Goal: Find specific page/section: Find specific page/section

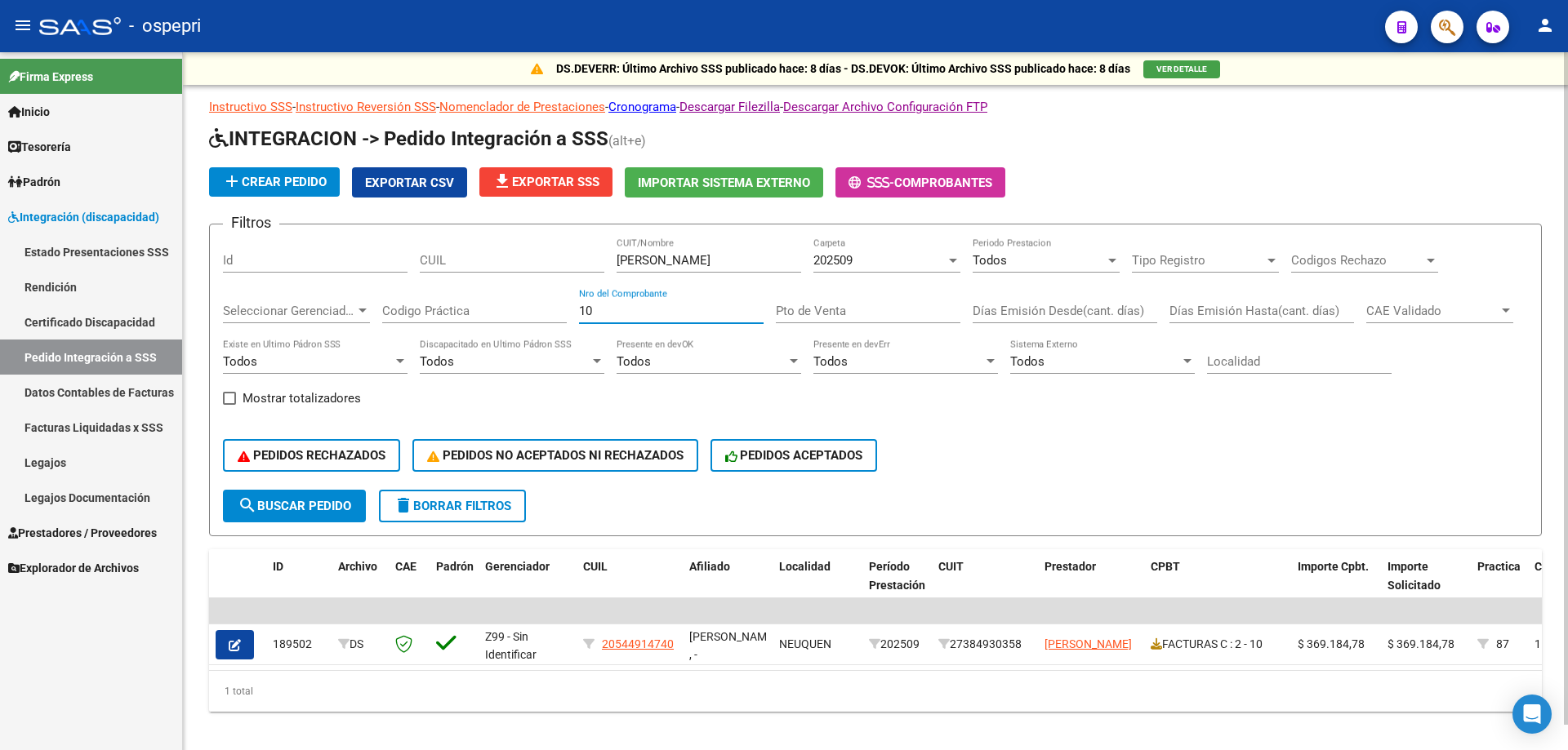
drag, startPoint x: 594, startPoint y: 313, endPoint x: 541, endPoint y: 321, distance: 53.6
click at [541, 321] on div "Filtros Id CUIL [PERSON_NAME] CUIT/Nombre 202509 Carpeta Todos Periodo Prestaci…" at bounding box center [876, 364] width 1305 height 252
type input "710"
click at [731, 257] on input "[PERSON_NAME]" at bounding box center [709, 260] width 185 height 15
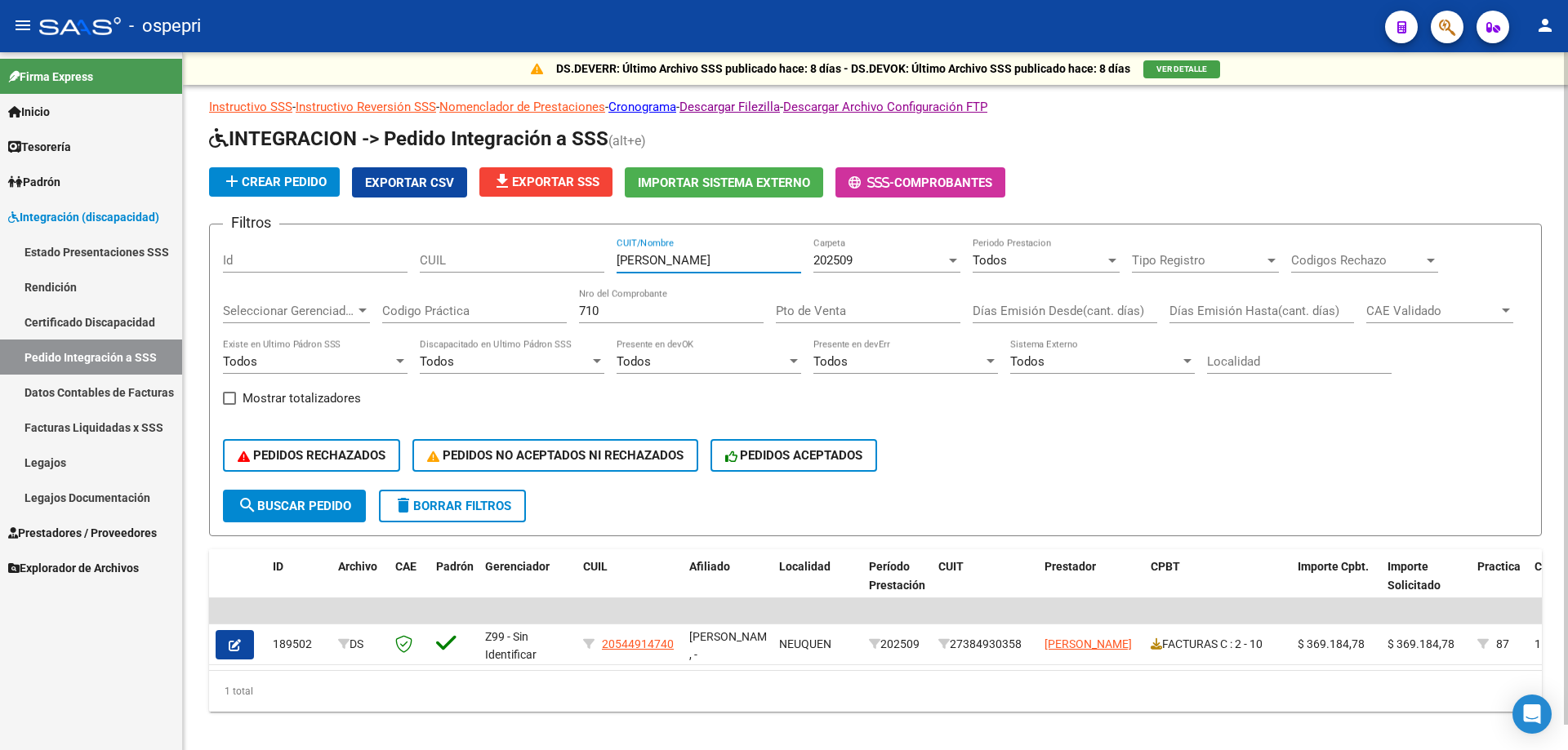
click at [731, 257] on input "[PERSON_NAME]" at bounding box center [709, 260] width 185 height 15
paste input "MOROSO [PERSON_NAME]"
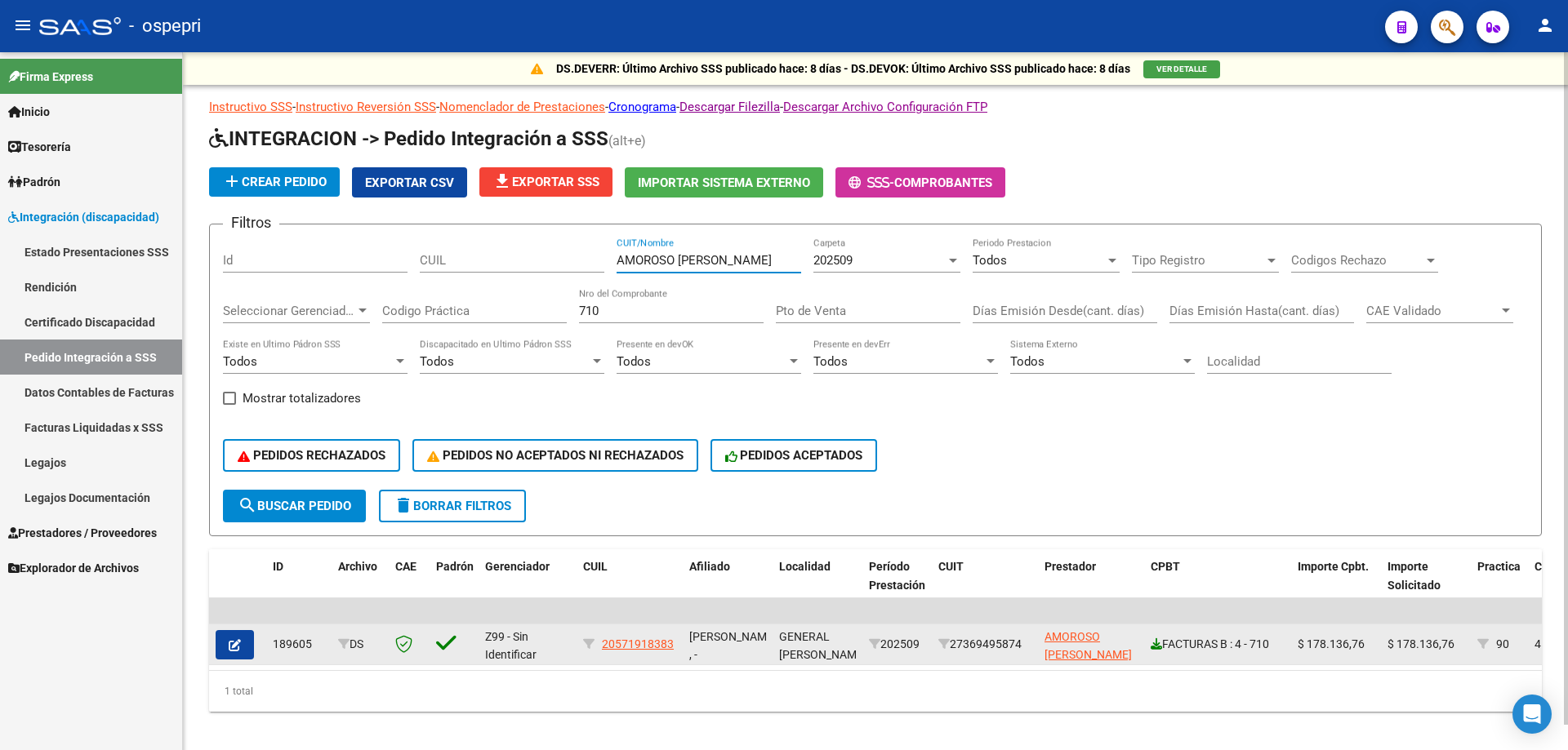
type input "AMOROSO [PERSON_NAME]"
click at [1158, 641] on icon at bounding box center [1157, 644] width 12 height 12
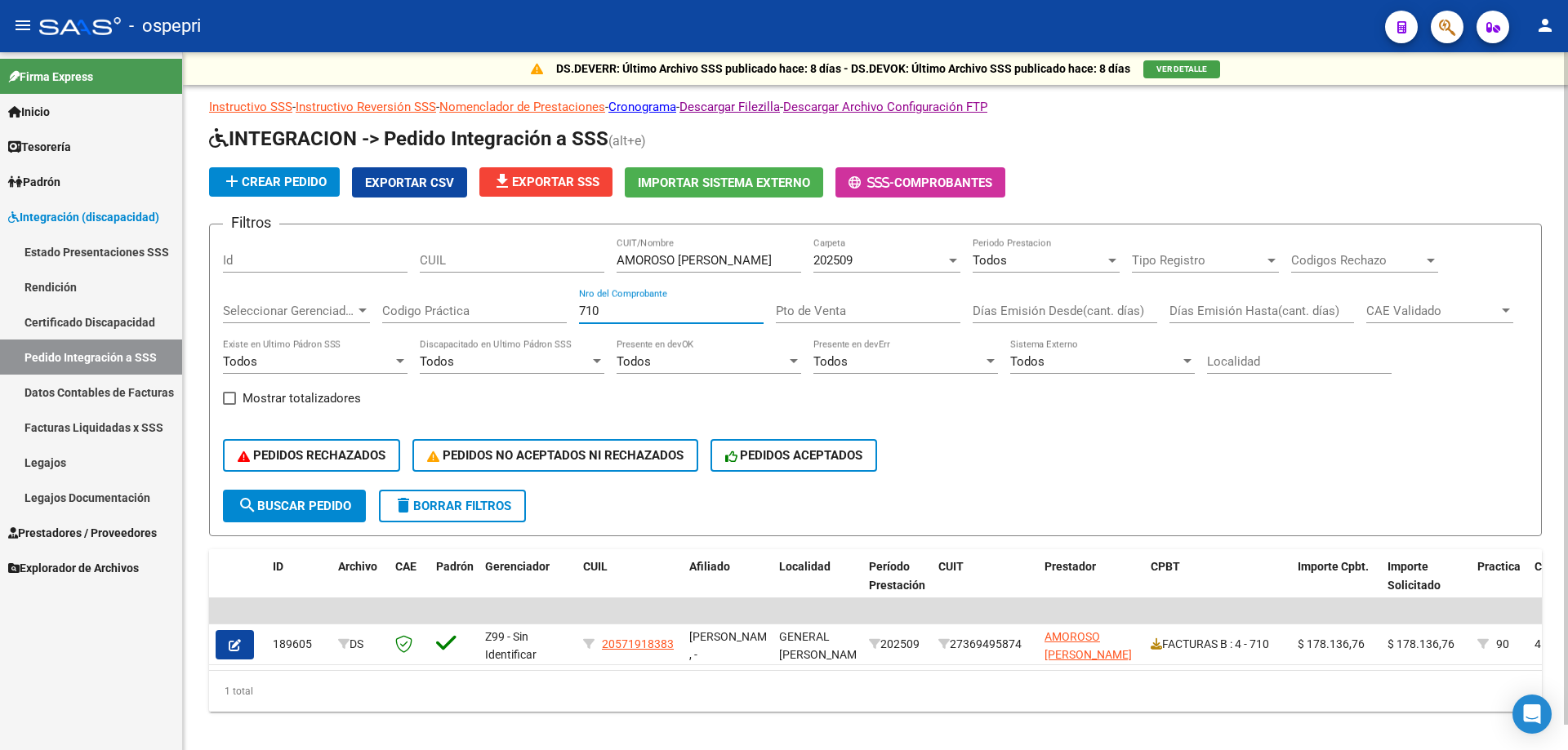
drag, startPoint x: 626, startPoint y: 312, endPoint x: 501, endPoint y: 336, distance: 127.3
click at [506, 336] on div "Filtros Id CUIL AMOROSO [PERSON_NAME] CUIT/Nombre 202509 Carpeta Todos Periodo …" at bounding box center [876, 364] width 1305 height 252
type input "1409"
click at [750, 251] on div "AMOROSO [PERSON_NAME] CUIT/Nombre" at bounding box center [709, 255] width 185 height 35
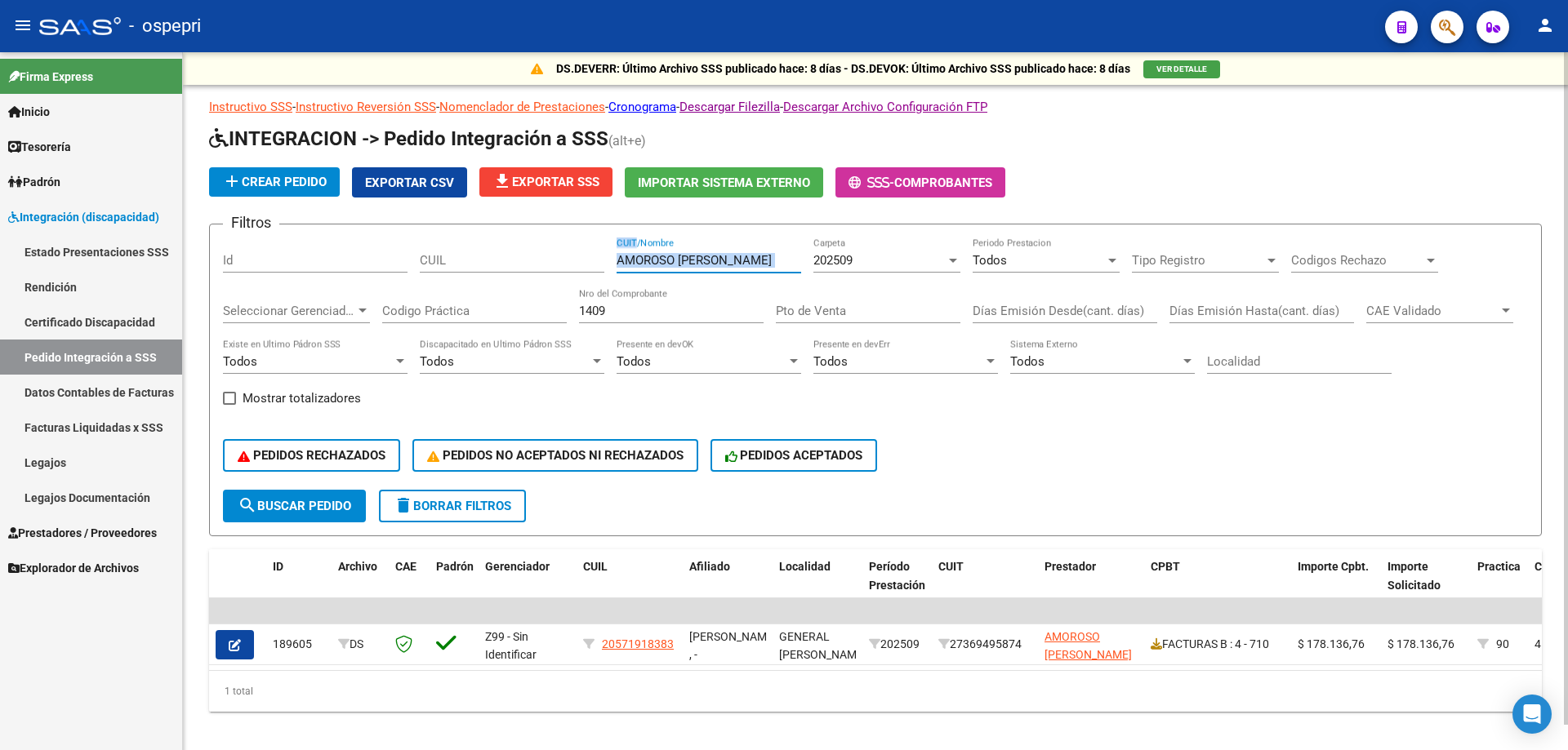
drag, startPoint x: 749, startPoint y: 251, endPoint x: 743, endPoint y: 258, distance: 9.2
click at [745, 256] on div "AMOROSO [PERSON_NAME] CUIT/Nombre" at bounding box center [709, 255] width 185 height 35
click at [743, 258] on input "AMOROSO [PERSON_NAME]" at bounding box center [709, 260] width 185 height 15
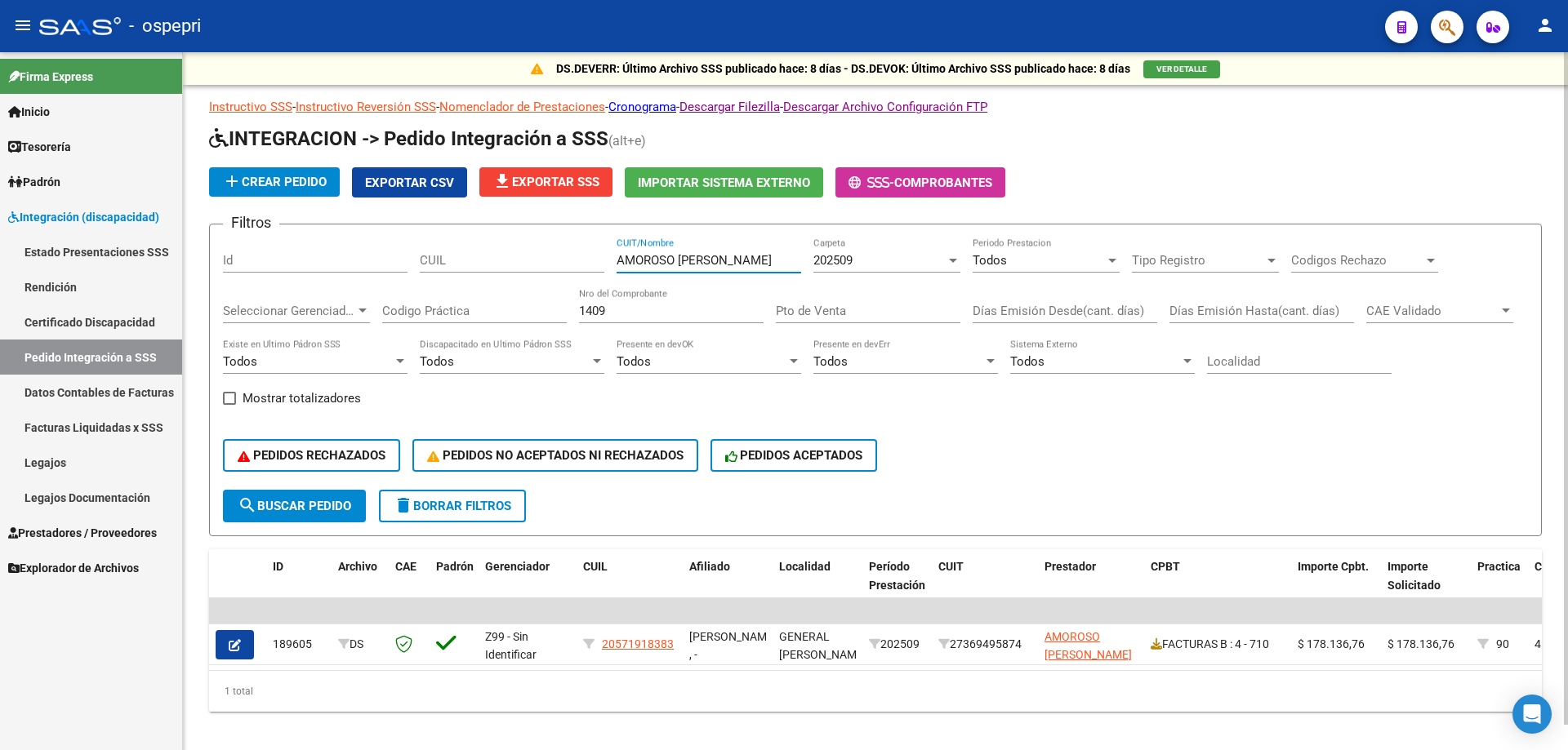
click at [743, 258] on input "AMOROSO [PERSON_NAME]" at bounding box center [709, 260] width 185 height 15
paste input "RIAS SILVIN"
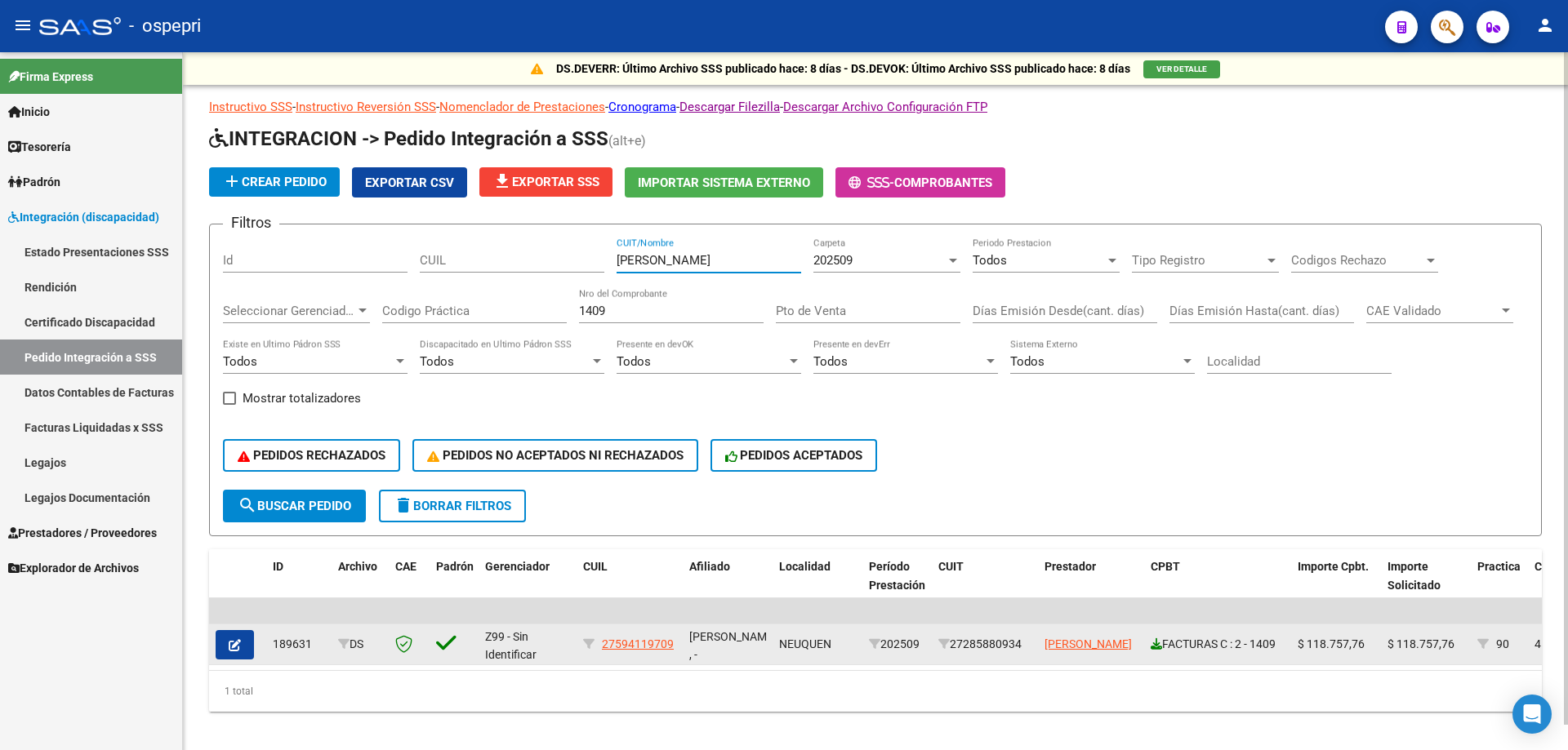
click at [1158, 644] on icon at bounding box center [1157, 644] width 12 height 12
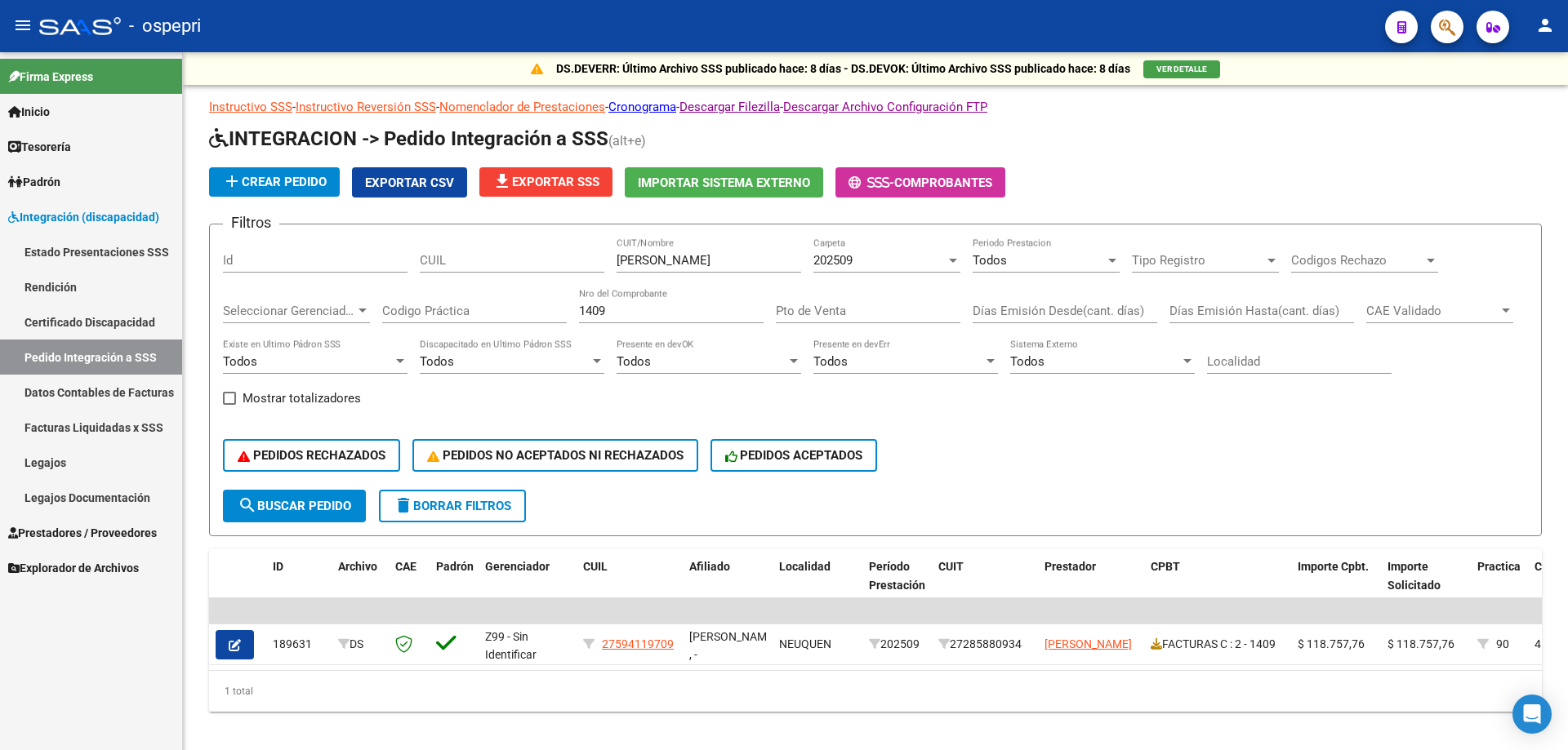
drag, startPoint x: 205, startPoint y: 267, endPoint x: 150, endPoint y: 267, distance: 55.0
click at [145, 267] on mat-sidenav-container "Firma Express Inicio Calendario SSS Instructivos Contacto OS Tesorería Extracto…" at bounding box center [784, 401] width 1568 height 698
paste input "STORGA [PERSON_NAME]"
type input "[PERSON_NAME] [PERSON_NAME]"
click at [669, 317] on div "1409 Nro del Comprobante" at bounding box center [671, 306] width 185 height 35
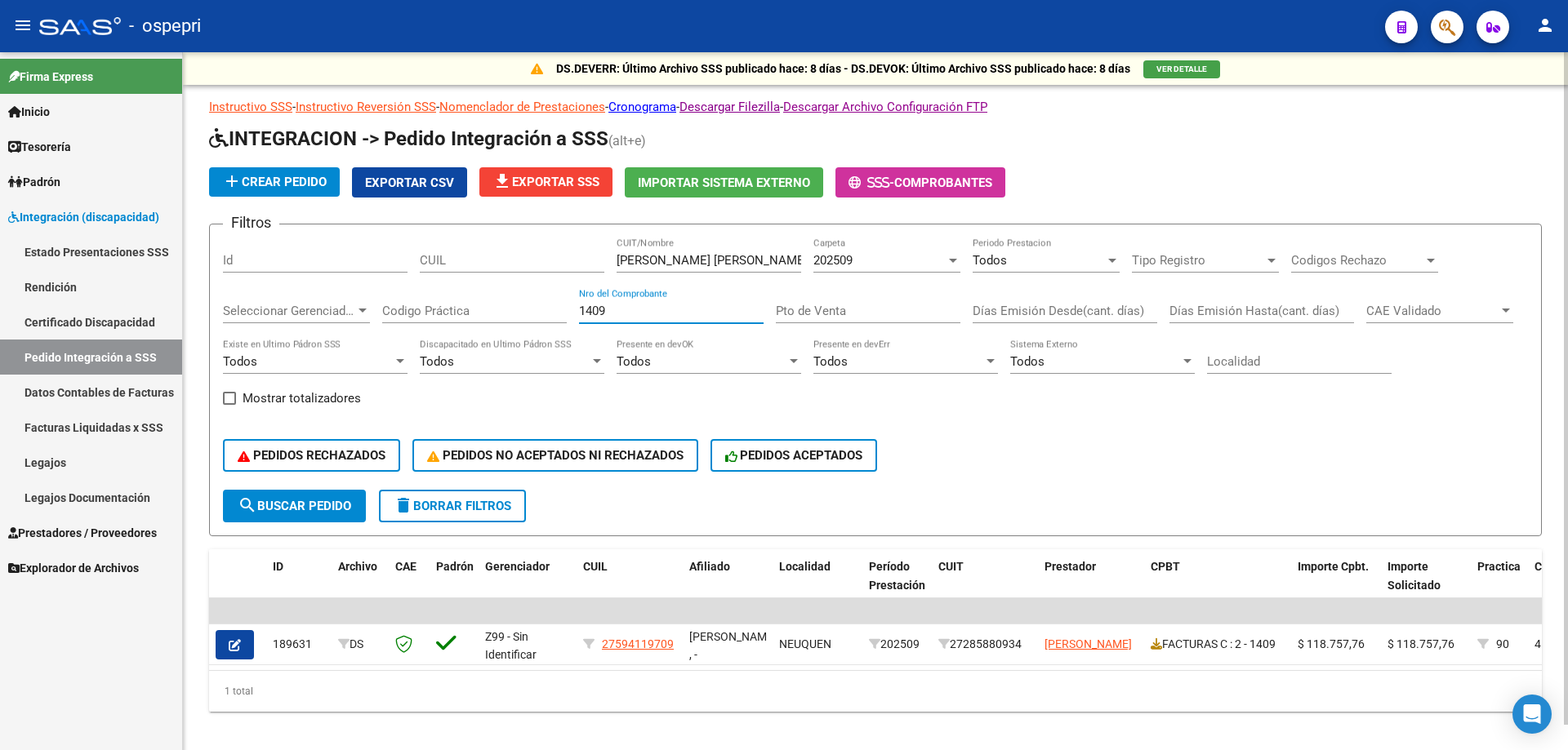
drag, startPoint x: 677, startPoint y: 307, endPoint x: 248, endPoint y: 293, distance: 429.2
click at [256, 296] on div "Filtros Id CUIL [PERSON_NAME] [PERSON_NAME] CUIT/Nombre 202509 Carpeta Todos Pe…" at bounding box center [876, 364] width 1305 height 252
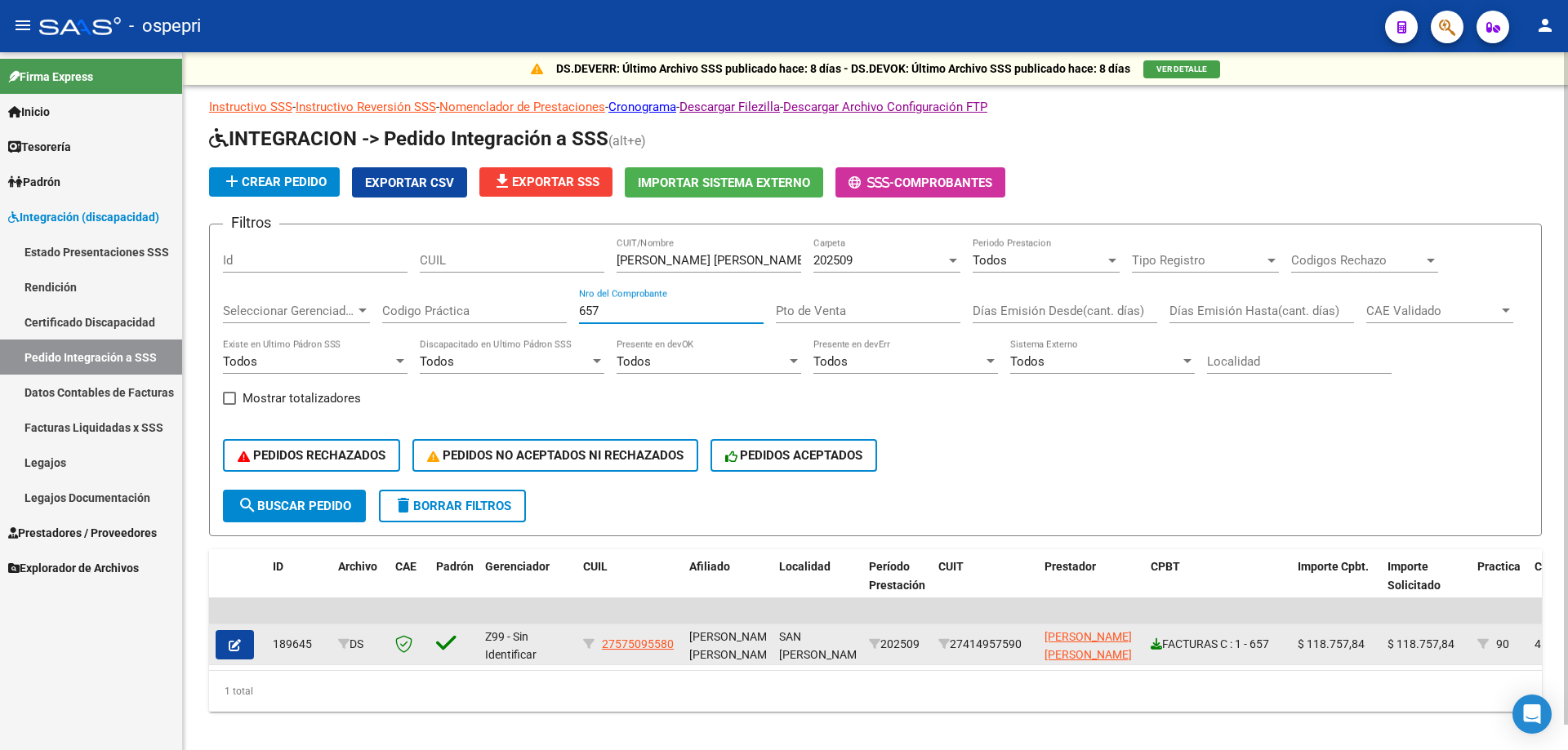
click at [1160, 638] on icon at bounding box center [1157, 644] width 12 height 12
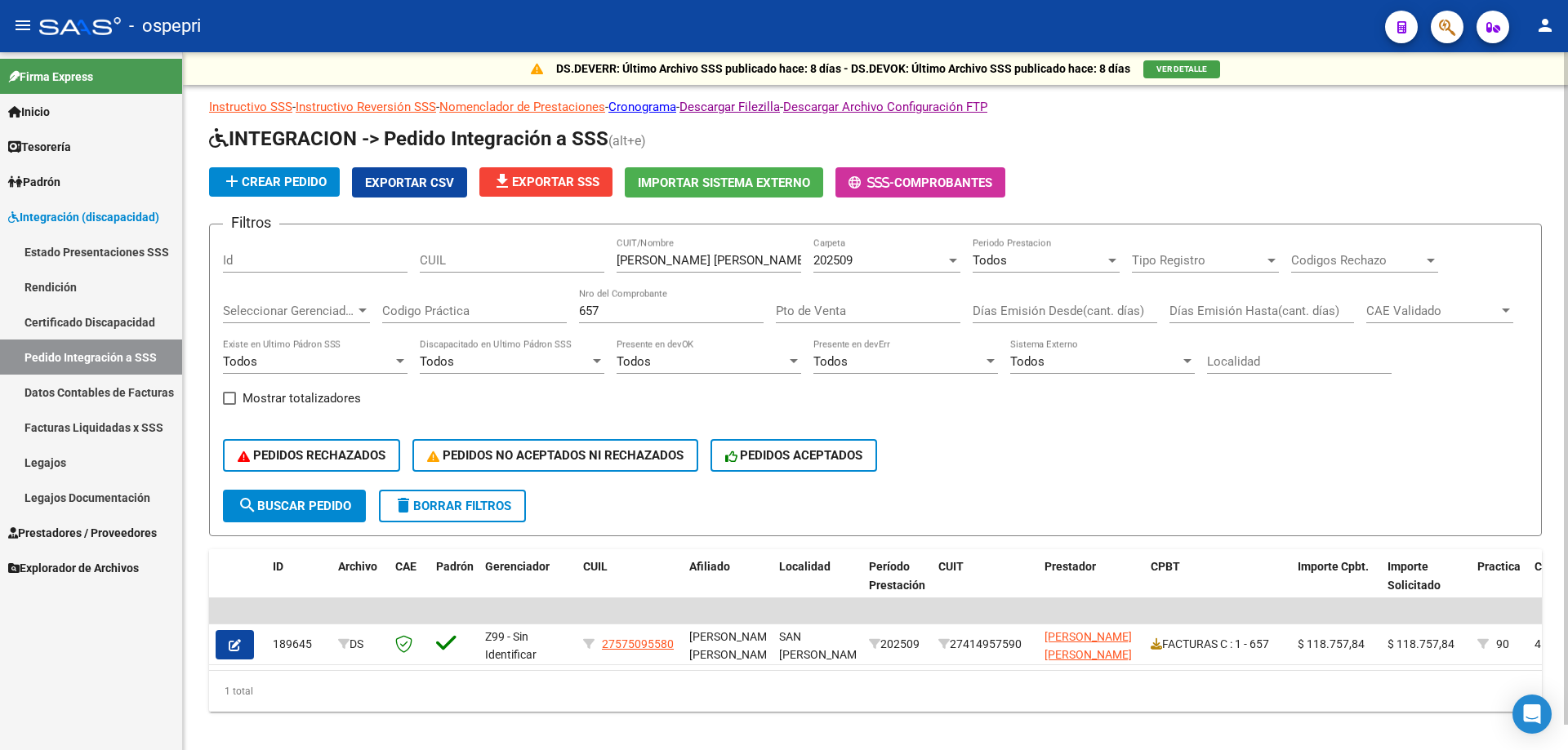
drag, startPoint x: 650, startPoint y: 316, endPoint x: 261, endPoint y: 316, distance: 389.0
click at [262, 316] on div "Filtros Id CUIL [PERSON_NAME] [PERSON_NAME] CUIT/Nombre 202509 Carpeta Todos Pe…" at bounding box center [876, 364] width 1305 height 252
type input "417"
drag, startPoint x: 773, startPoint y: 260, endPoint x: 383, endPoint y: 259, distance: 390.0
click at [376, 260] on div "Filtros Id CUIL [PERSON_NAME] [PERSON_NAME] CUIT/Nombre 202509 Carpeta Todos Pe…" at bounding box center [876, 364] width 1305 height 252
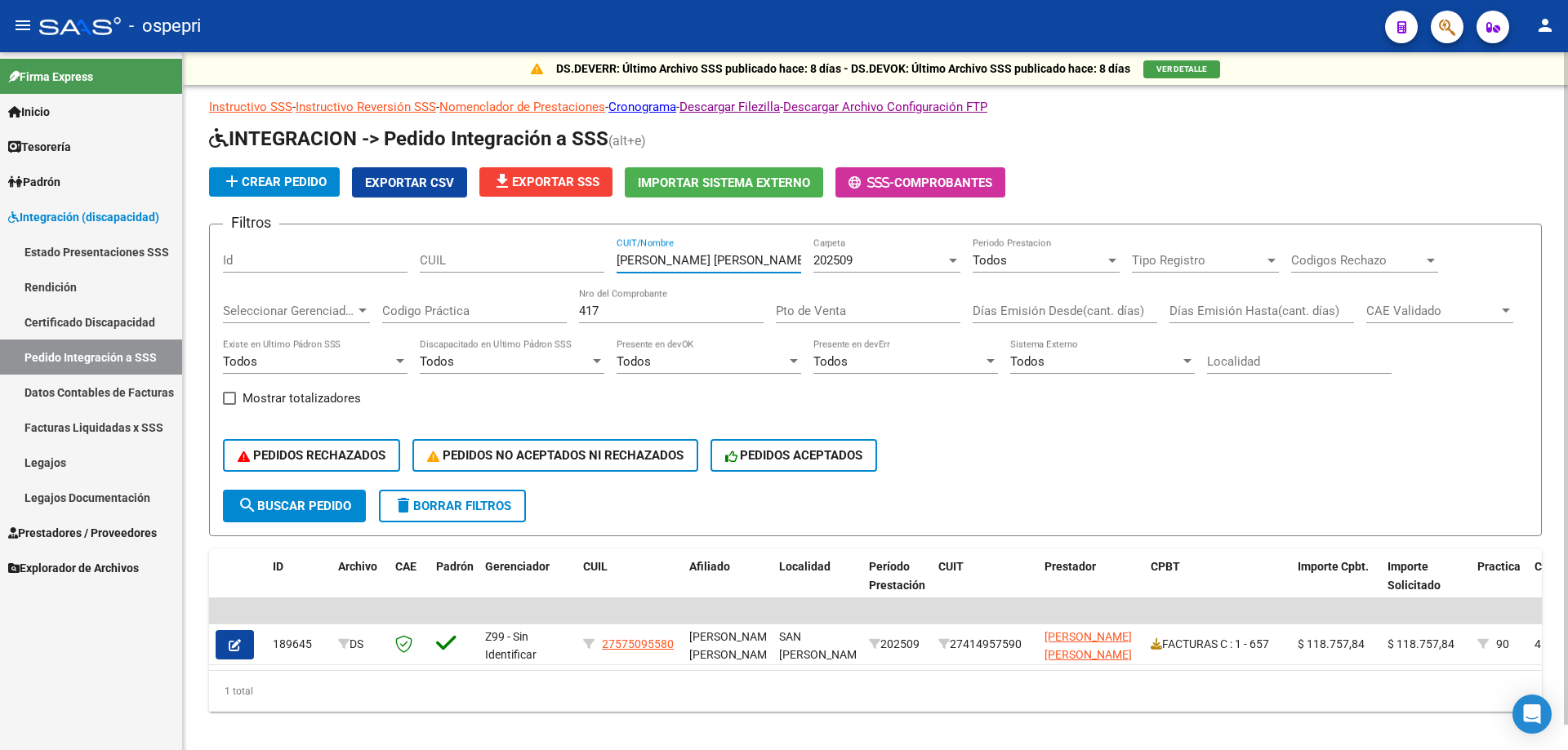
paste input "[PERSON_NAME] [PERSON_NAME]"
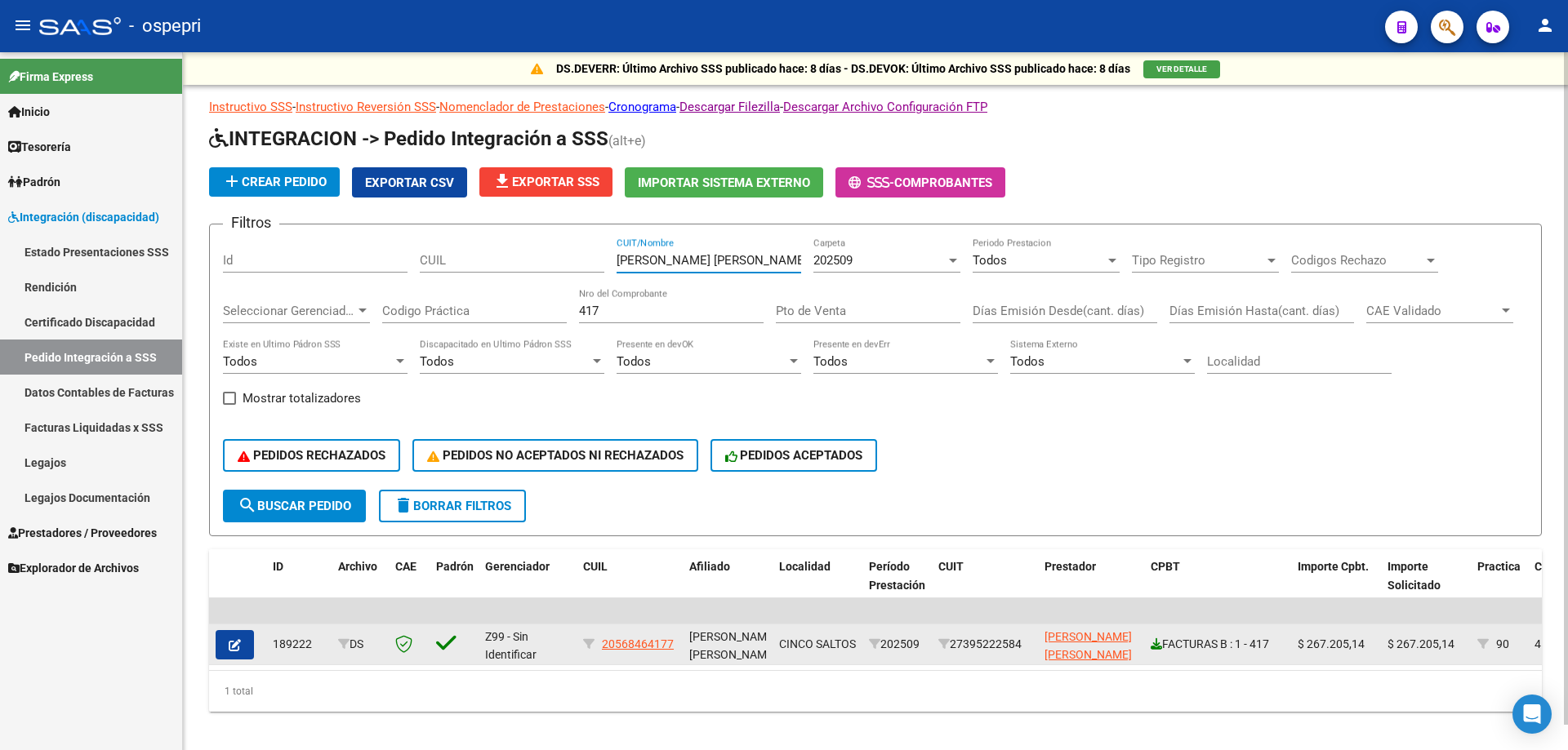
type input "[PERSON_NAME] [PERSON_NAME]"
click at [1158, 645] on icon at bounding box center [1157, 644] width 12 height 12
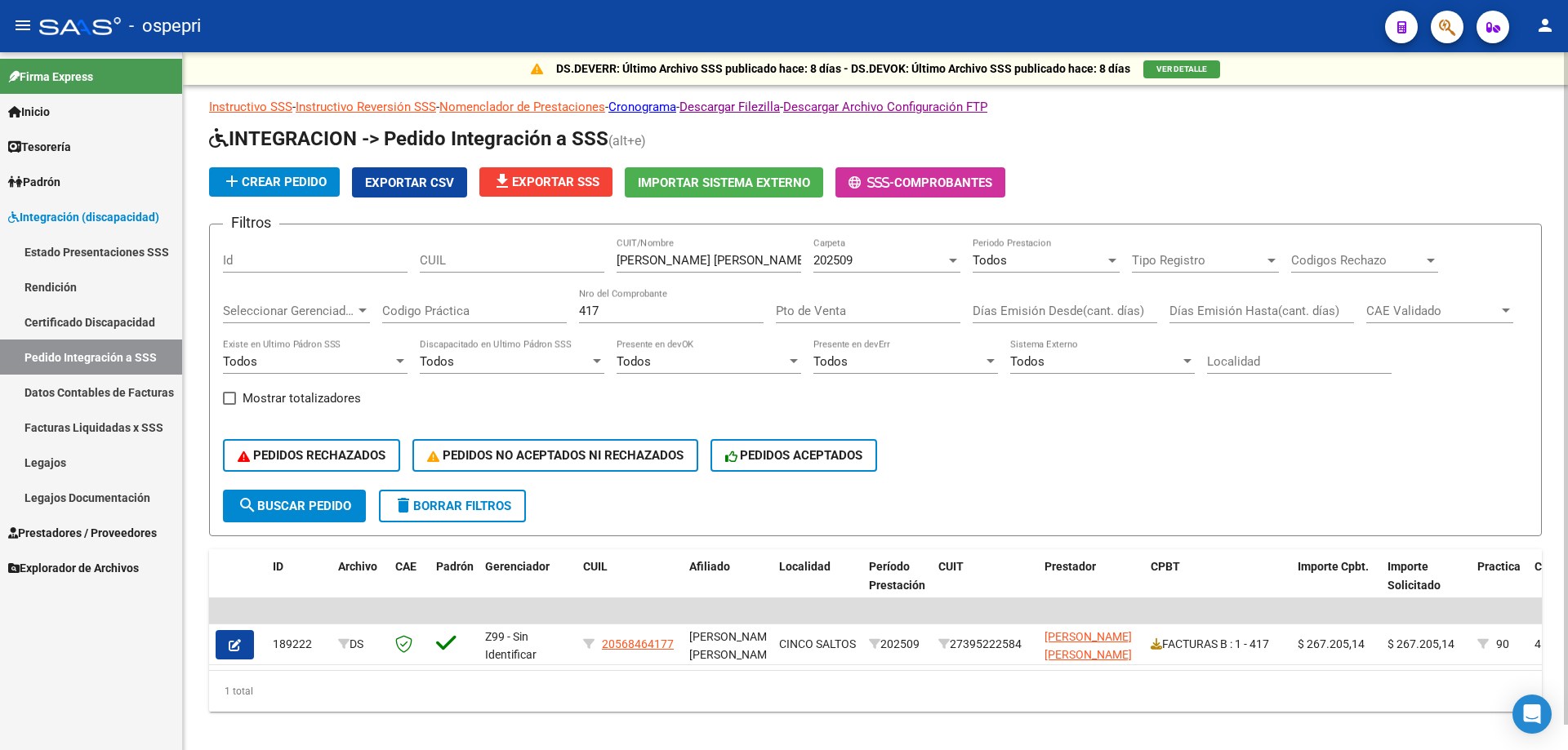
click at [726, 303] on input "417" at bounding box center [671, 311] width 185 height 15
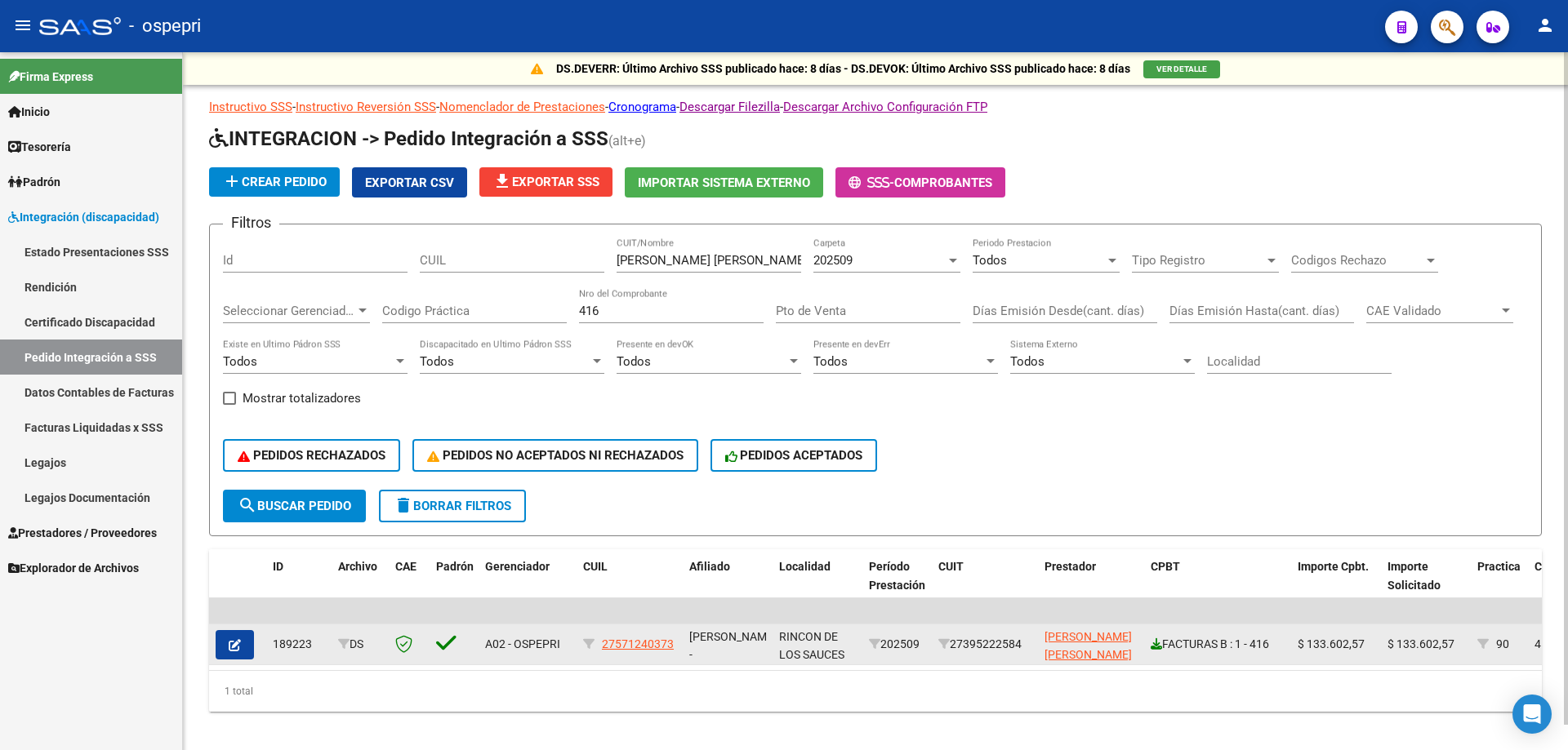
click at [1160, 646] on icon at bounding box center [1157, 644] width 12 height 12
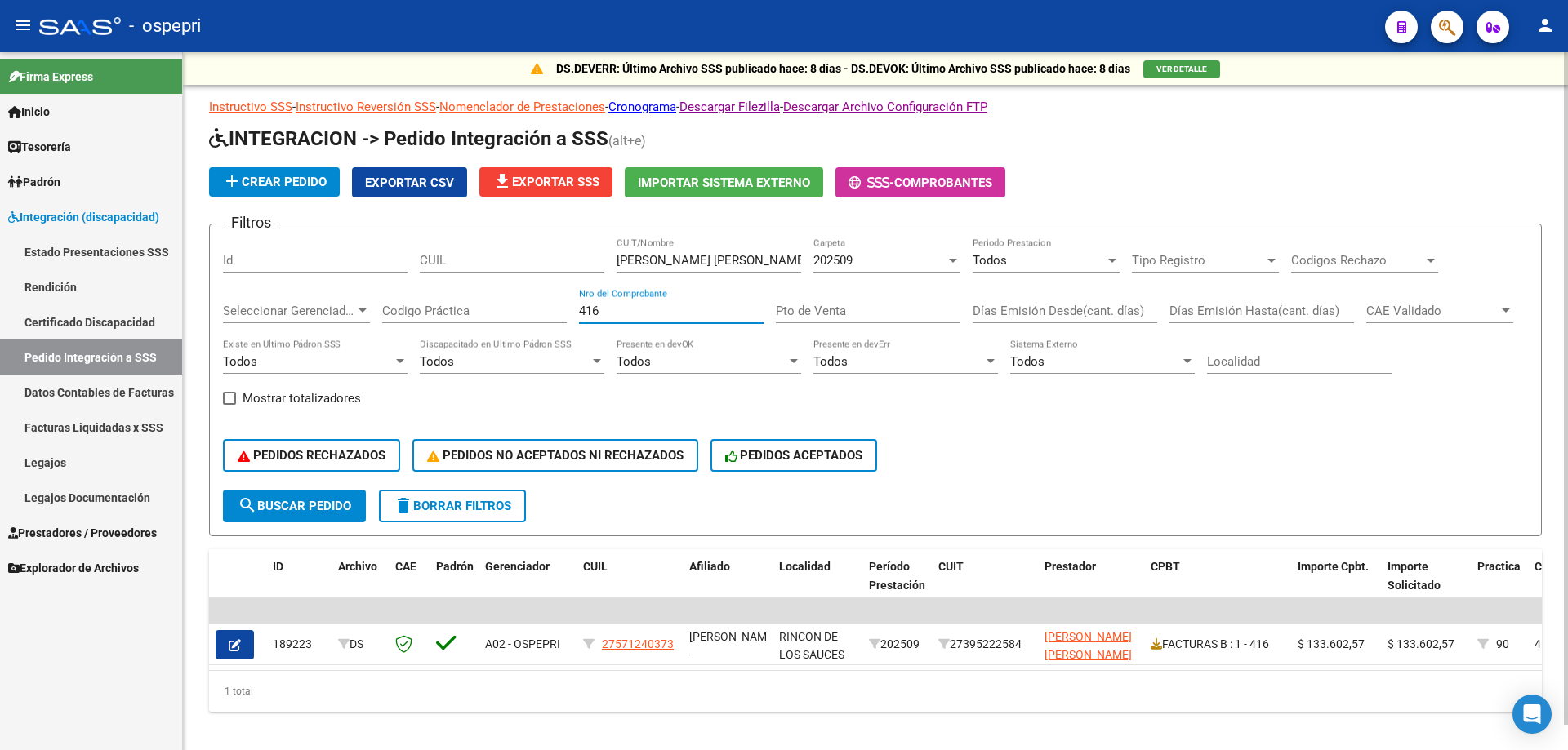
click at [695, 310] on input "416" at bounding box center [671, 311] width 185 height 15
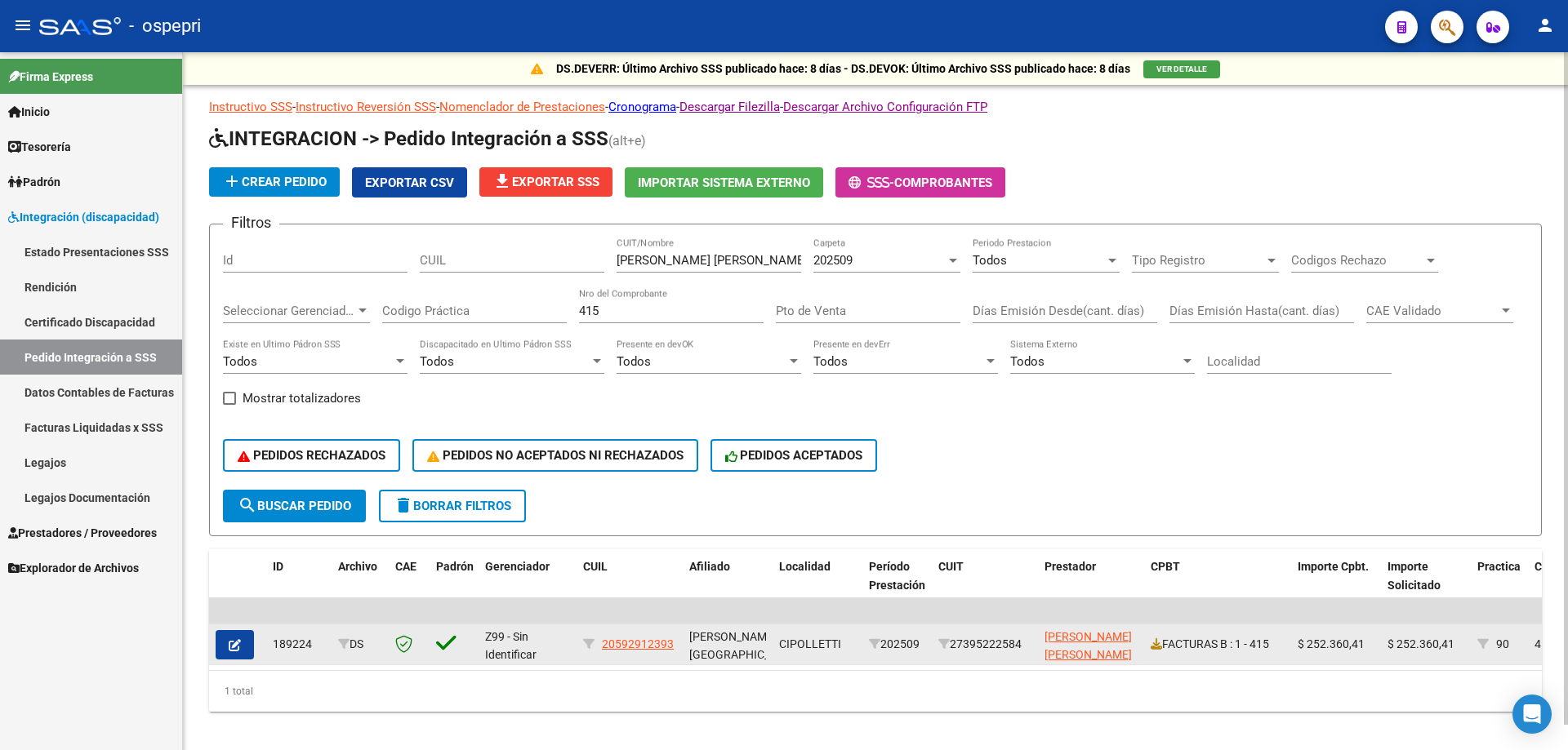
click at [1150, 645] on datatable-body-cell "FACTURAS B : 1 - 415" at bounding box center [1217, 644] width 147 height 40
click at [1156, 645] on icon at bounding box center [1157, 644] width 12 height 12
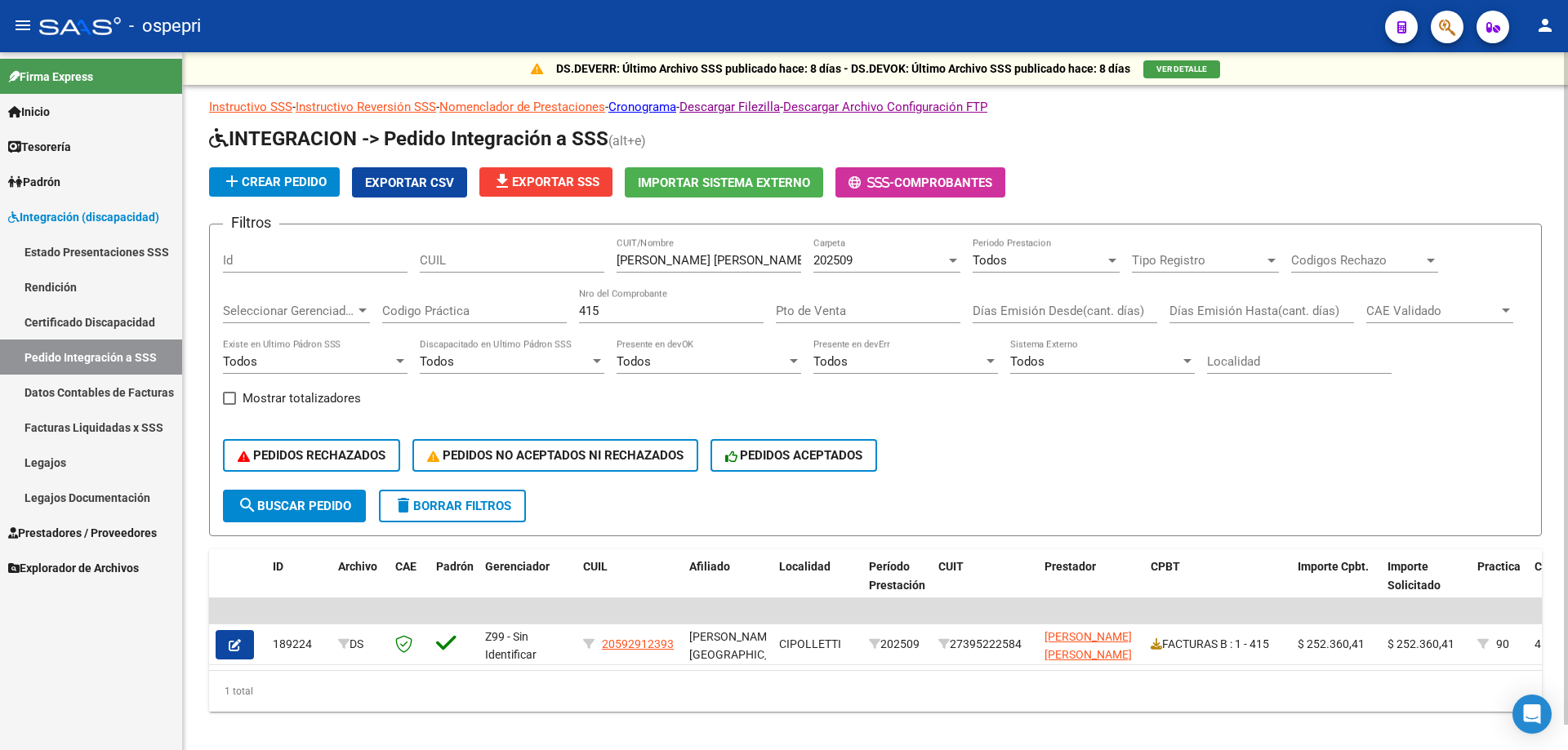
click at [644, 313] on input "415" at bounding box center [671, 311] width 185 height 15
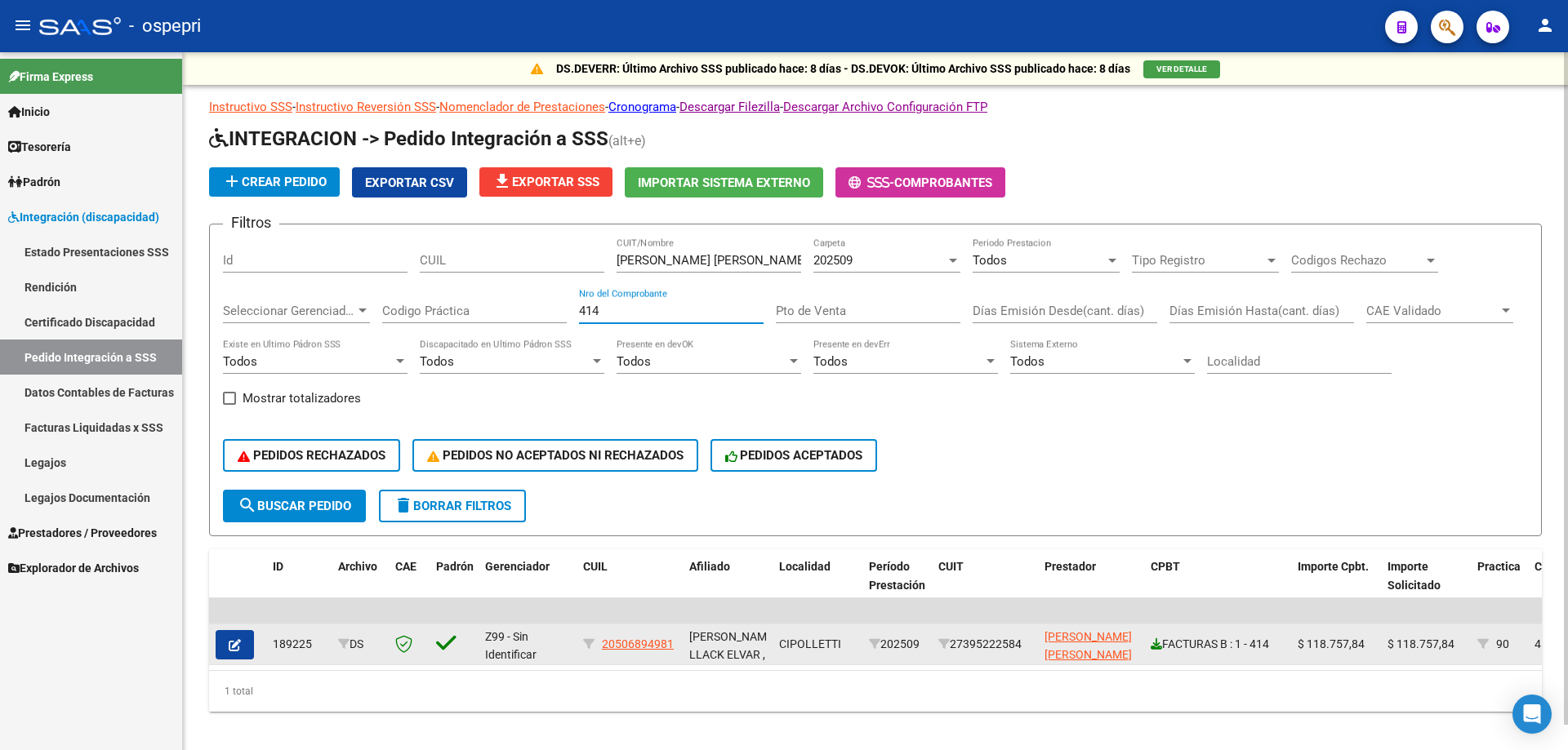
click at [1160, 645] on icon at bounding box center [1157, 644] width 12 height 12
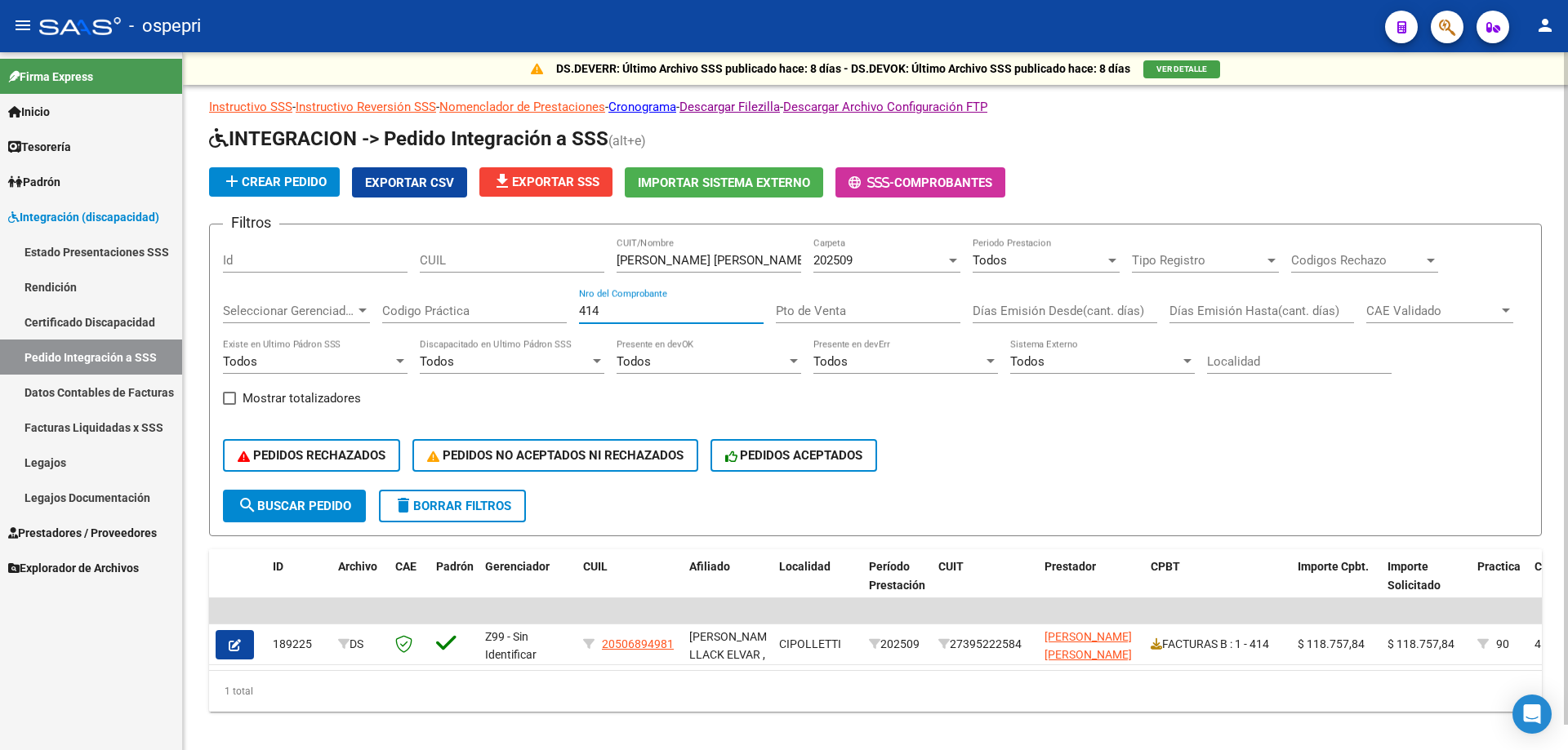
drag, startPoint x: 619, startPoint y: 309, endPoint x: 453, endPoint y: 308, distance: 166.0
click at [453, 312] on div "Filtros Id CUIL [PERSON_NAME] [PERSON_NAME] CUIT/Nombre 202509 Carpeta Todos Pe…" at bounding box center [876, 364] width 1305 height 252
type input "1154"
drag, startPoint x: 765, startPoint y: 253, endPoint x: 0, endPoint y: 227, distance: 765.4
click at [0, 227] on mat-sidenav-container "Firma Express Inicio Calendario SSS Instructivos Contacto OS Tesorería Extracto…" at bounding box center [784, 401] width 1568 height 698
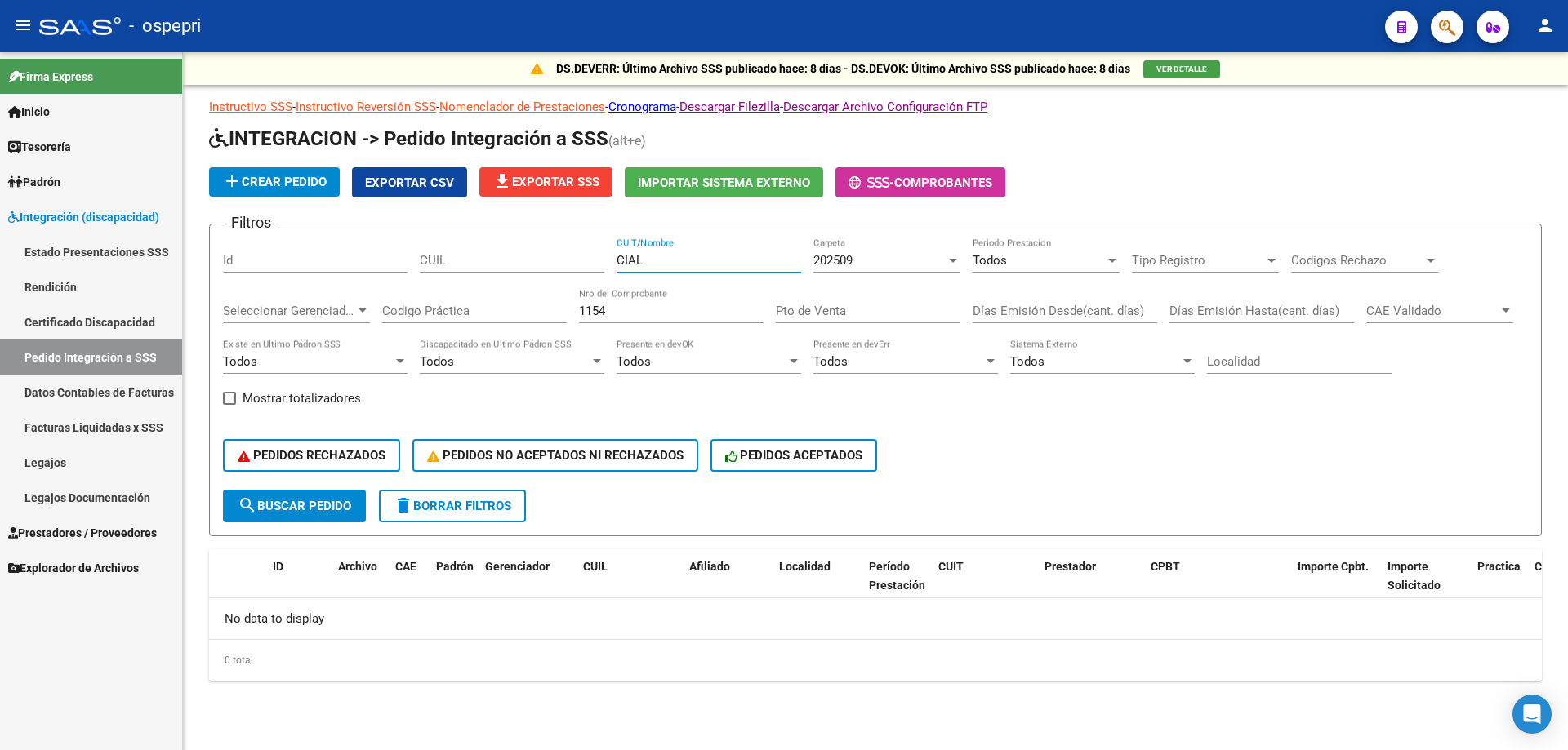
click at [619, 263] on input "CIAL" at bounding box center [709, 260] width 185 height 15
click at [621, 263] on input "CIAL" at bounding box center [709, 260] width 185 height 15
click at [632, 259] on input "C.IAL" at bounding box center [709, 260] width 185 height 15
click at [640, 264] on input "[DOMAIN_NAME]" at bounding box center [709, 260] width 185 height 15
click at [663, 264] on input "C.I.A.L" at bounding box center [709, 260] width 185 height 15
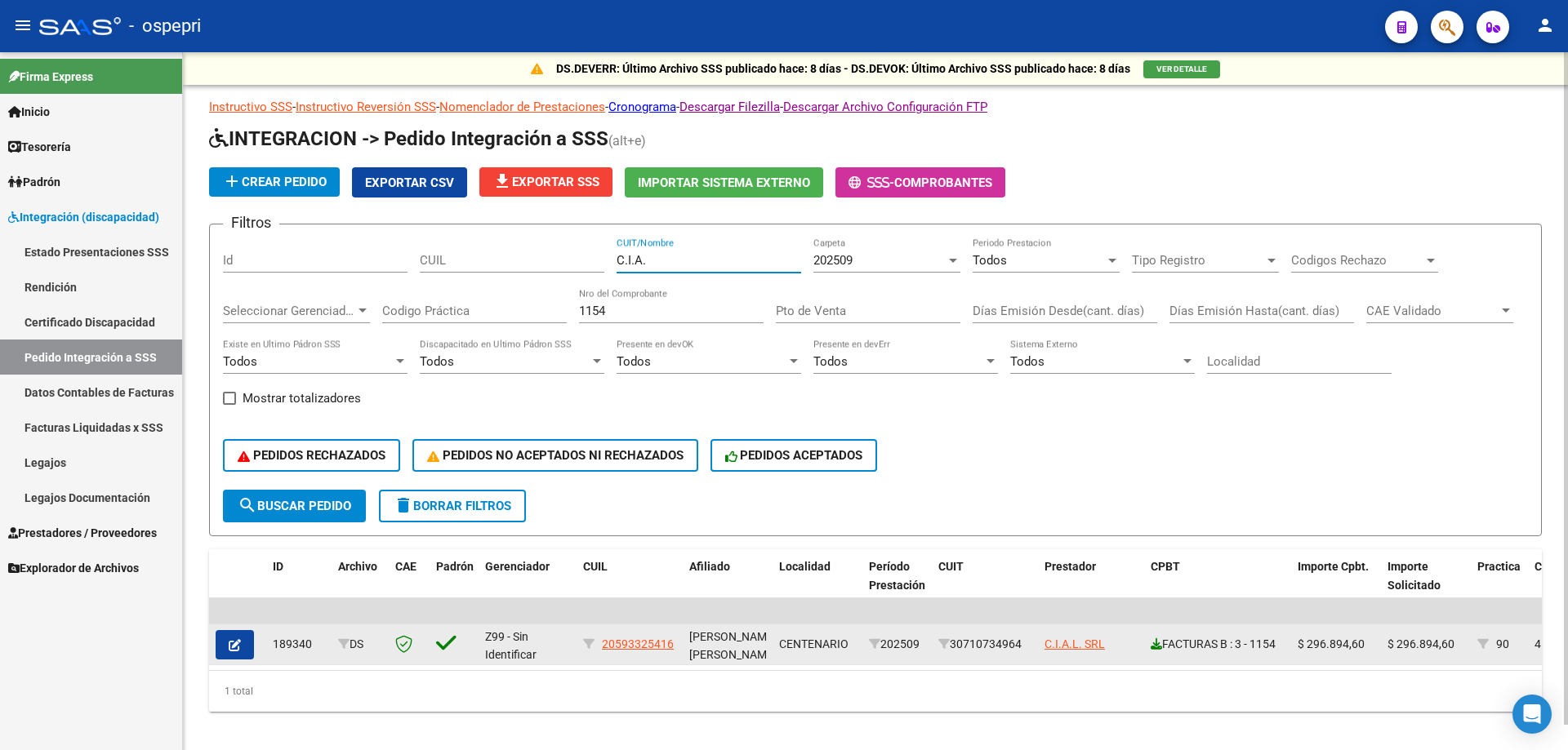
type input "C.I.A."
click at [1154, 644] on icon at bounding box center [1157, 644] width 12 height 12
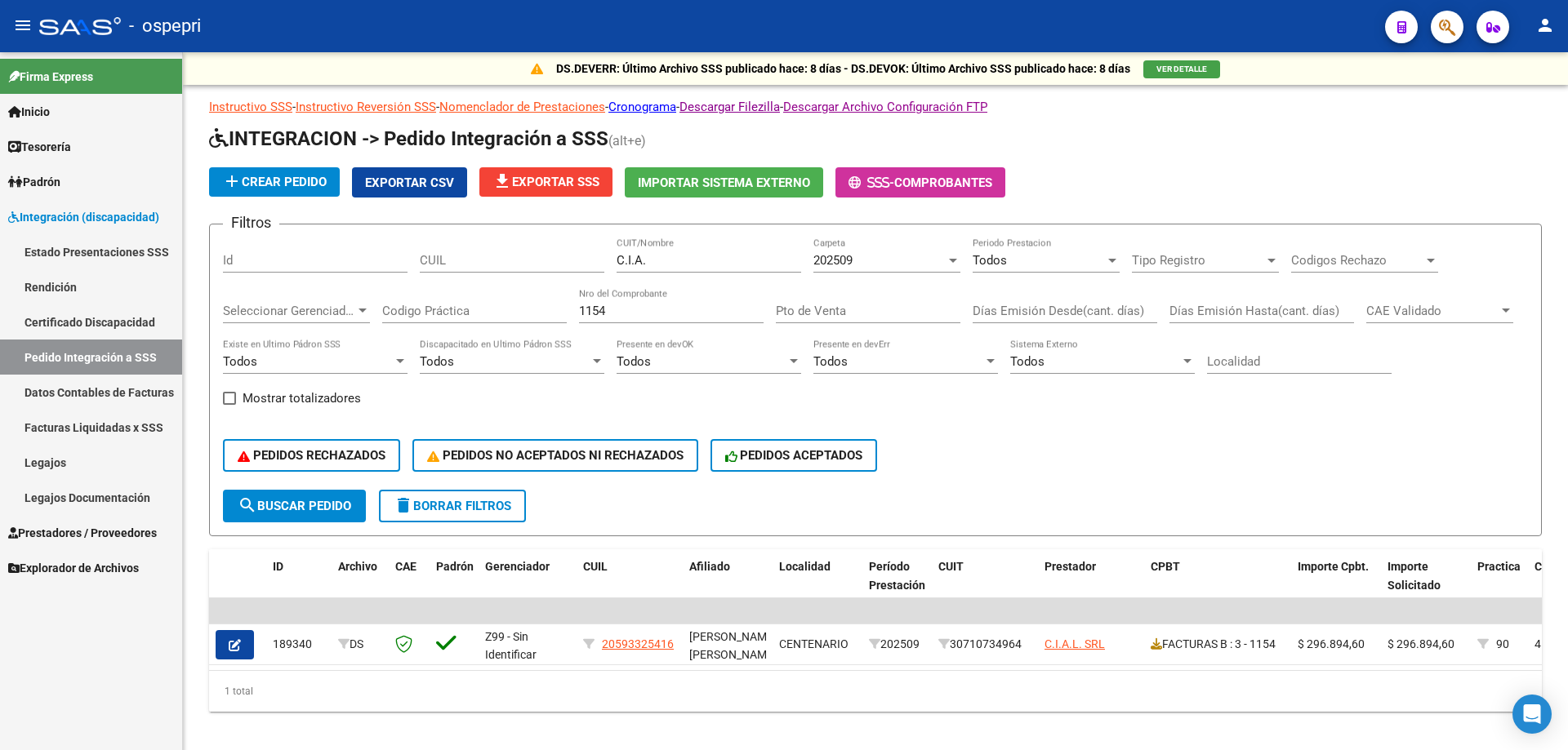
drag, startPoint x: 683, startPoint y: 309, endPoint x: 127, endPoint y: 296, distance: 556.2
click at [133, 307] on mat-sidenav-container "Firma Express Inicio Calendario SSS Instructivos Contacto OS Tesorería Extracto…" at bounding box center [784, 401] width 1568 height 698
type input "369"
drag, startPoint x: 687, startPoint y: 261, endPoint x: 276, endPoint y: 252, distance: 411.1
click at [279, 253] on div "Filtros Id CUIL C.I.A. CUIT/Nombre 202509 Carpeta Todos Periodo Prestacion Tipo…" at bounding box center [876, 364] width 1305 height 252
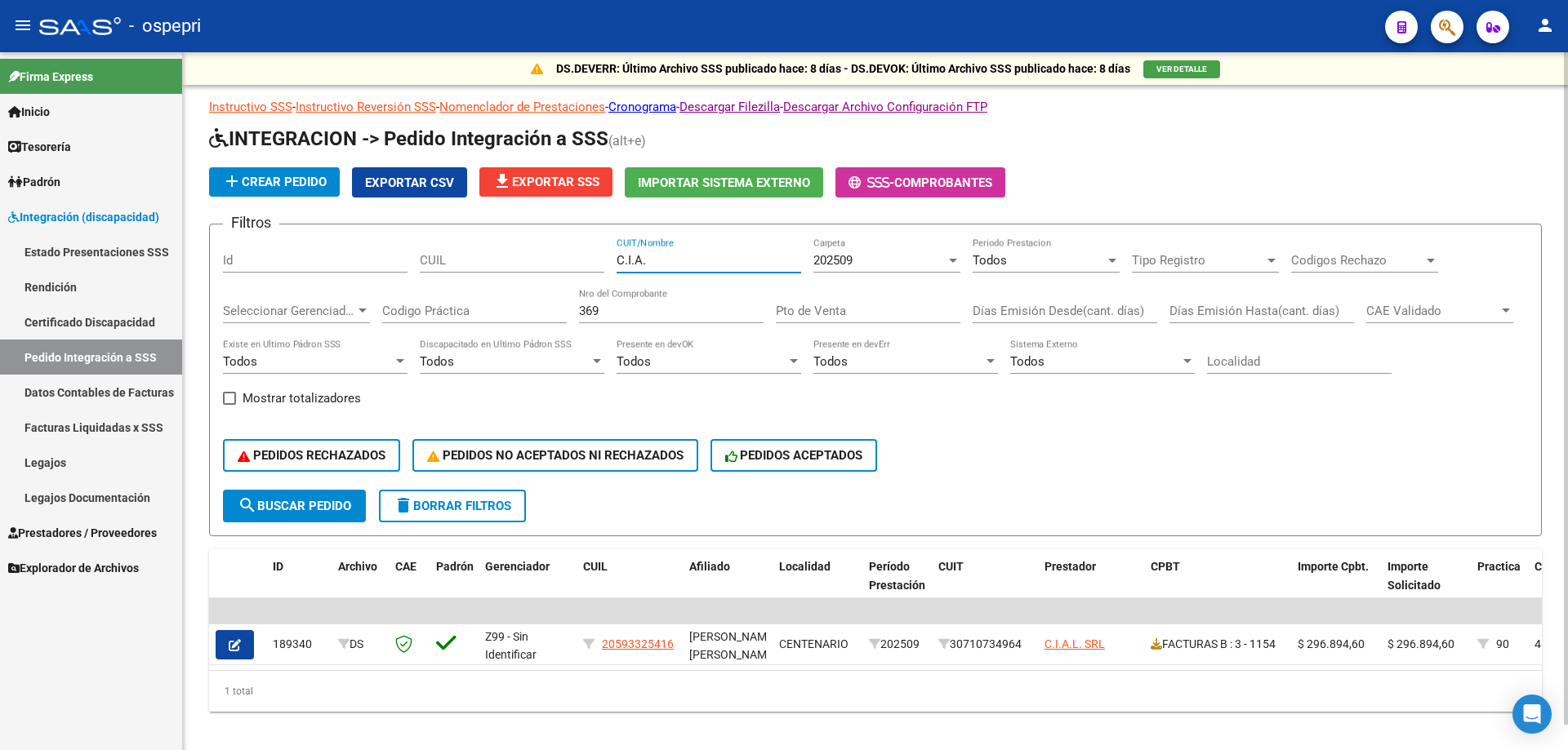
paste input "[PERSON_NAME] [PERSON_NAME]"
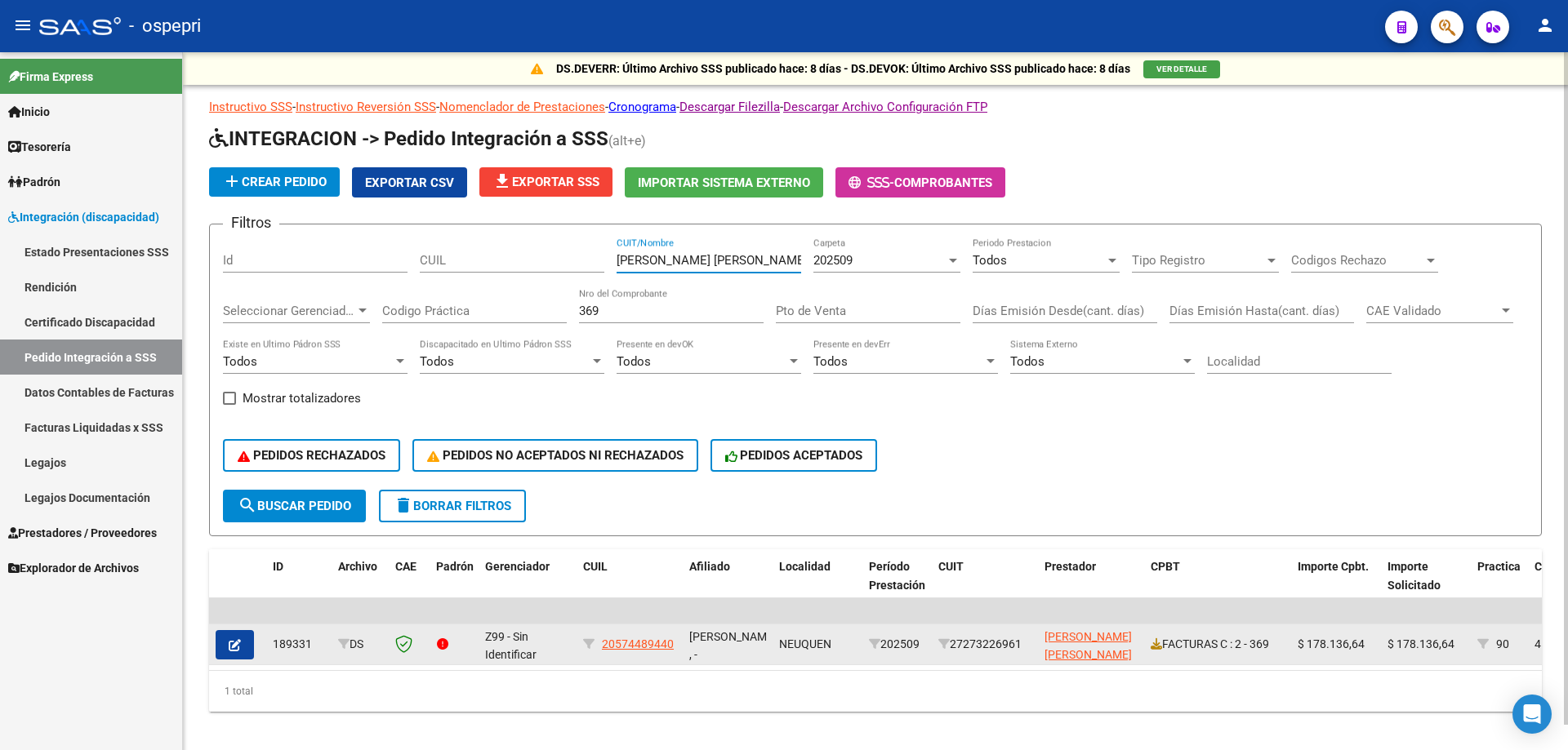
click at [1162, 646] on div "FACTURAS C : 2 - 369" at bounding box center [1218, 644] width 134 height 19
click at [1157, 646] on icon at bounding box center [1157, 644] width 12 height 12
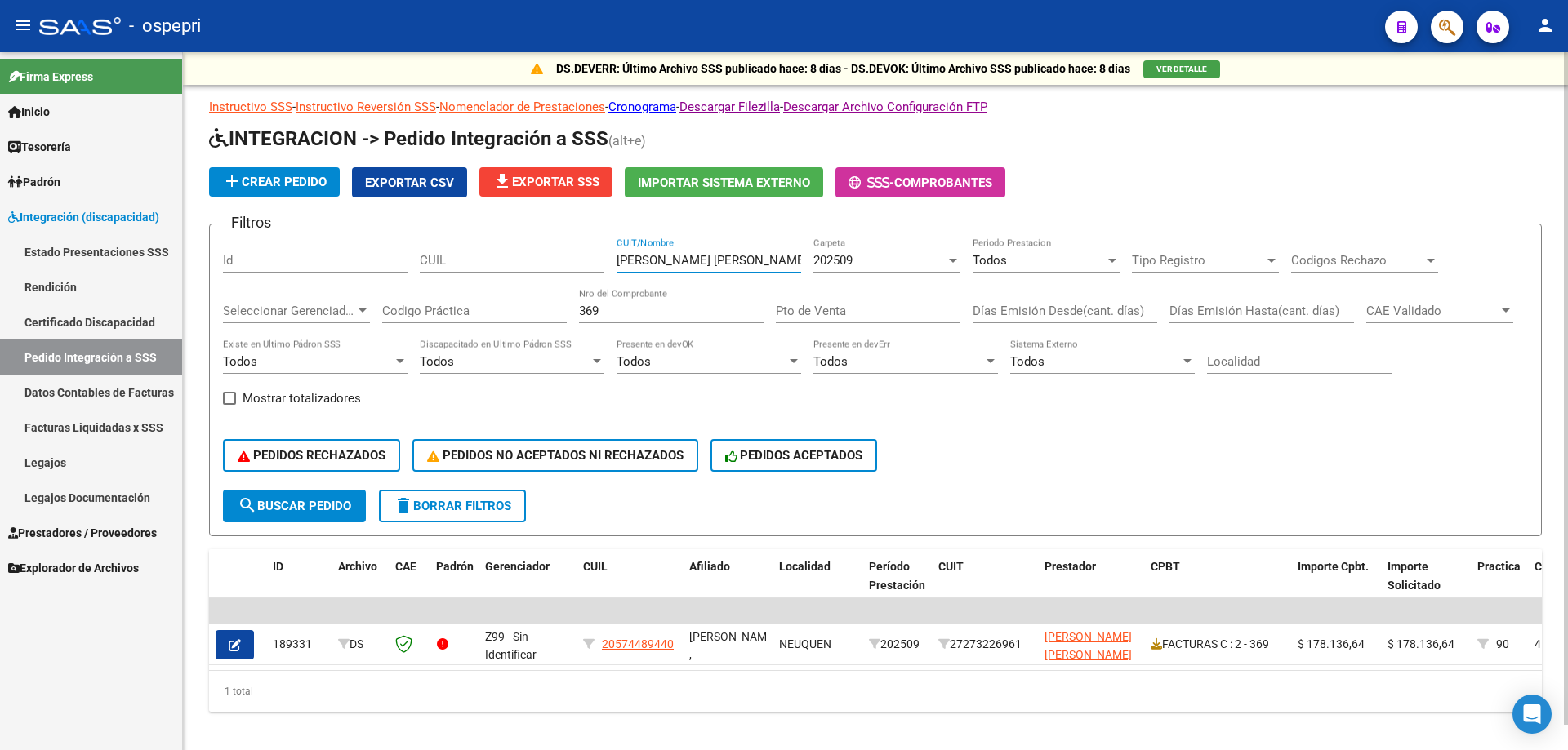
drag, startPoint x: 752, startPoint y: 260, endPoint x: 337, endPoint y: 273, distance: 415.2
click at [307, 260] on div "Filtros Id CUIL [PERSON_NAME] [PERSON_NAME] CUIT/Nombre 202509 Carpeta Todos Pe…" at bounding box center [876, 364] width 1305 height 252
paste input "[PERSON_NAME] [PERSON_NAME]"
type input "[PERSON_NAME] [PERSON_NAME]"
drag, startPoint x: 583, startPoint y: 314, endPoint x: 253, endPoint y: 305, distance: 330.1
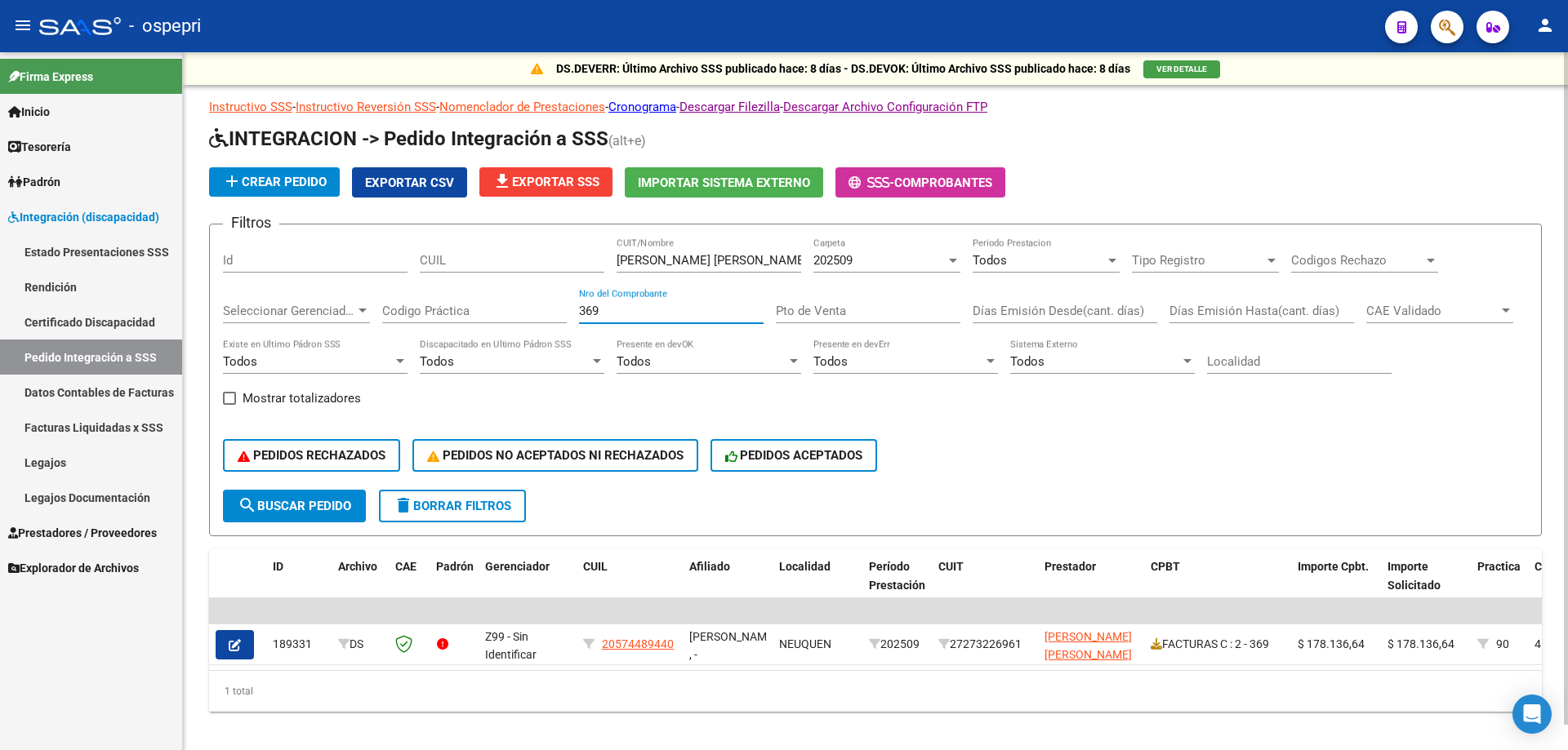
click at [253, 309] on div "Filtros Id [PERSON_NAME] [PERSON_NAME] CUIT/Nombre 202509 Carpeta Todos Periodo…" at bounding box center [876, 364] width 1305 height 252
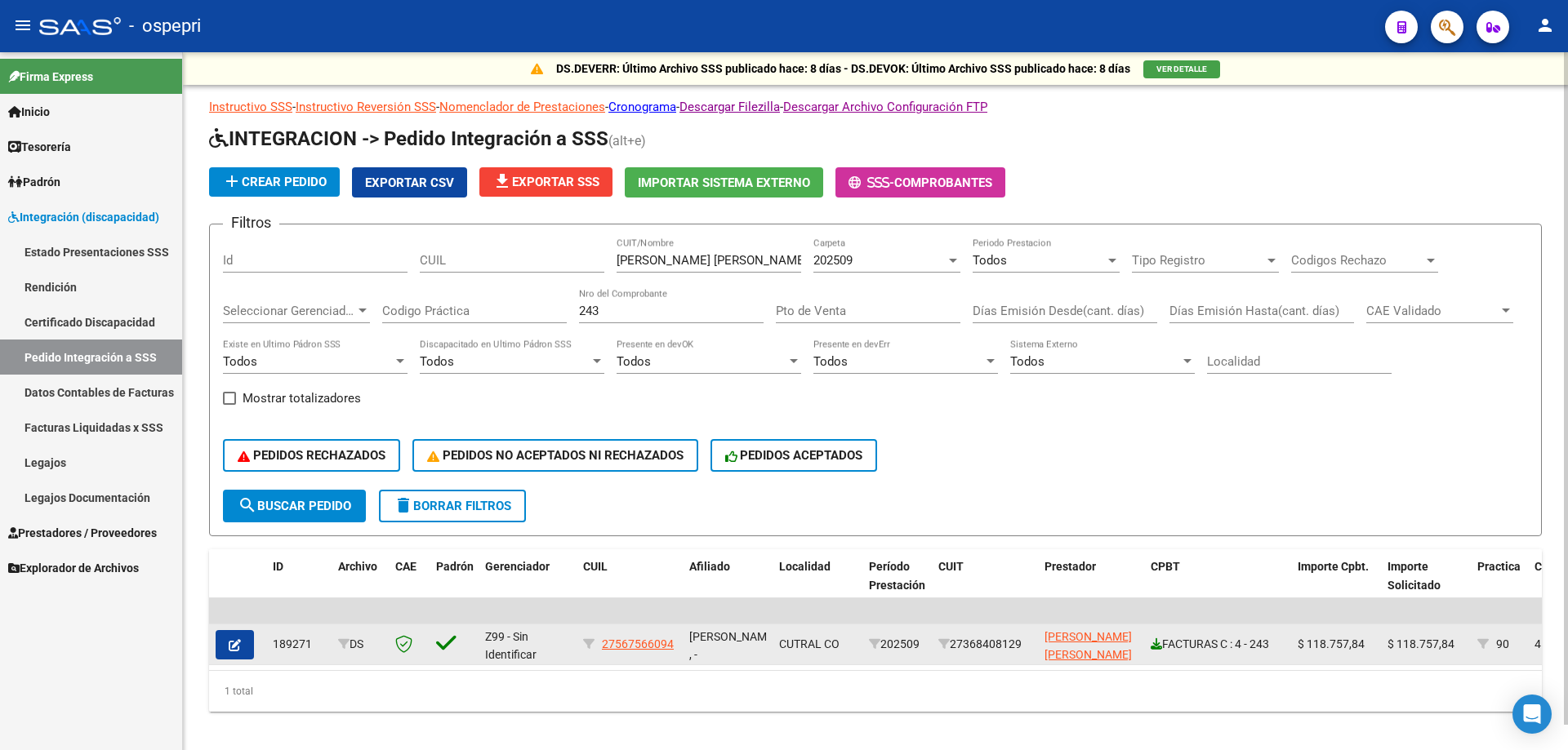
click at [1151, 644] on icon at bounding box center [1157, 644] width 12 height 12
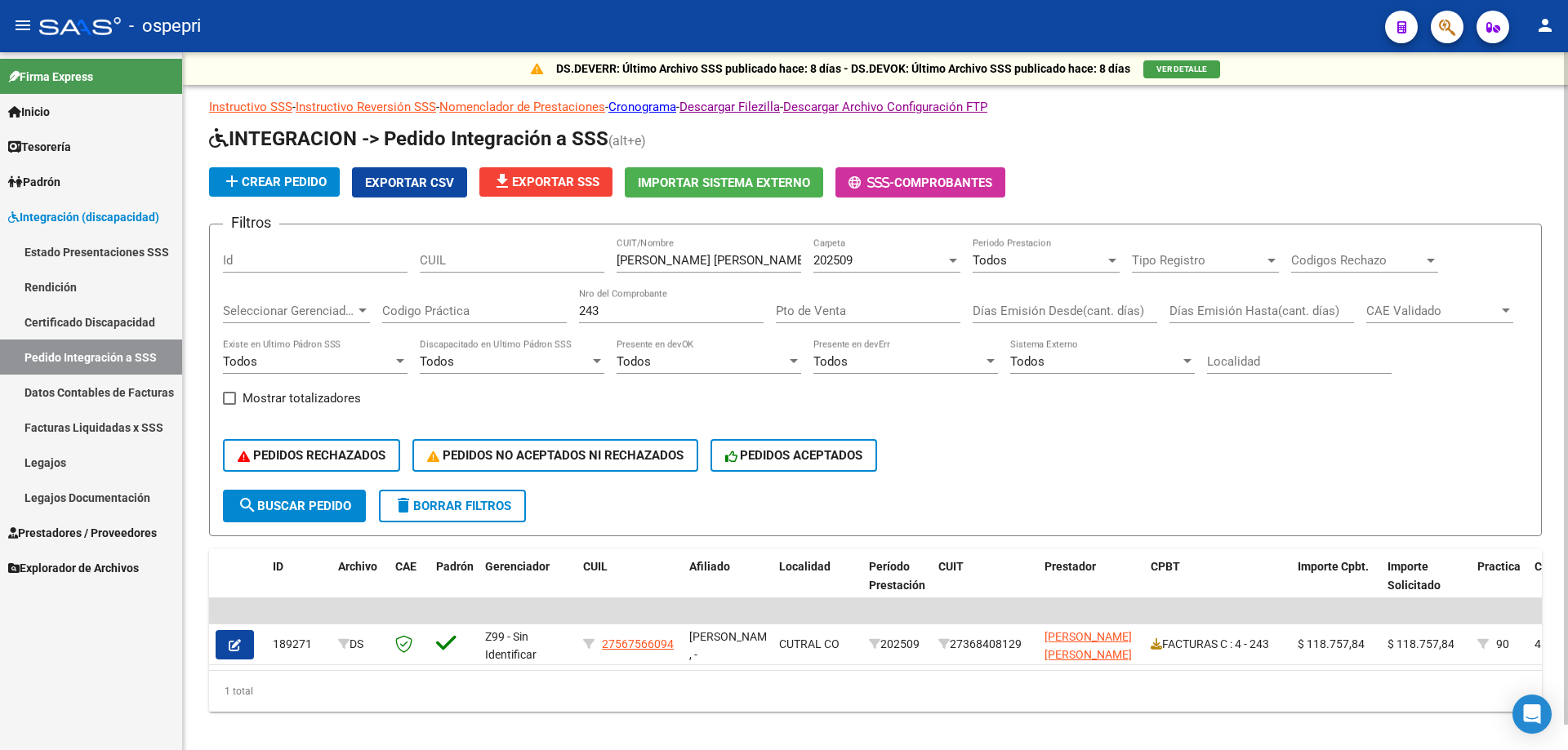
click at [663, 307] on input "243" at bounding box center [671, 311] width 185 height 15
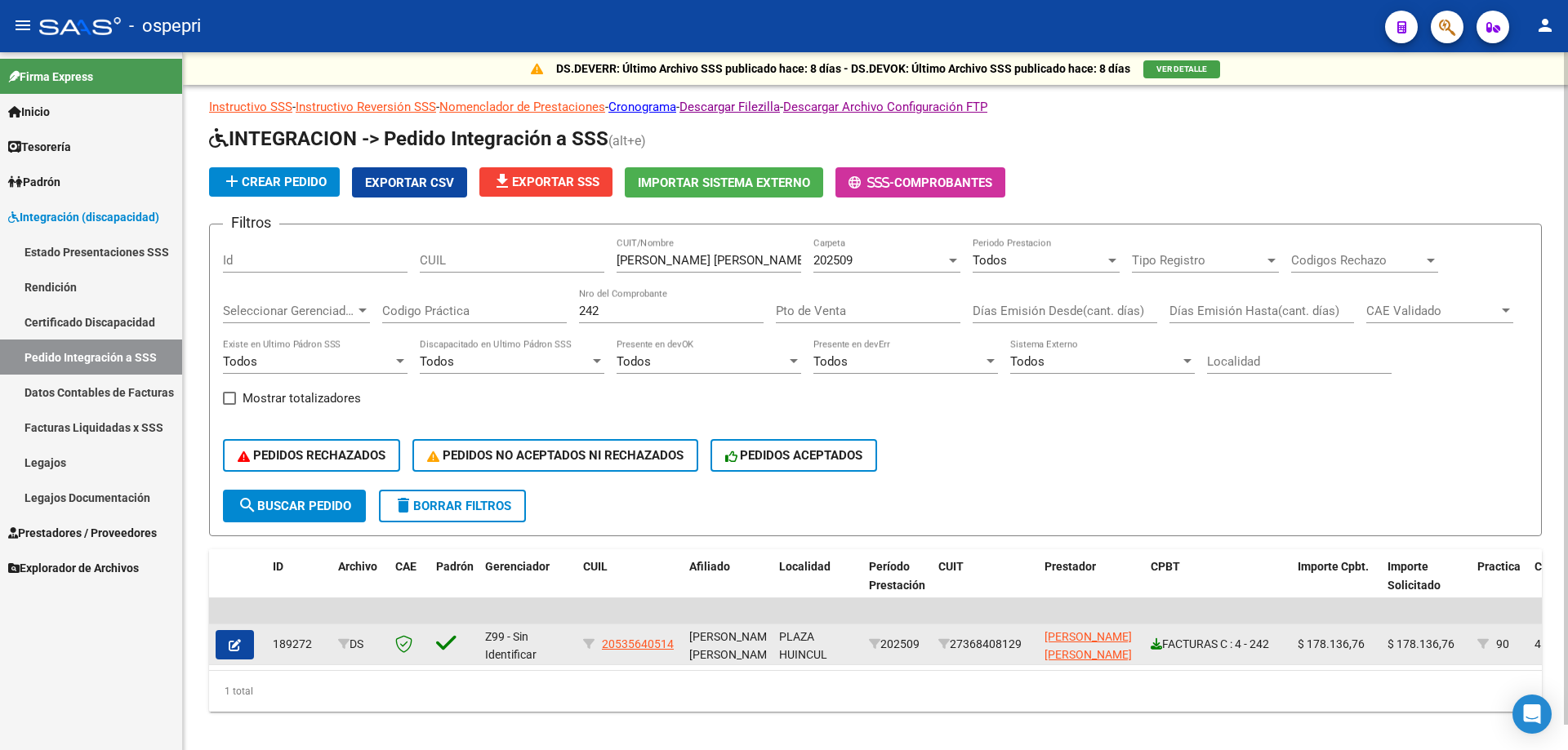
click at [1155, 646] on icon at bounding box center [1157, 644] width 12 height 12
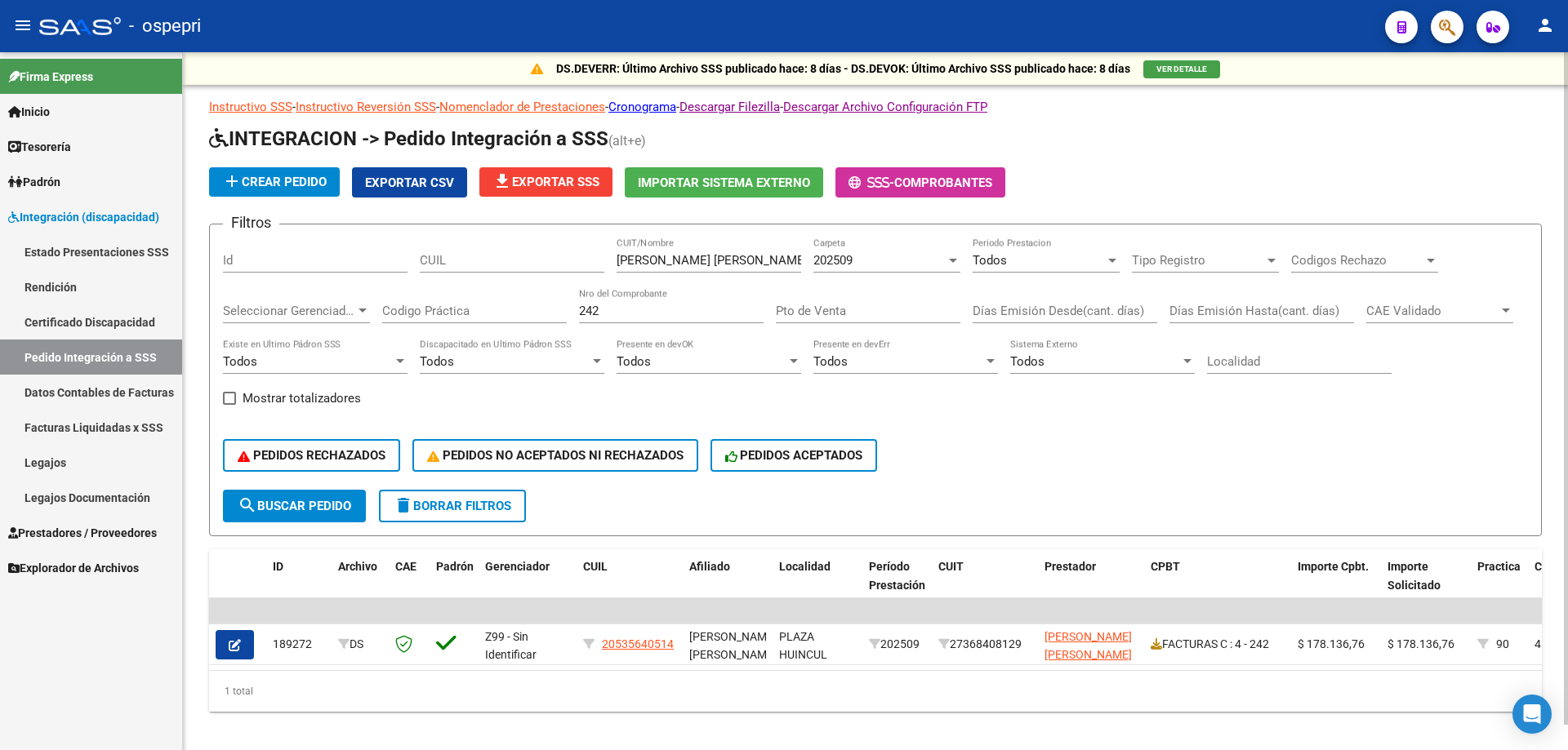
click at [684, 295] on div "242 Nro del Comprobante" at bounding box center [671, 306] width 185 height 35
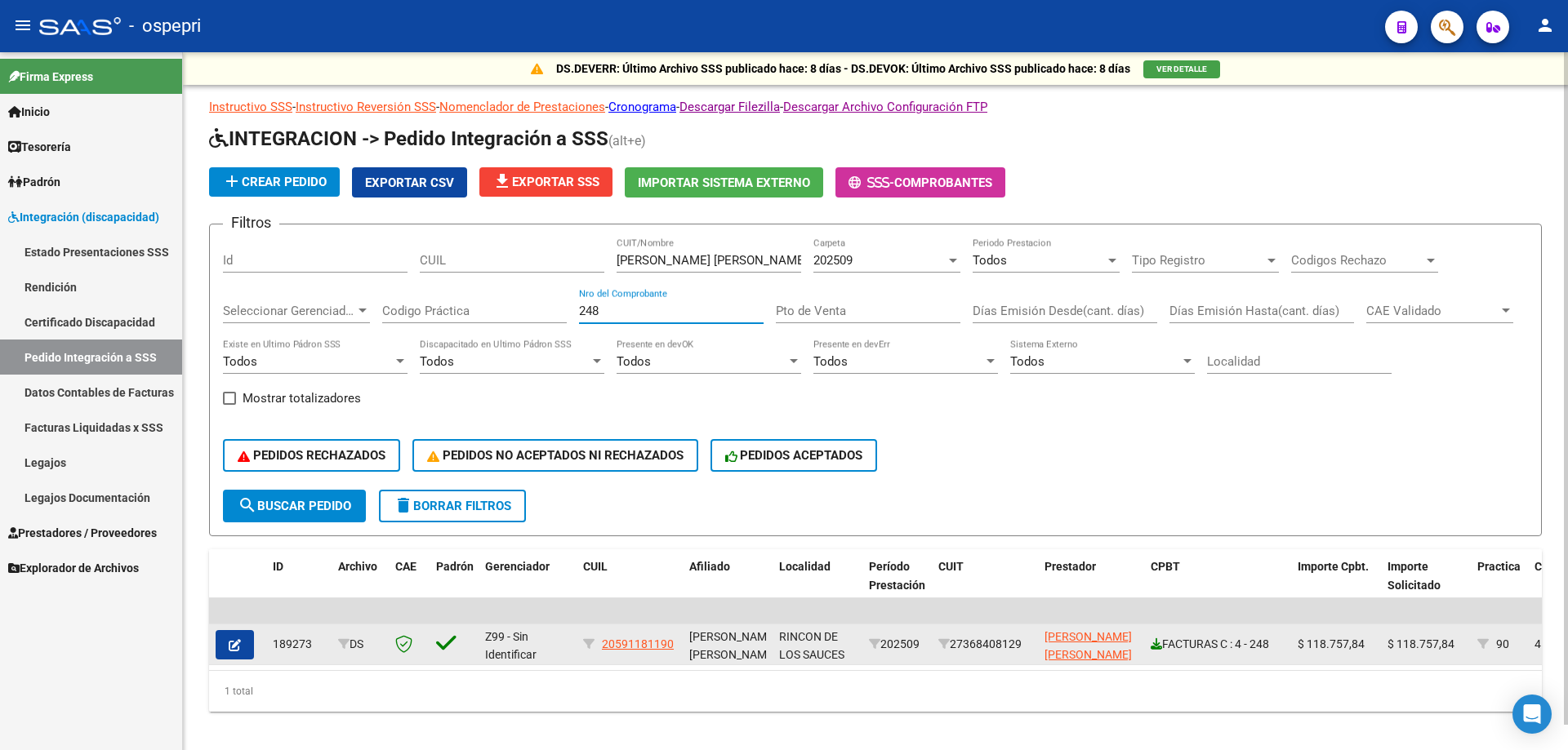
click at [1156, 646] on icon at bounding box center [1157, 644] width 12 height 12
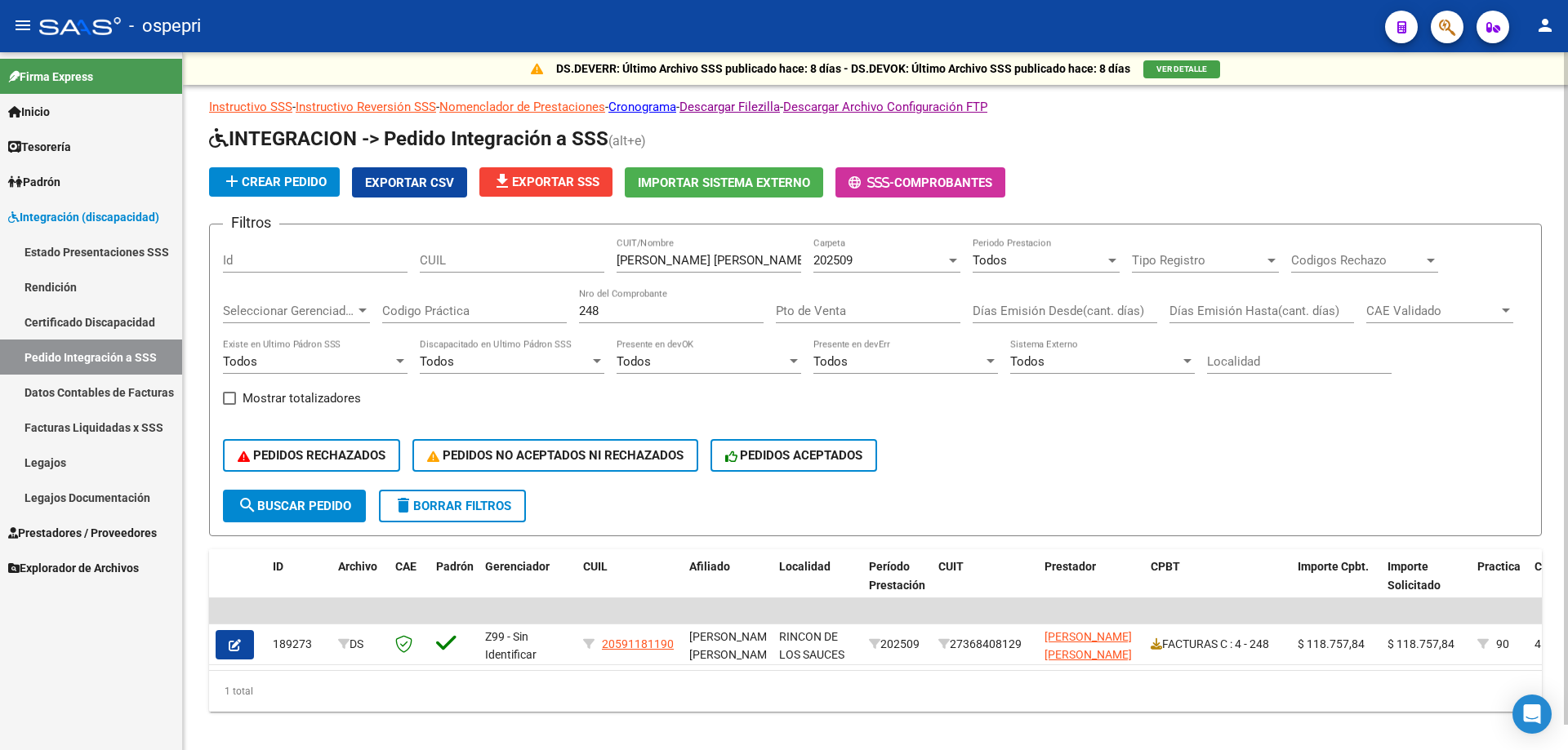
click at [631, 313] on input "248" at bounding box center [671, 311] width 185 height 15
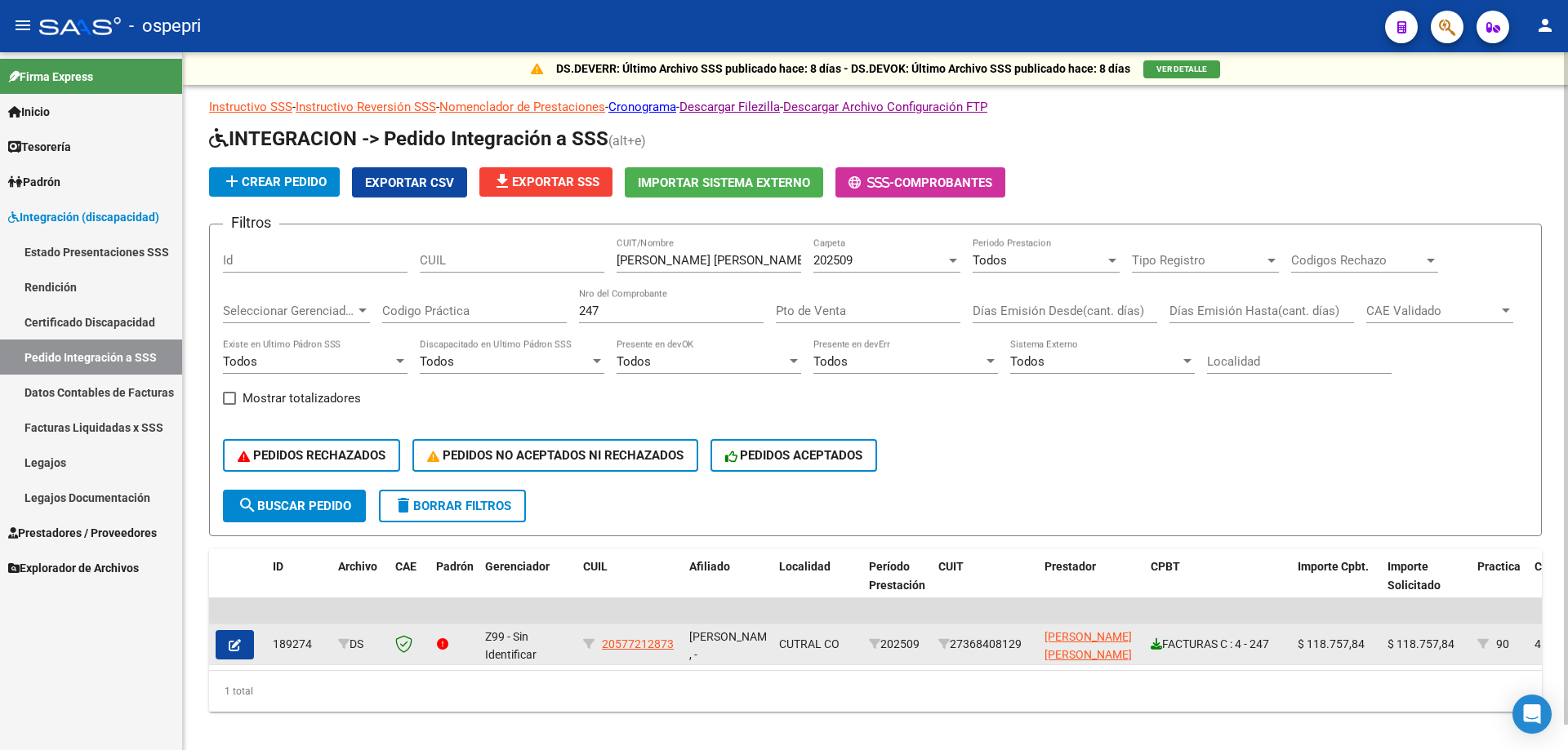
click at [1157, 643] on icon at bounding box center [1157, 644] width 12 height 12
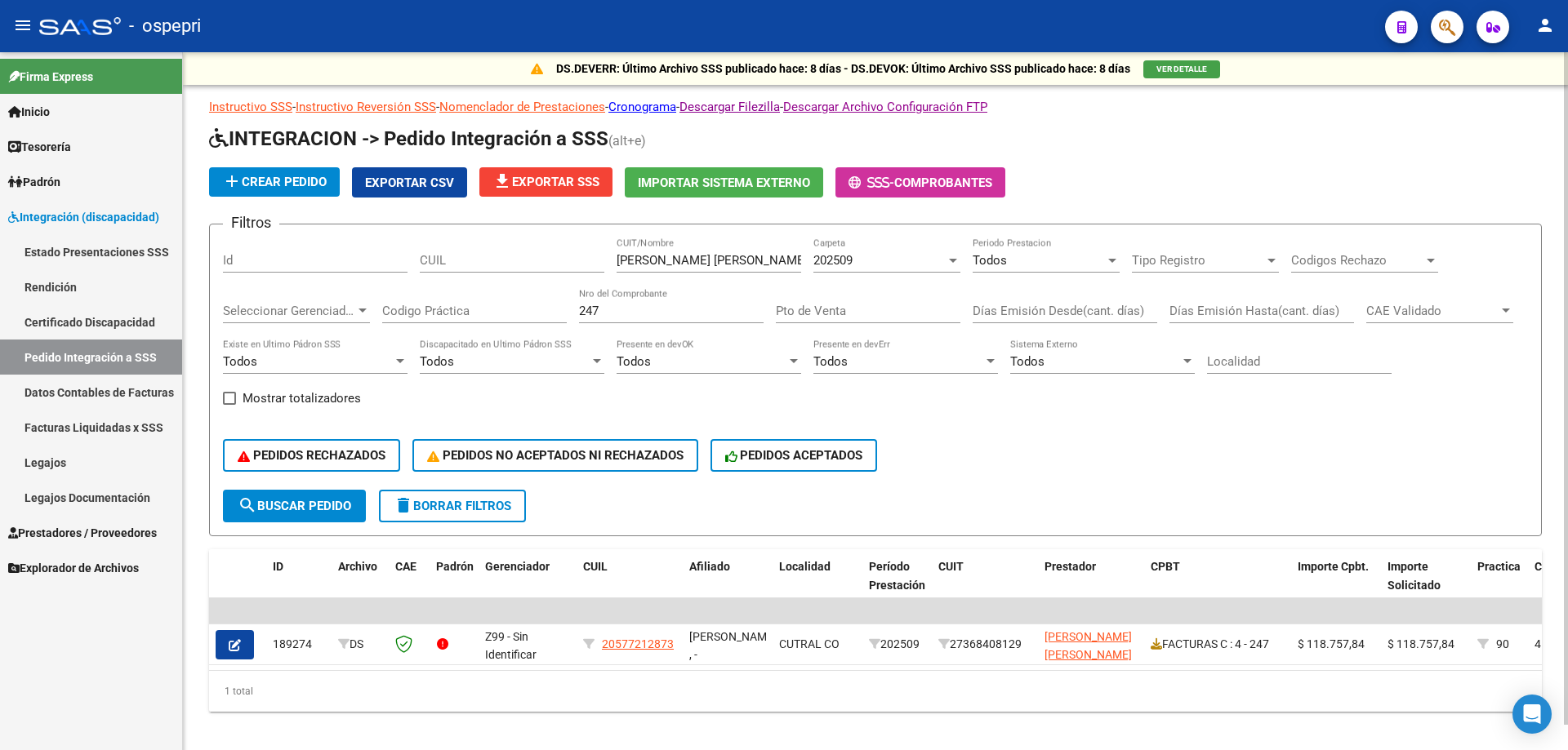
click at [693, 311] on input "247" at bounding box center [671, 311] width 185 height 15
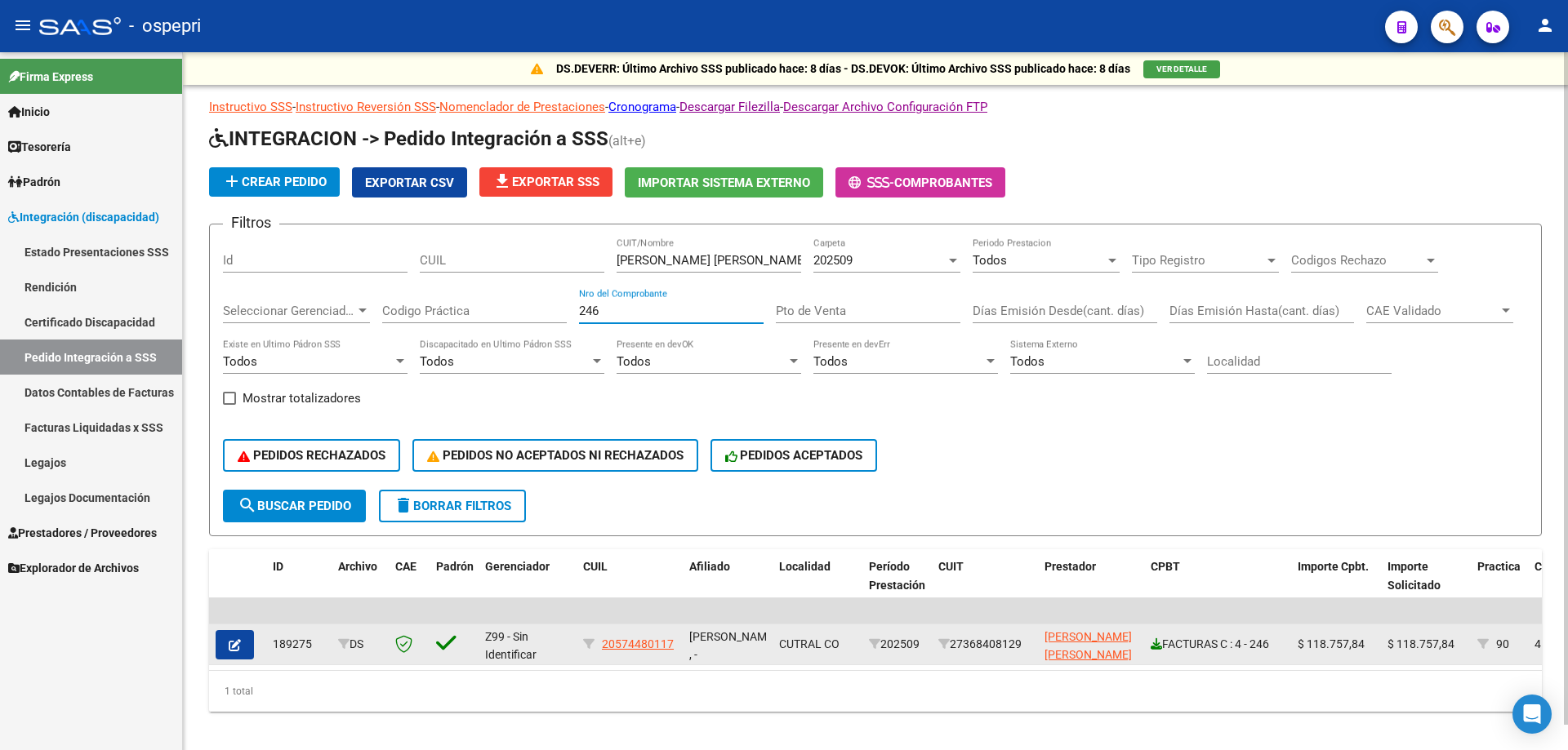
click at [1160, 643] on icon at bounding box center [1157, 644] width 12 height 12
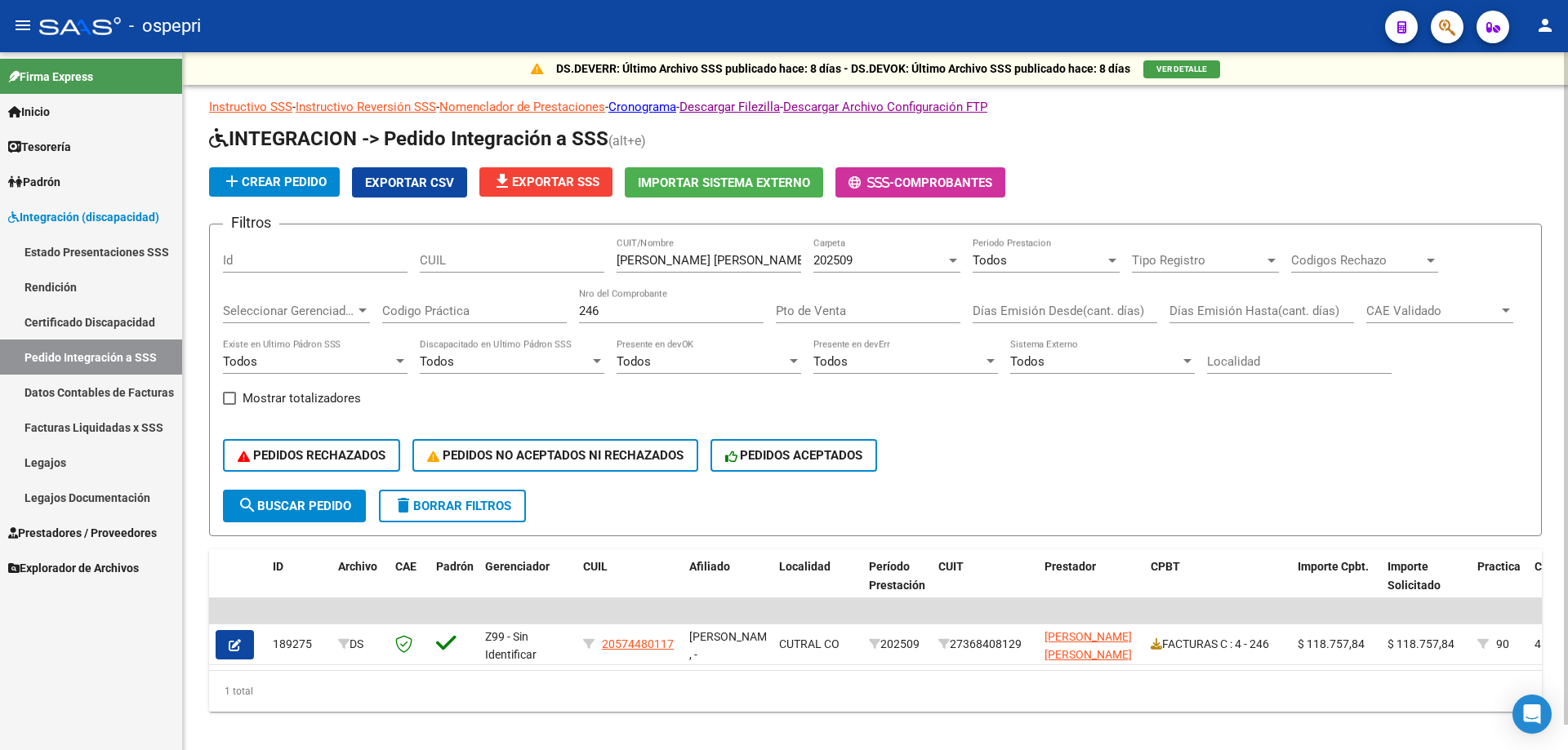
click at [672, 312] on input "246" at bounding box center [671, 311] width 185 height 15
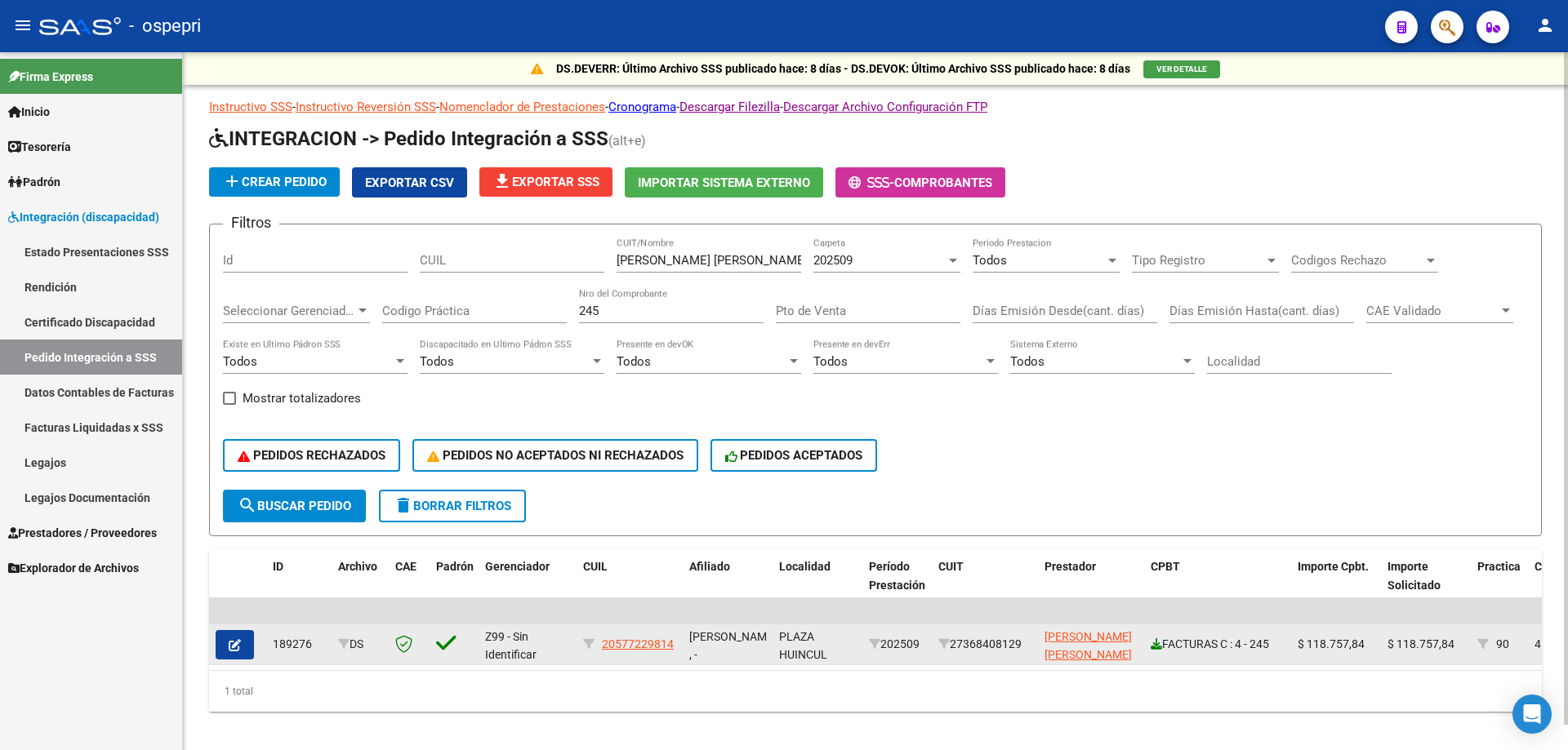
click at [1154, 641] on icon at bounding box center [1157, 644] width 12 height 12
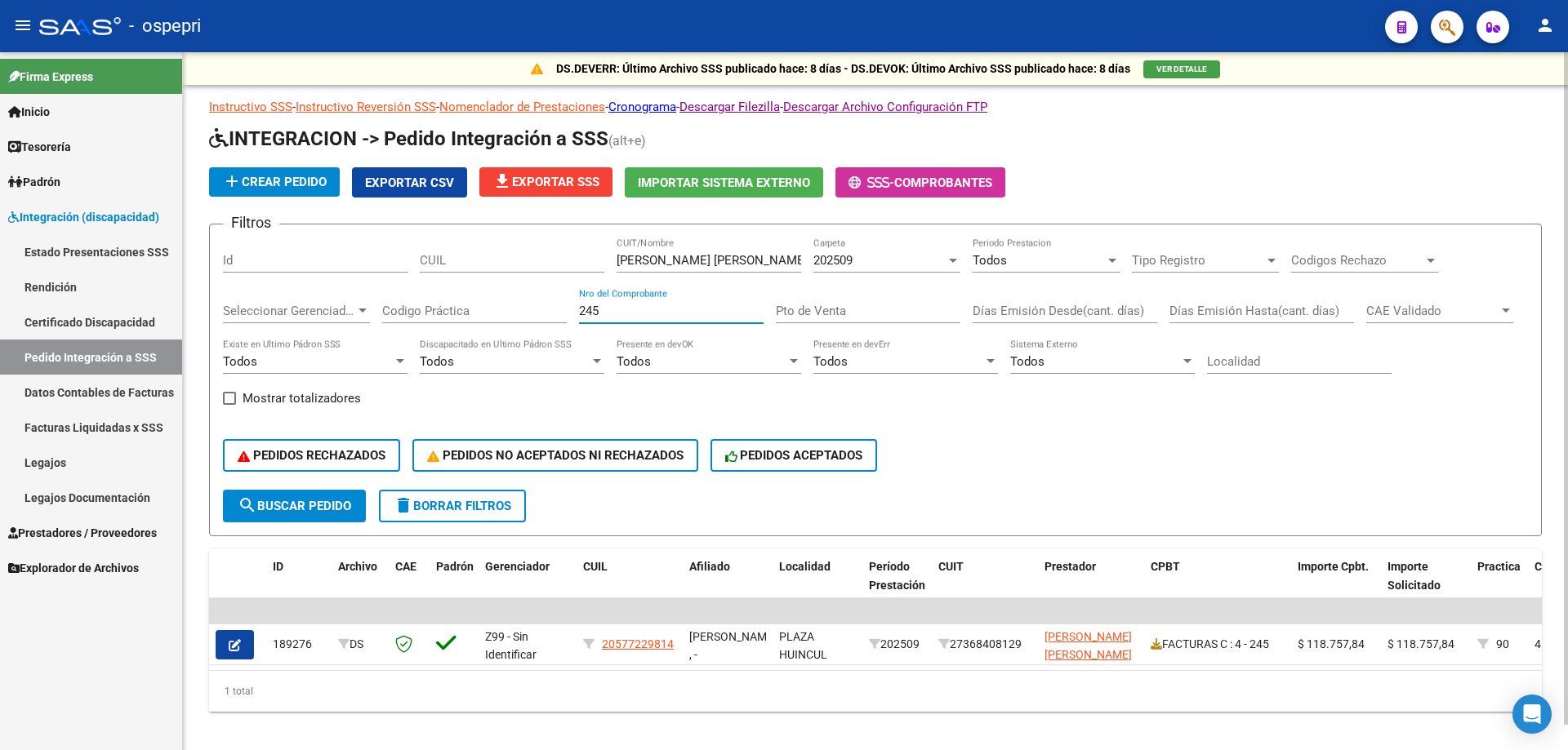
click at [653, 305] on input "245" at bounding box center [671, 311] width 185 height 15
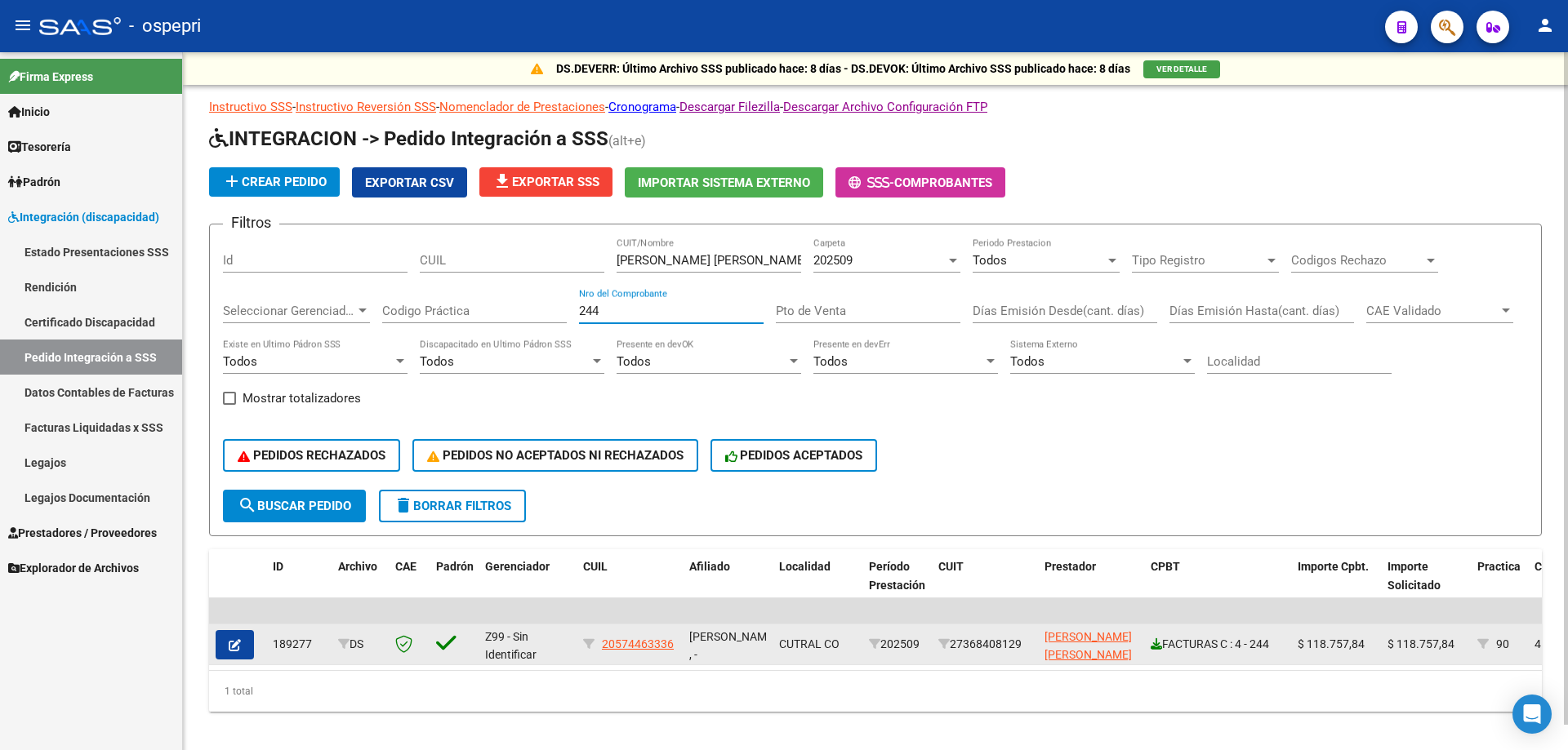
type input "244"
click at [1152, 646] on icon at bounding box center [1157, 644] width 12 height 12
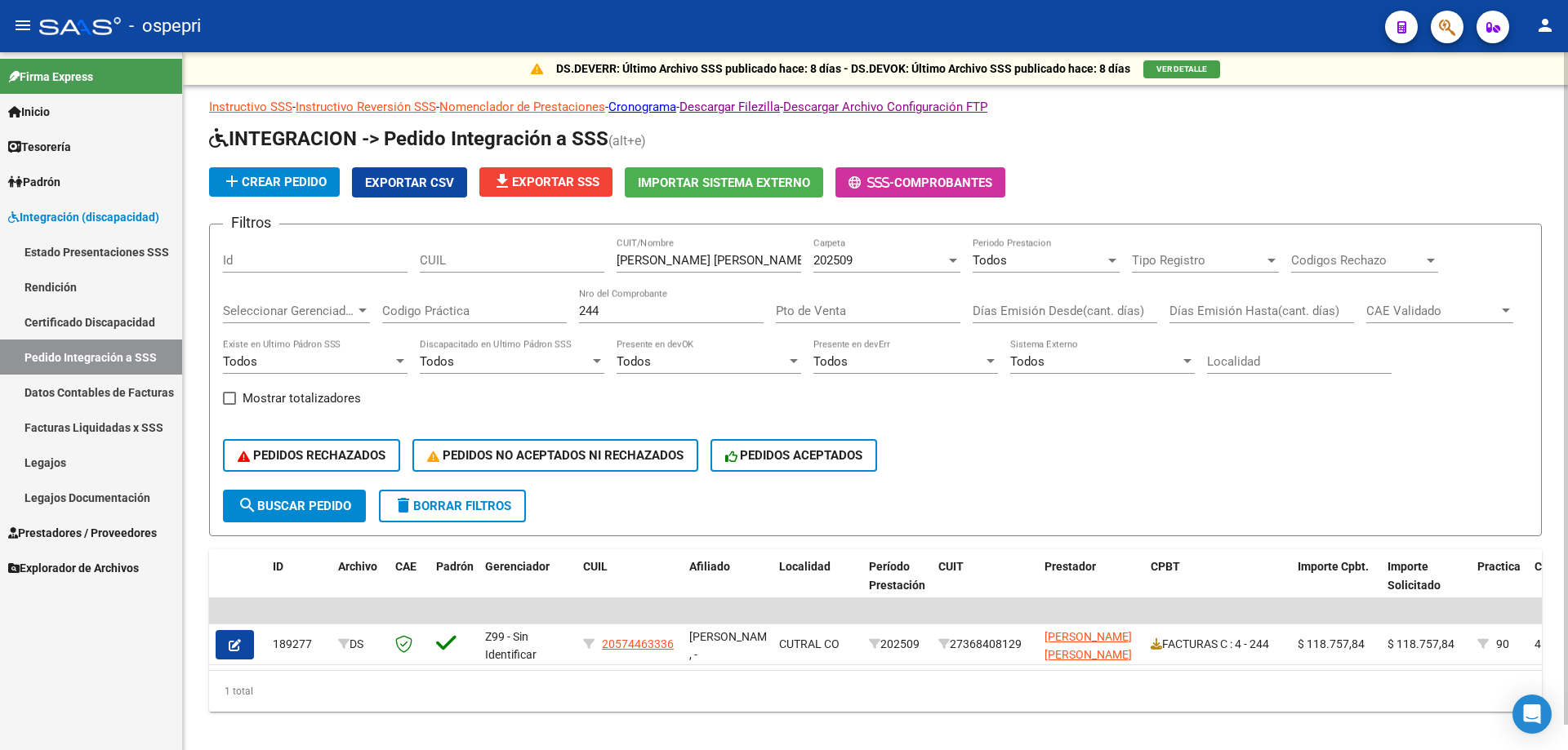
drag, startPoint x: 449, startPoint y: 250, endPoint x: 313, endPoint y: 261, distance: 136.4
click at [296, 262] on div "Filtros Id [PERSON_NAME] [PERSON_NAME] CUIT/Nombre 202509 Carpeta Todos Periodo…" at bounding box center [876, 364] width 1305 height 252
paste input "[PERSON_NAME]"
type input "[PERSON_NAME] [PERSON_NAME]"
drag, startPoint x: 611, startPoint y: 312, endPoint x: 299, endPoint y: 309, distance: 312.0
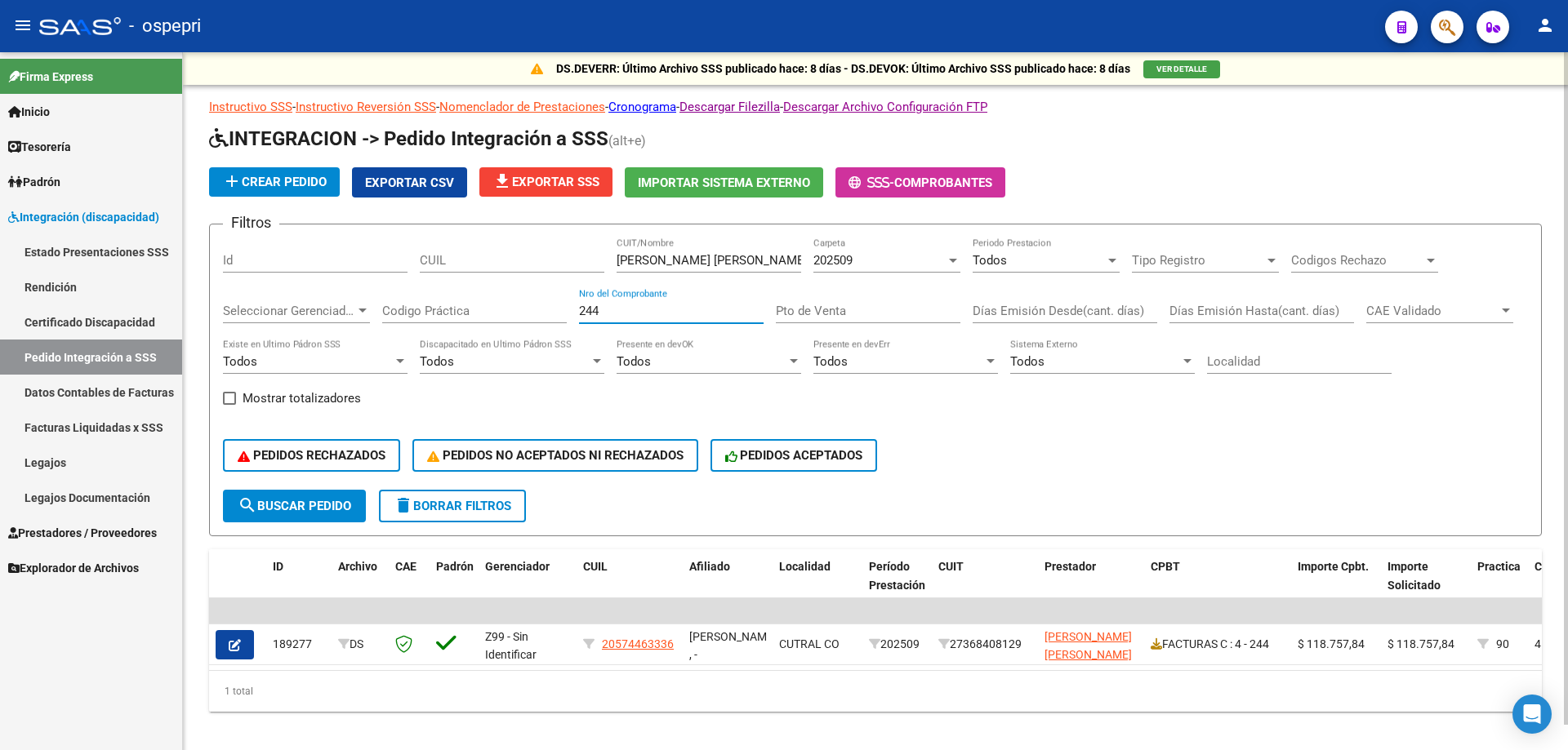
click at [361, 312] on div "Filtros Id CUIL [PERSON_NAME] [PERSON_NAME] CUIT/Nombre 202509 Carpeta Todos Pe…" at bounding box center [876, 364] width 1305 height 252
drag, startPoint x: 687, startPoint y: 311, endPoint x: 202, endPoint y: 312, distance: 485.0
click at [202, 312] on div "DS.DEVERR: Último Archivo SSS publicado hace: 8 días - DS.DEVOK: Último Archivo…" at bounding box center [876, 408] width 1385 height 712
type input "790"
drag, startPoint x: 778, startPoint y: 264, endPoint x: 202, endPoint y: 263, distance: 576.0
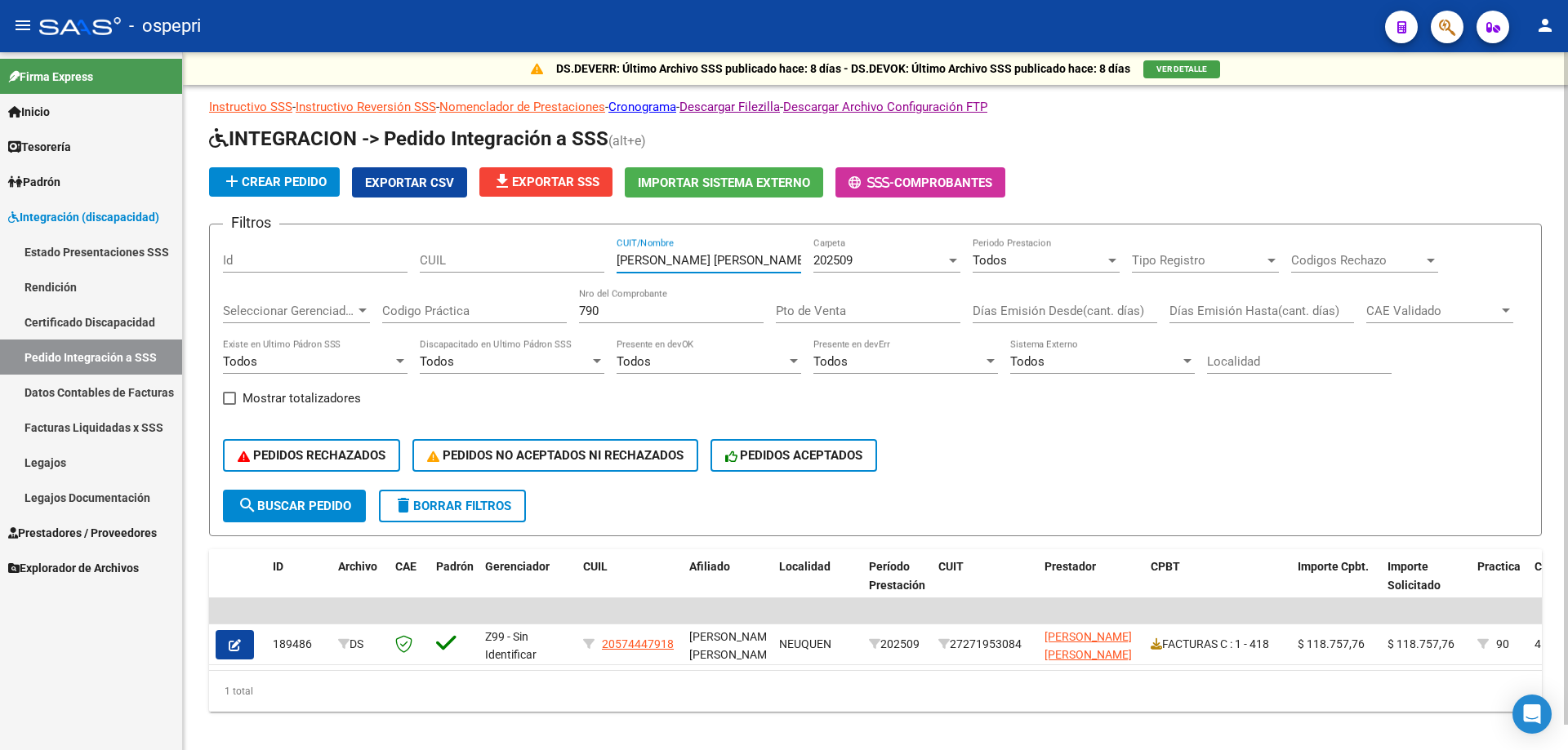
click at [203, 263] on div "DS.DEVERR: Último Archivo SSS publicado hace: 8 días - DS.DEVOK: Último Archivo…" at bounding box center [876, 408] width 1385 height 712
drag, startPoint x: 707, startPoint y: 258, endPoint x: 330, endPoint y: 249, distance: 377.1
click at [333, 249] on div "Filtros Id CUIL [PERSON_NAME] CUIT/Nombre 202509 Carpeta Todos Periodo Prestaci…" at bounding box center [876, 364] width 1305 height 252
paste input "PED"
drag, startPoint x: 667, startPoint y: 258, endPoint x: 184, endPoint y: 210, distance: 485.4
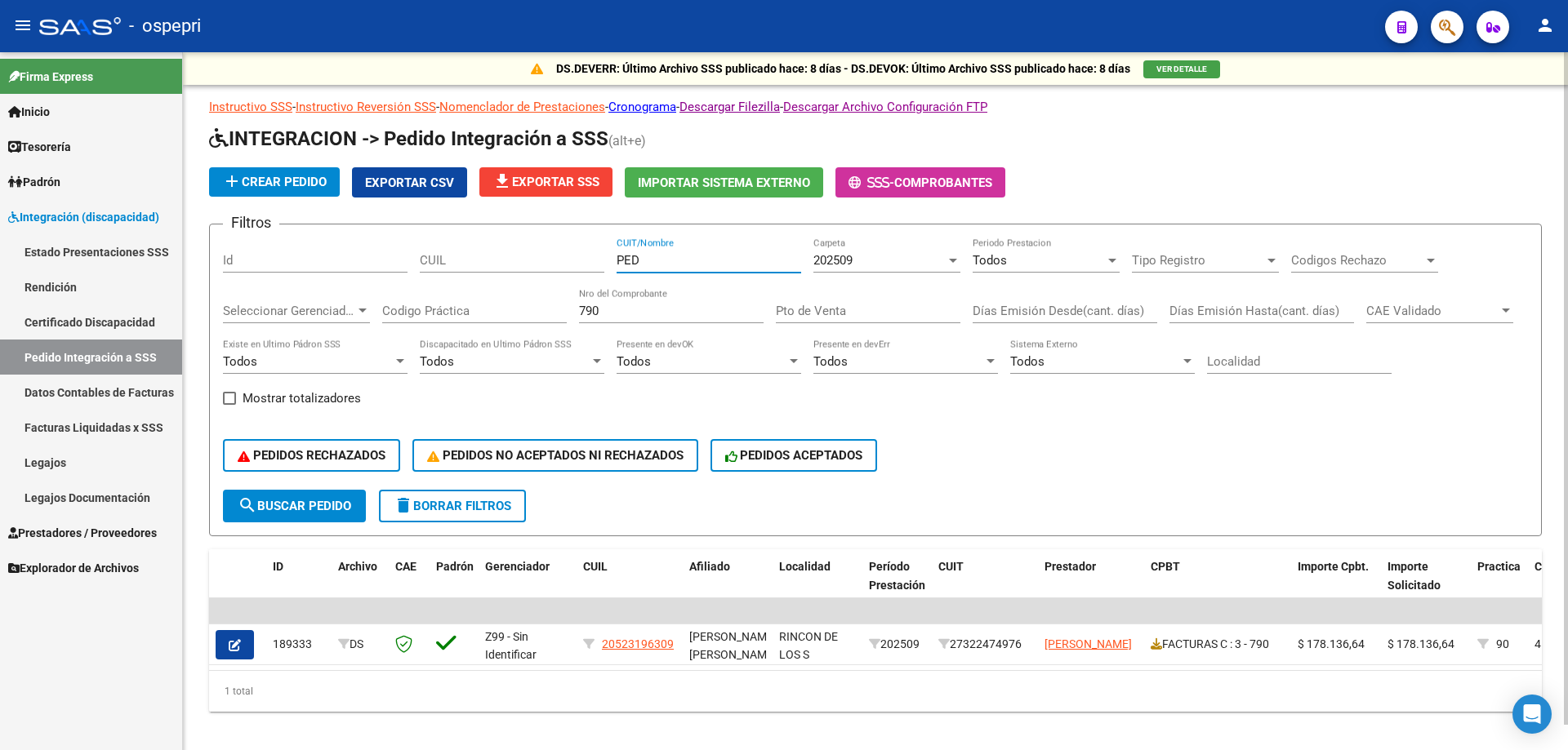
click at [245, 238] on div "Filtros Id CUIL PED CUIT/Nombre 202509 Carpeta Todos Periodo Prestacion Tipo Re…" at bounding box center [876, 364] width 1305 height 252
type input "U"
click at [121, 259] on mat-sidenav-container "Firma Express Inicio Calendario SSS Instructivos Contacto OS Tesorería Extracto…" at bounding box center [784, 401] width 1568 height 698
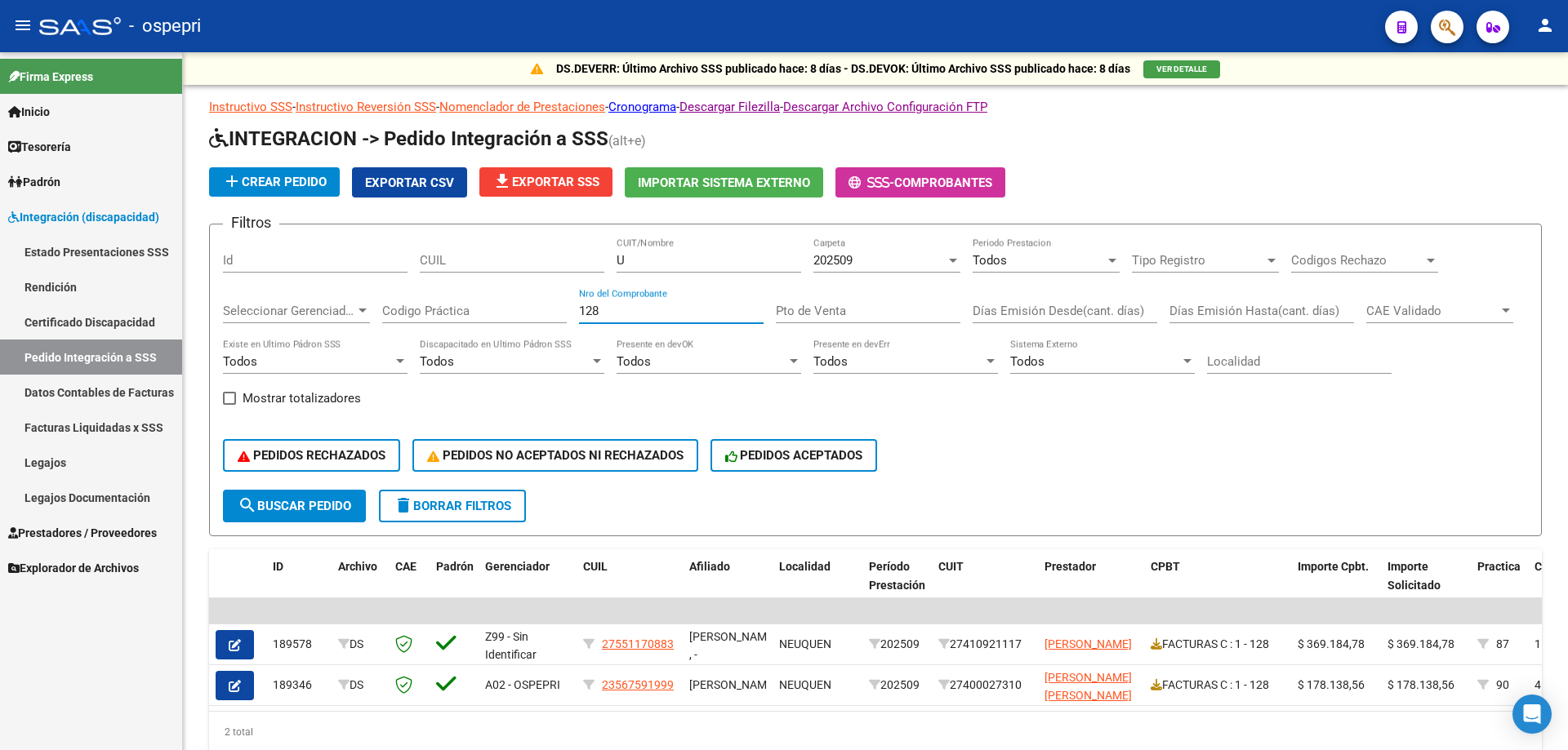
type input "128"
drag, startPoint x: 665, startPoint y: 259, endPoint x: 420, endPoint y: 265, distance: 245.1
click at [432, 267] on div "Filtros Id CUIL U CUIT/Nombre 202509 Carpeta Todos Periodo Prestacion Tipo Regi…" at bounding box center [876, 364] width 1305 height 252
paste input "VEGA ROSARIO DE LA CRUZ"
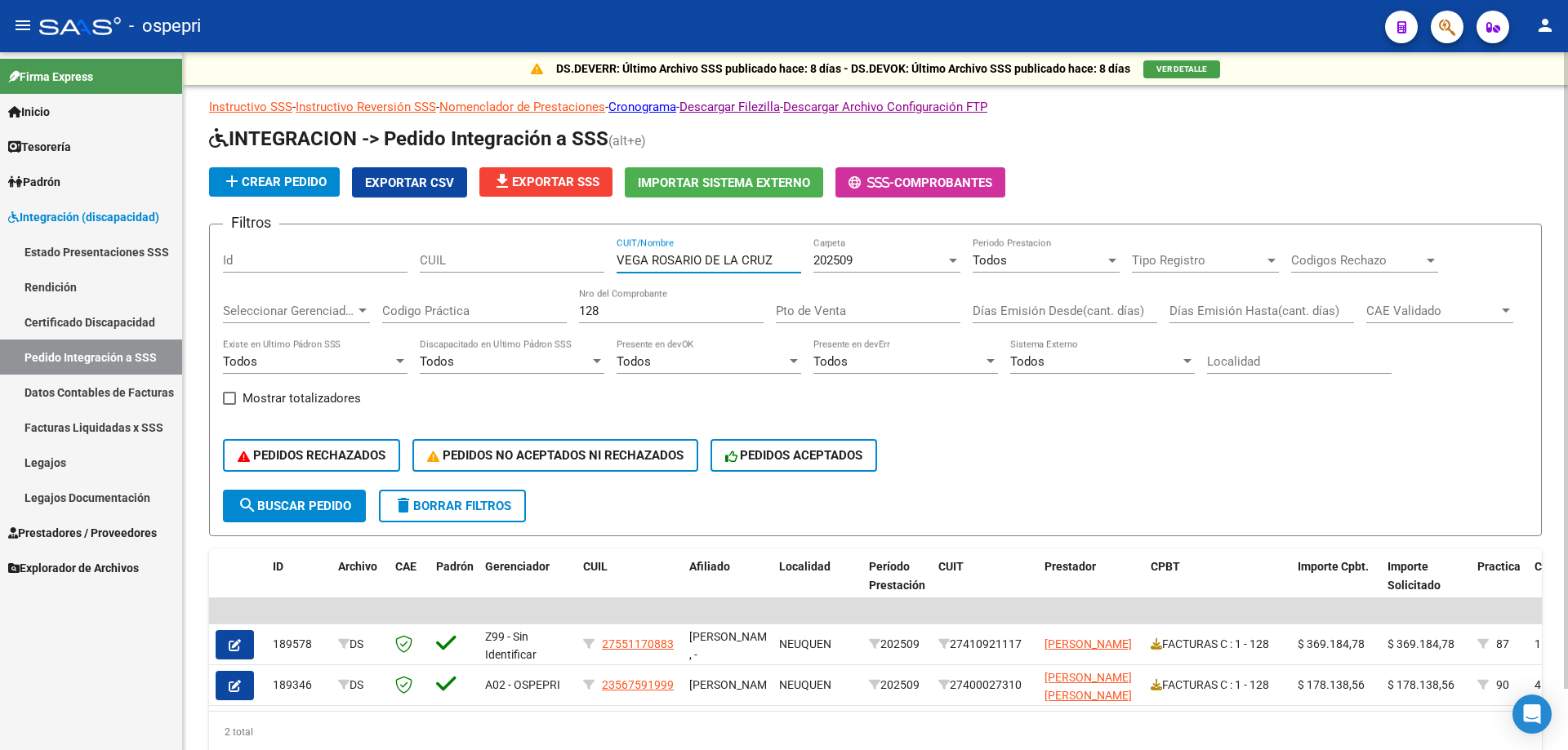
type input "VEGA ROSARIO DE LA CRUZ"
drag, startPoint x: 276, startPoint y: 331, endPoint x: 76, endPoint y: 333, distance: 200.0
click at [79, 334] on mat-sidenav-container "Firma Express Inicio Calendario SSS Instructivos Contacto OS Tesorería Extracto…" at bounding box center [784, 401] width 1568 height 698
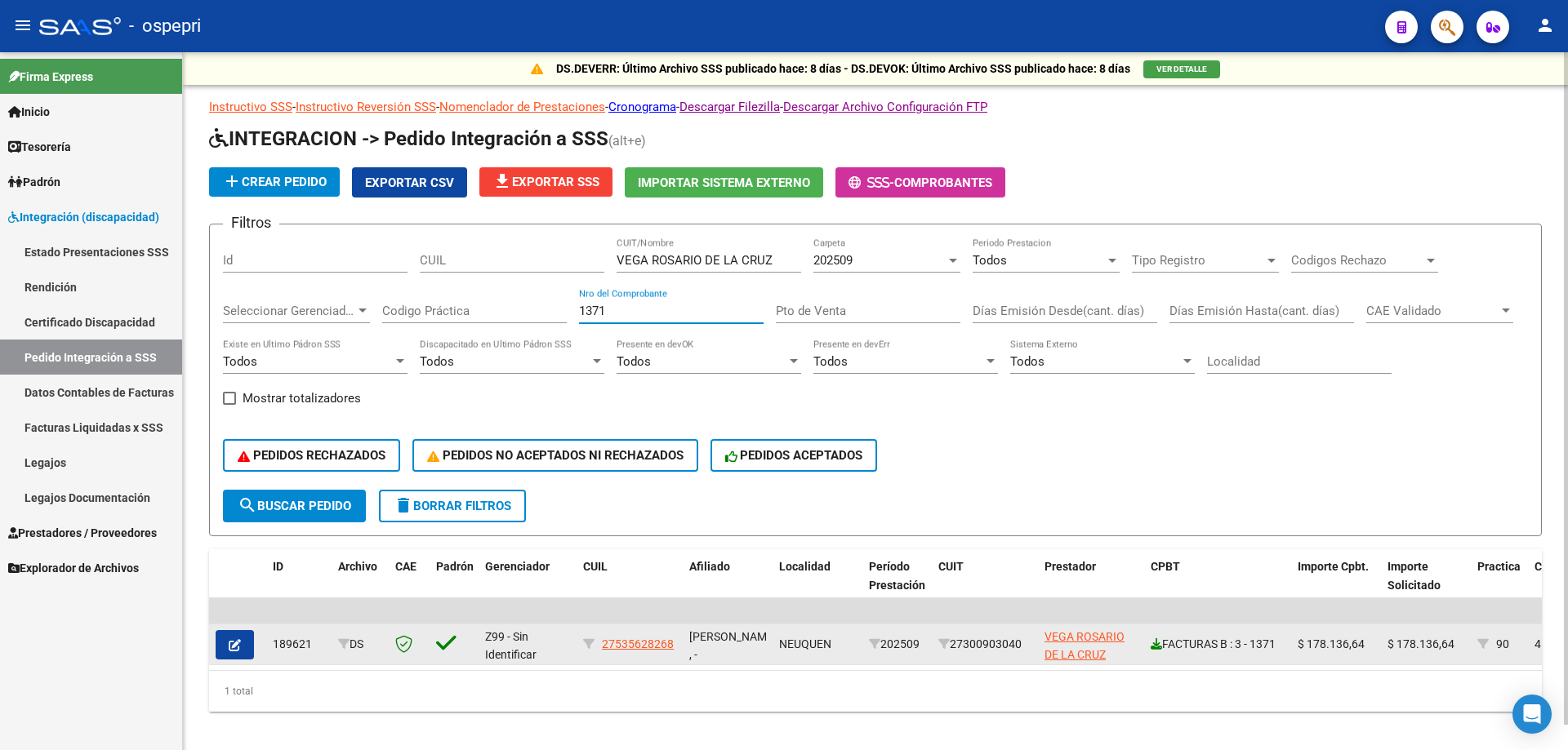
click at [1153, 643] on icon at bounding box center [1157, 644] width 12 height 12
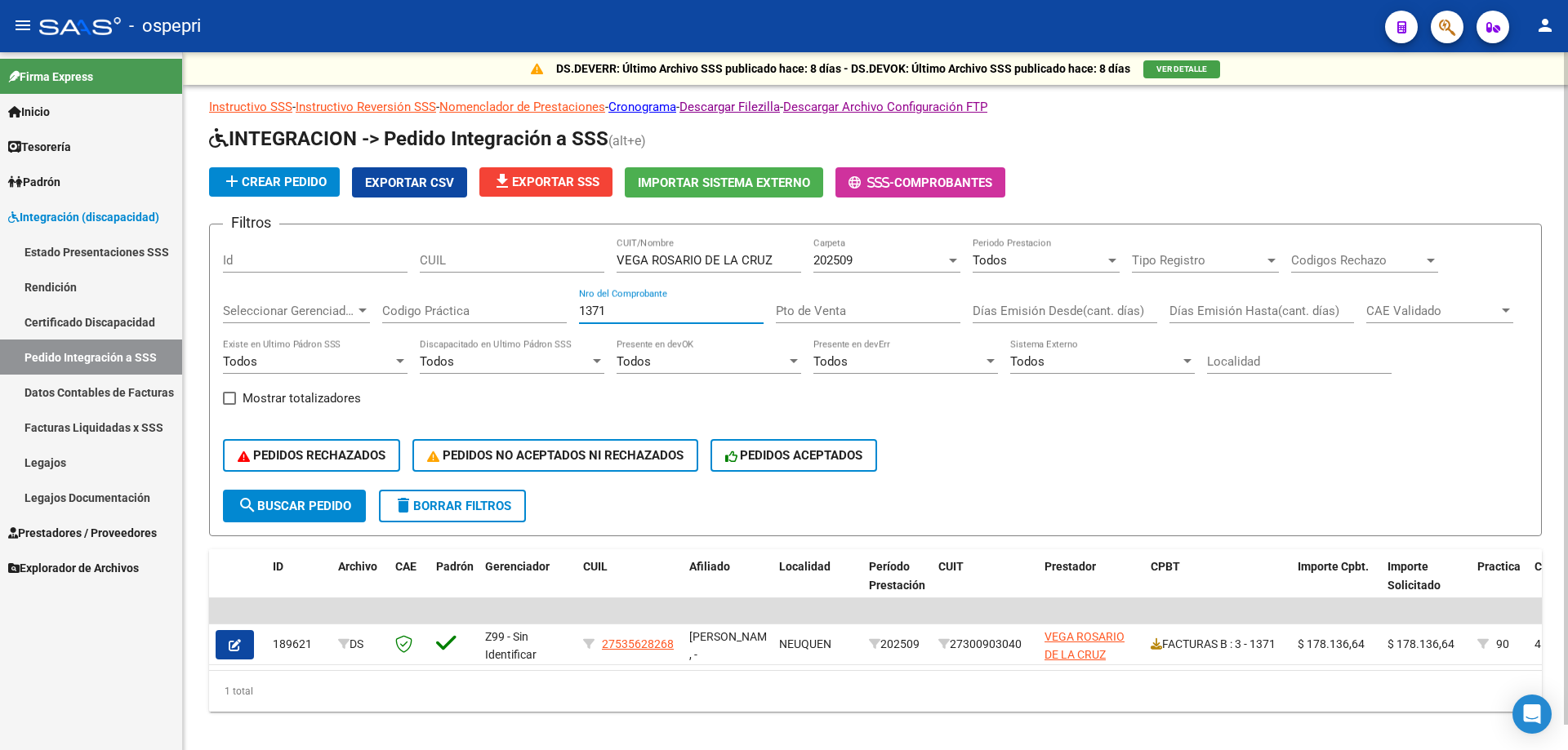
click at [665, 312] on input "1371" at bounding box center [671, 311] width 185 height 15
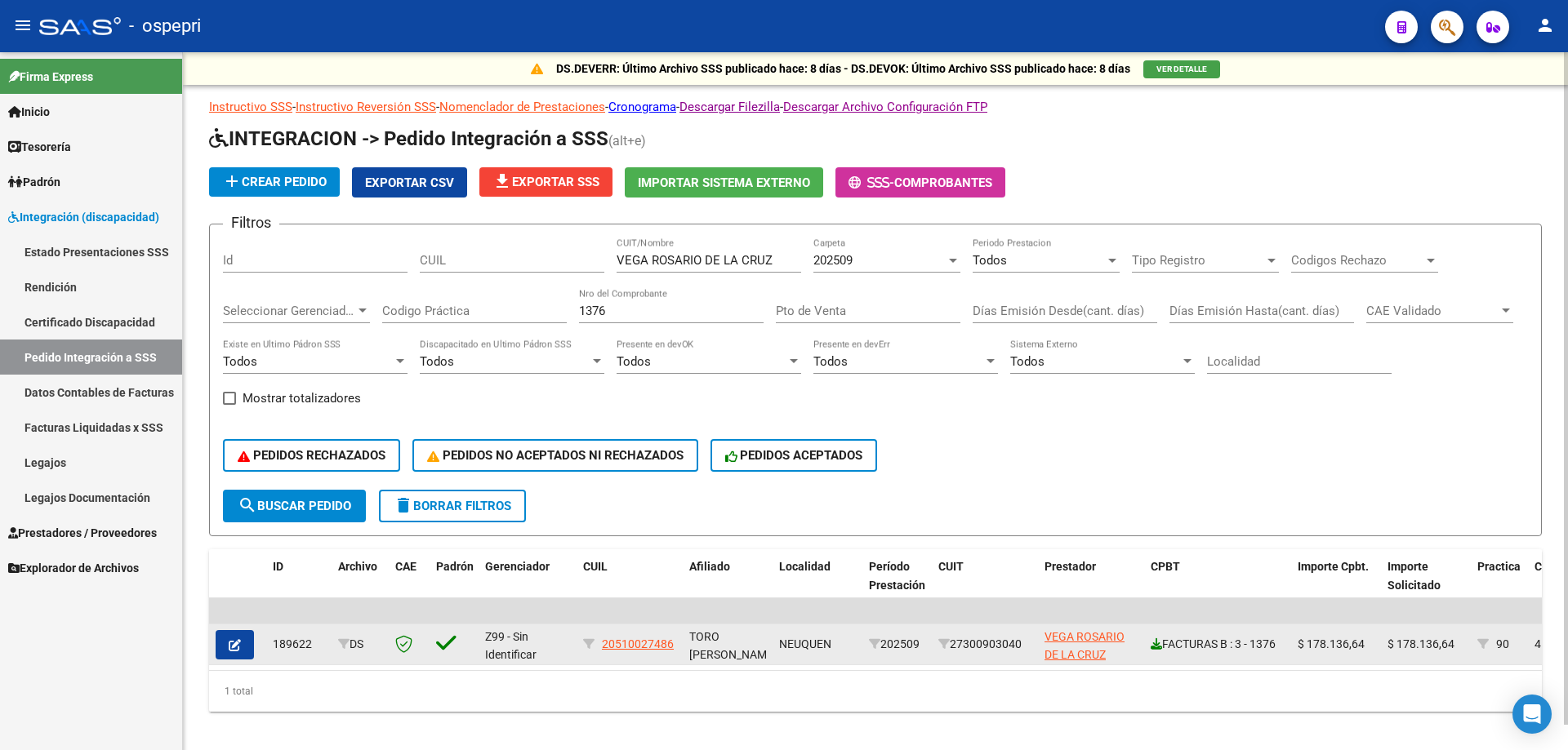
click at [1156, 647] on icon at bounding box center [1157, 644] width 12 height 12
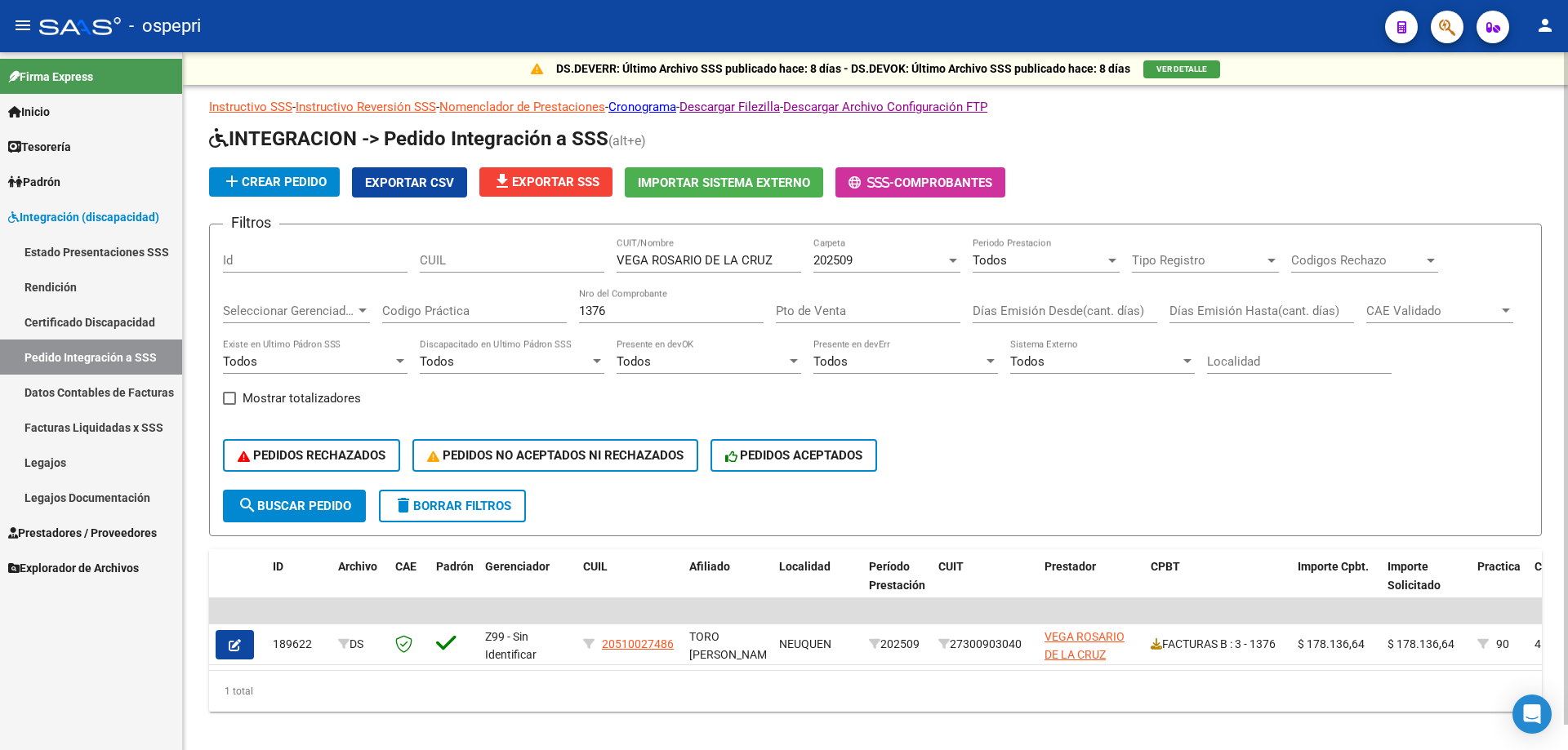
click at [667, 313] on input "1376" at bounding box center [671, 311] width 185 height 15
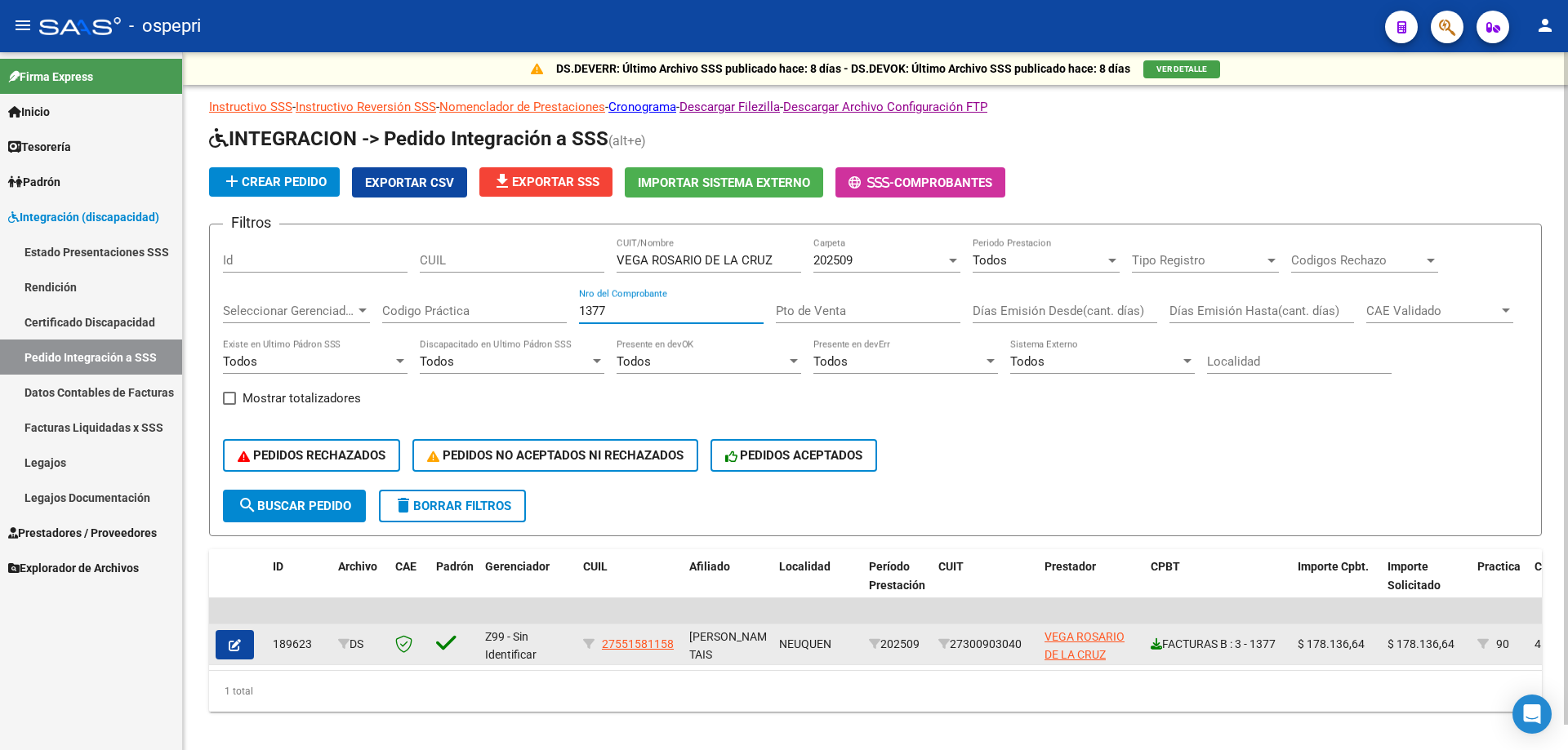
click at [1157, 646] on icon at bounding box center [1157, 644] width 12 height 12
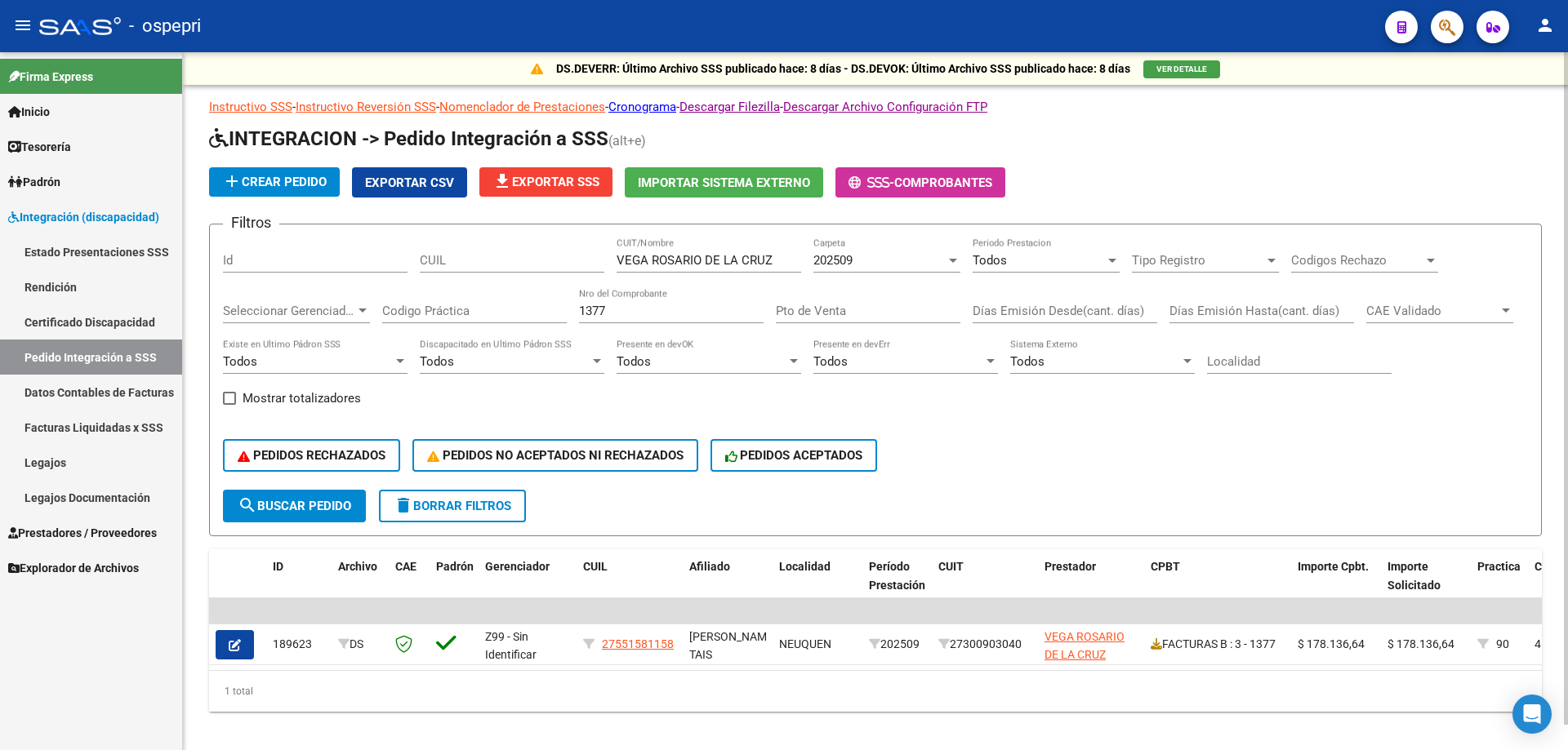
click at [712, 305] on input "1377" at bounding box center [671, 311] width 185 height 15
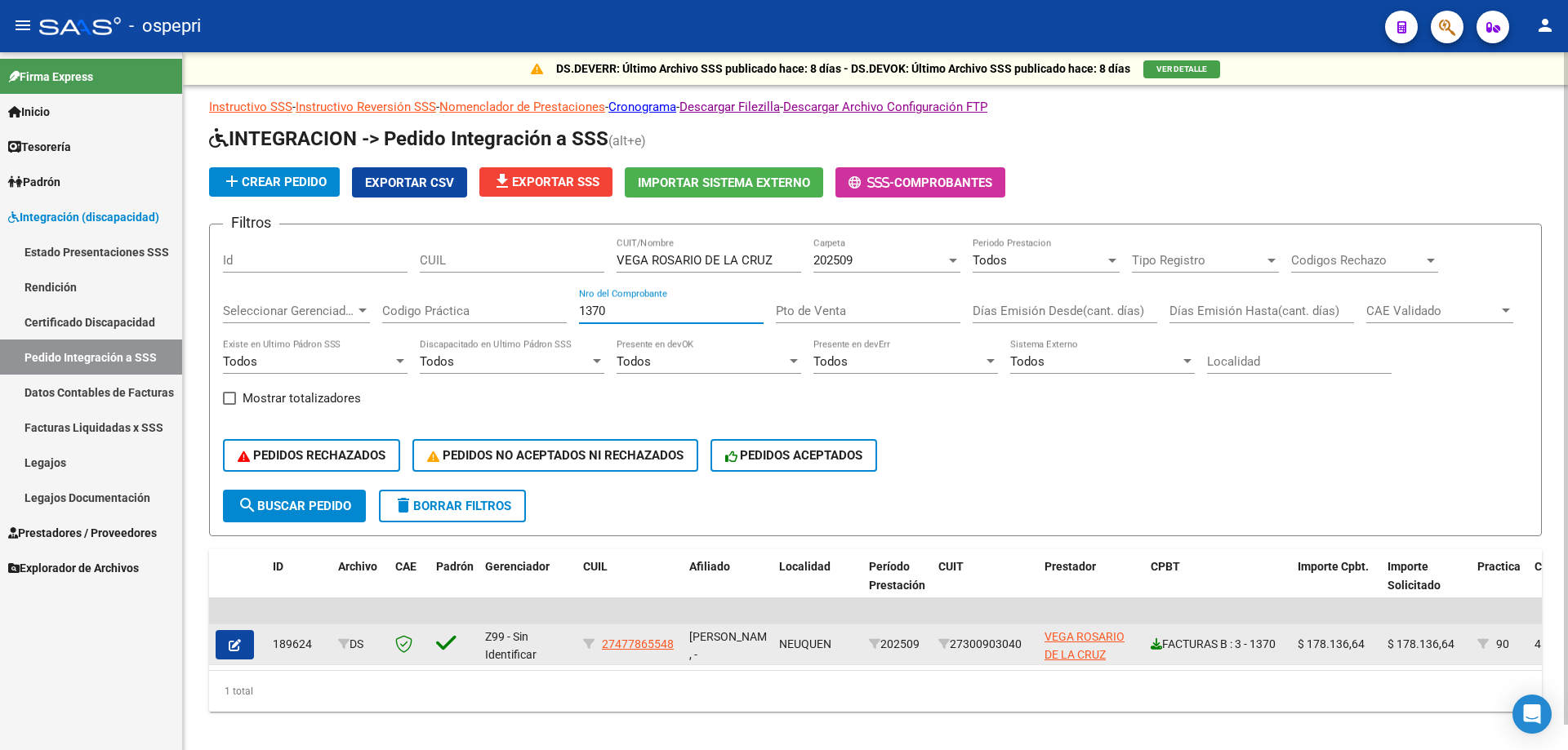
click at [1151, 650] on link at bounding box center [1157, 644] width 12 height 13
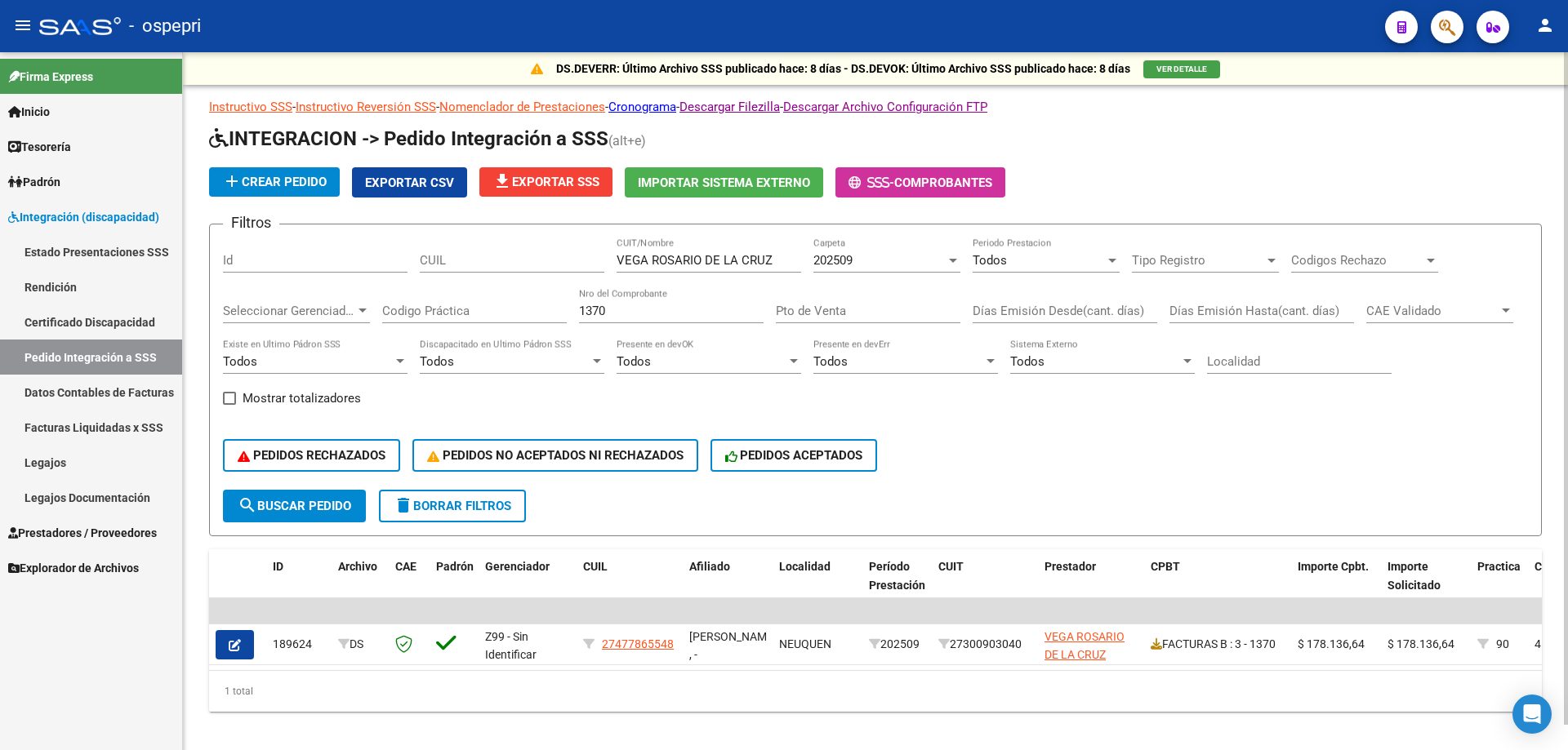
click at [695, 311] on input "1370" at bounding box center [671, 311] width 185 height 15
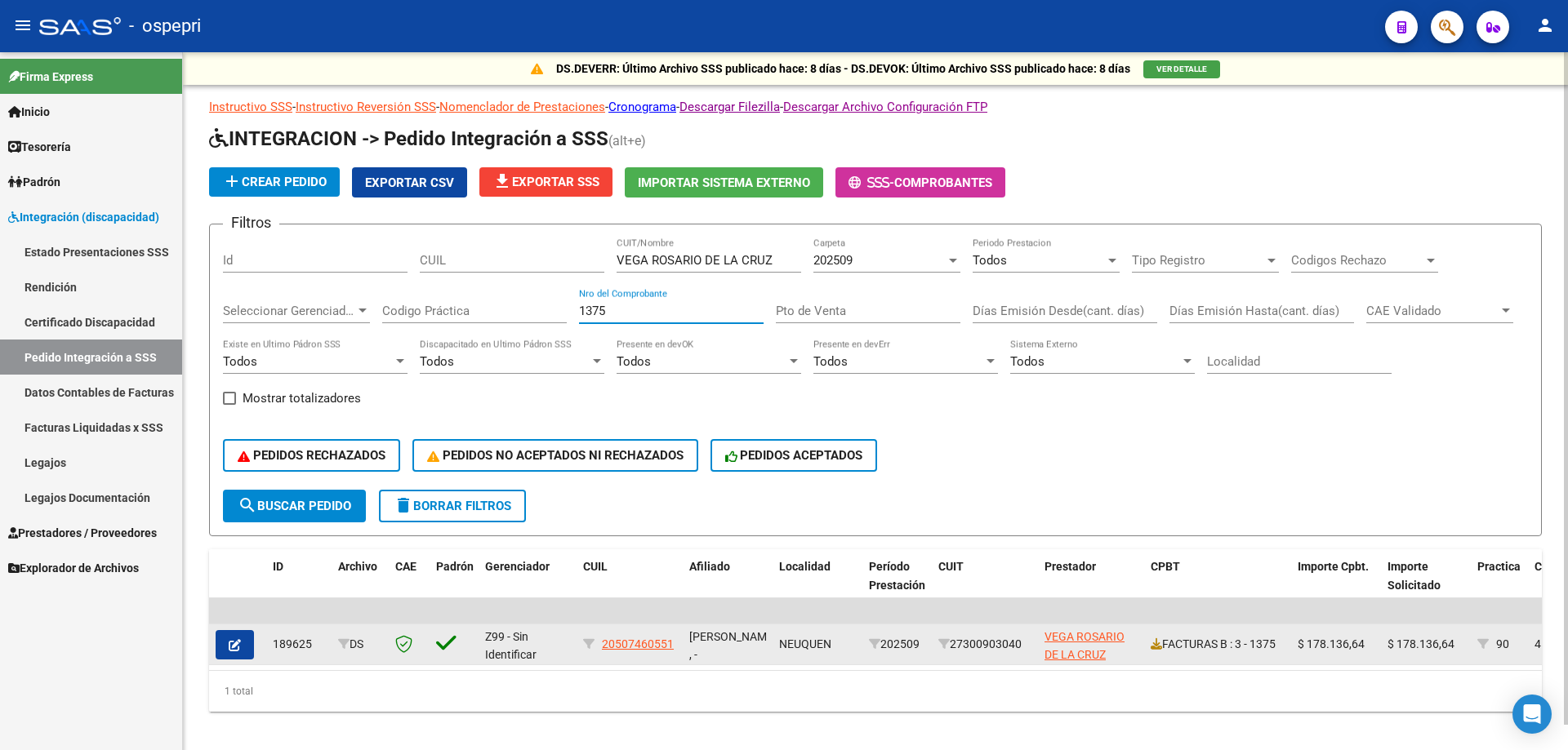
click at [1146, 643] on datatable-body-cell "FACTURAS B : 3 - 1375" at bounding box center [1217, 644] width 147 height 40
click at [1157, 645] on icon at bounding box center [1157, 644] width 12 height 12
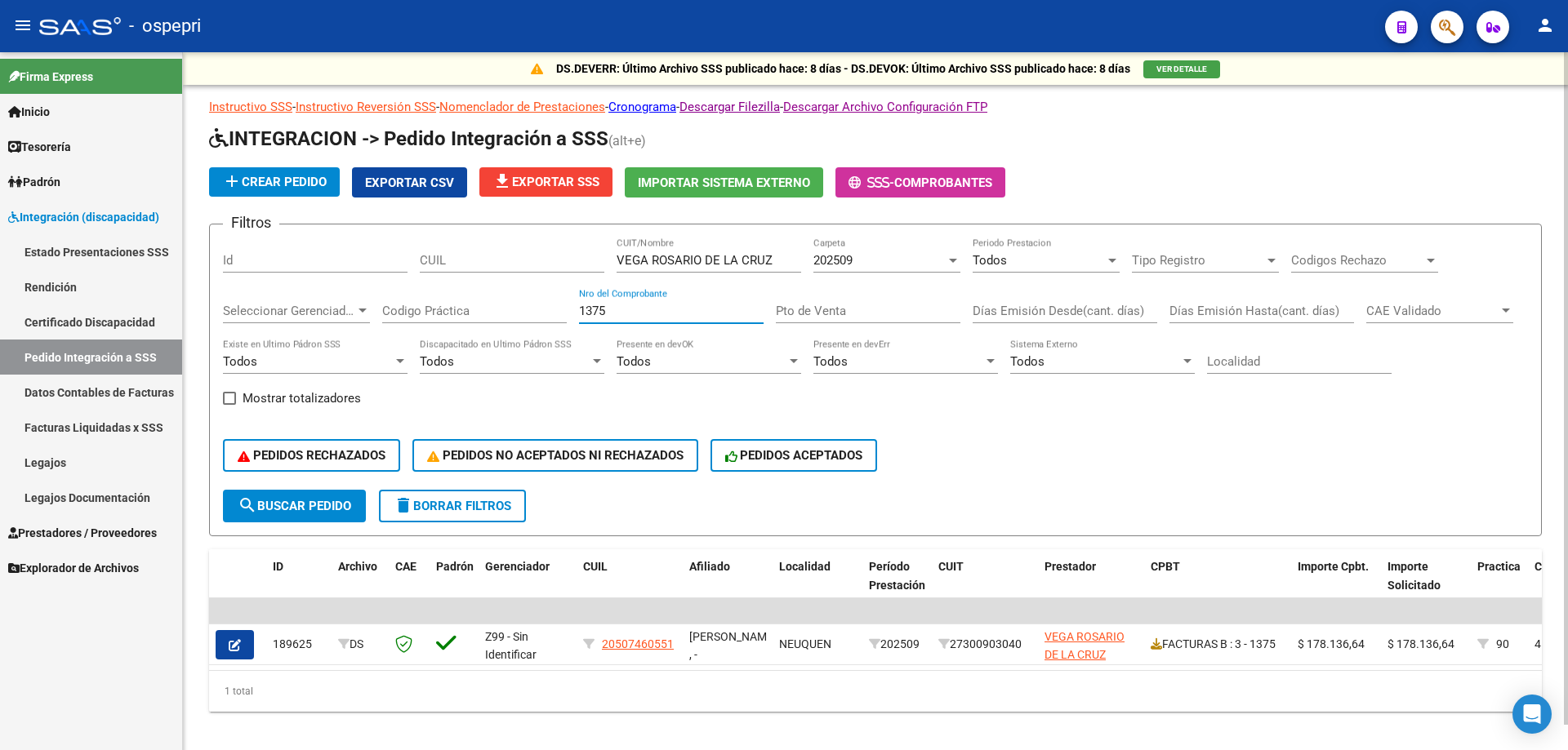
click at [669, 311] on input "1375" at bounding box center [671, 311] width 185 height 15
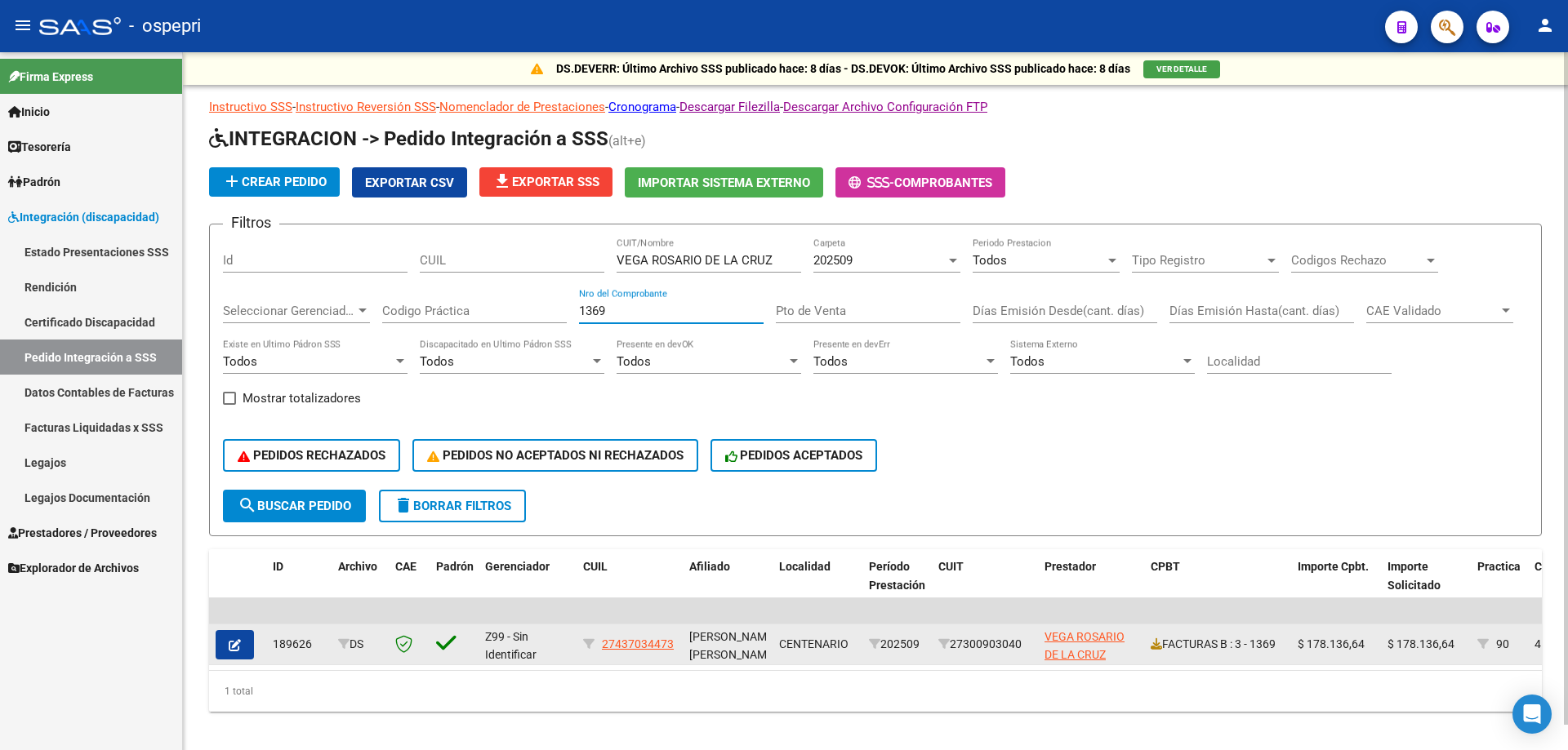
click at [1163, 640] on div "FACTURAS B : 3 - 1369" at bounding box center [1218, 644] width 134 height 19
click at [1157, 643] on icon at bounding box center [1157, 644] width 12 height 12
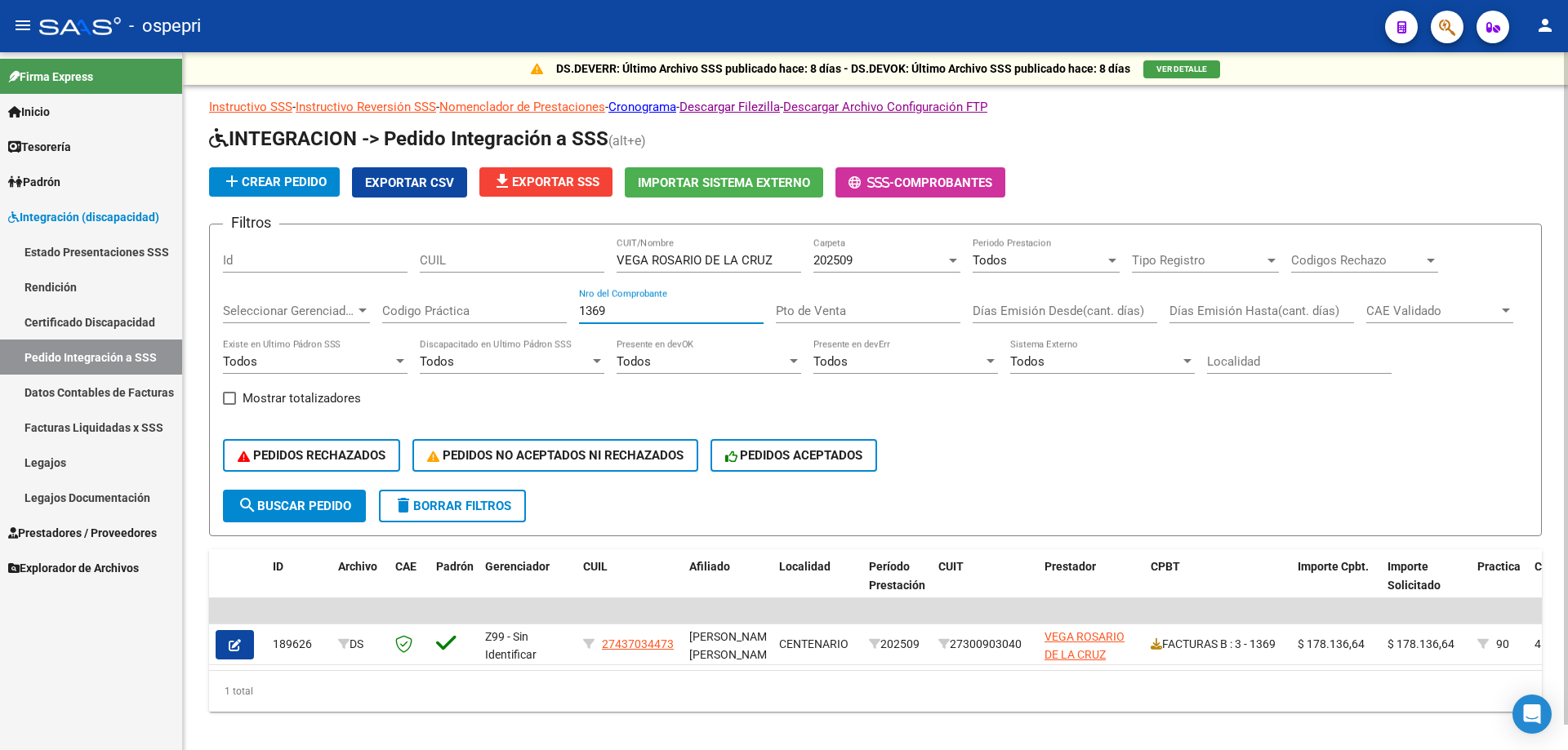
click at [619, 312] on input "1369" at bounding box center [671, 311] width 185 height 15
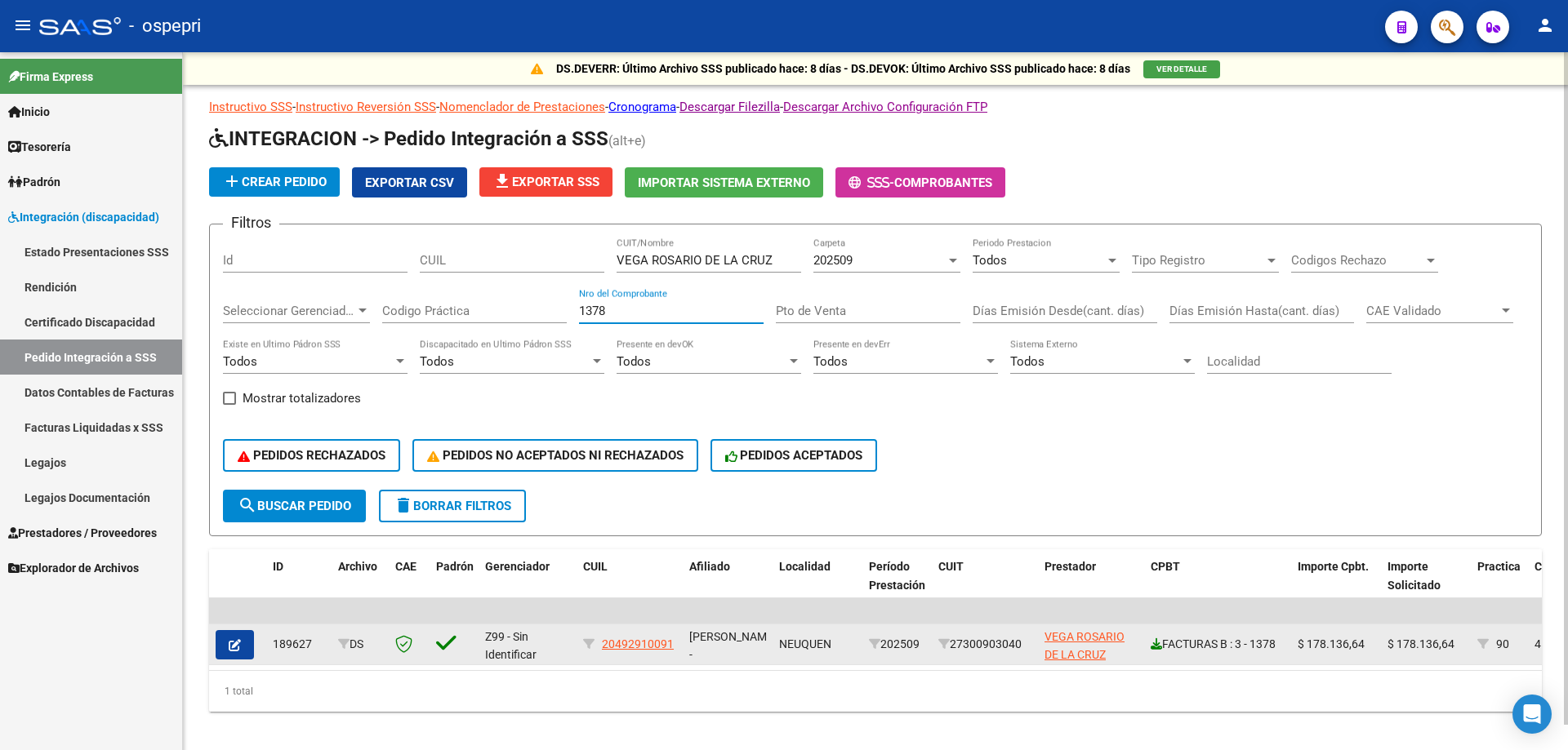
type input "1378"
click at [1156, 643] on icon at bounding box center [1157, 644] width 12 height 12
